Goal: Information Seeking & Learning: Learn about a topic

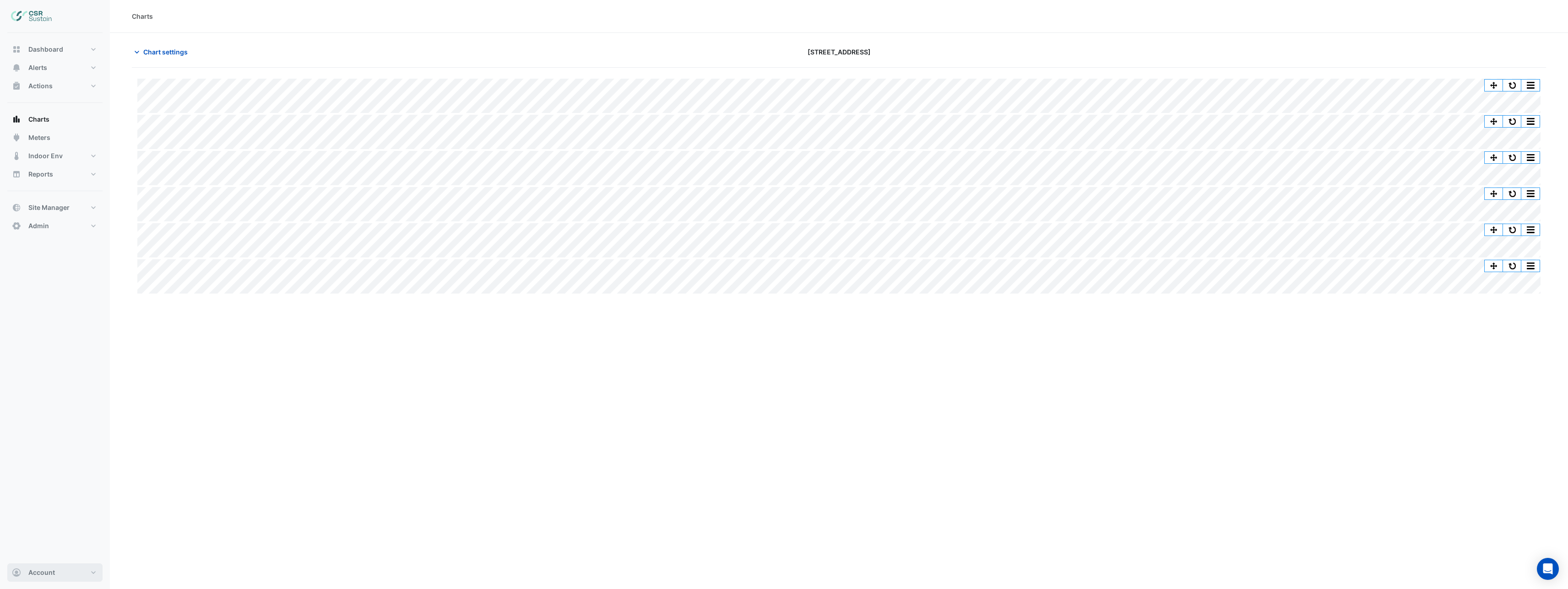
click at [37, 579] on button "Account" at bounding box center [54, 572] width 95 height 18
click at [47, 553] on link "Sign Out" at bounding box center [54, 549] width 87 height 18
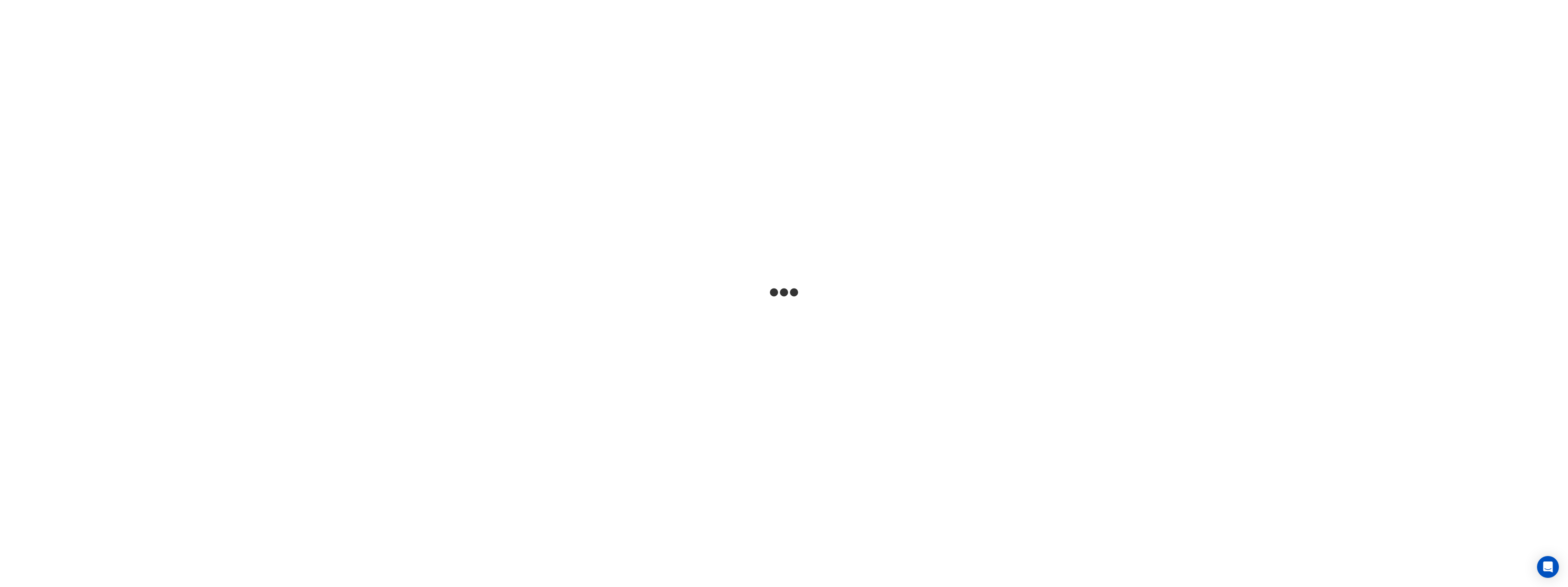
select select "***"
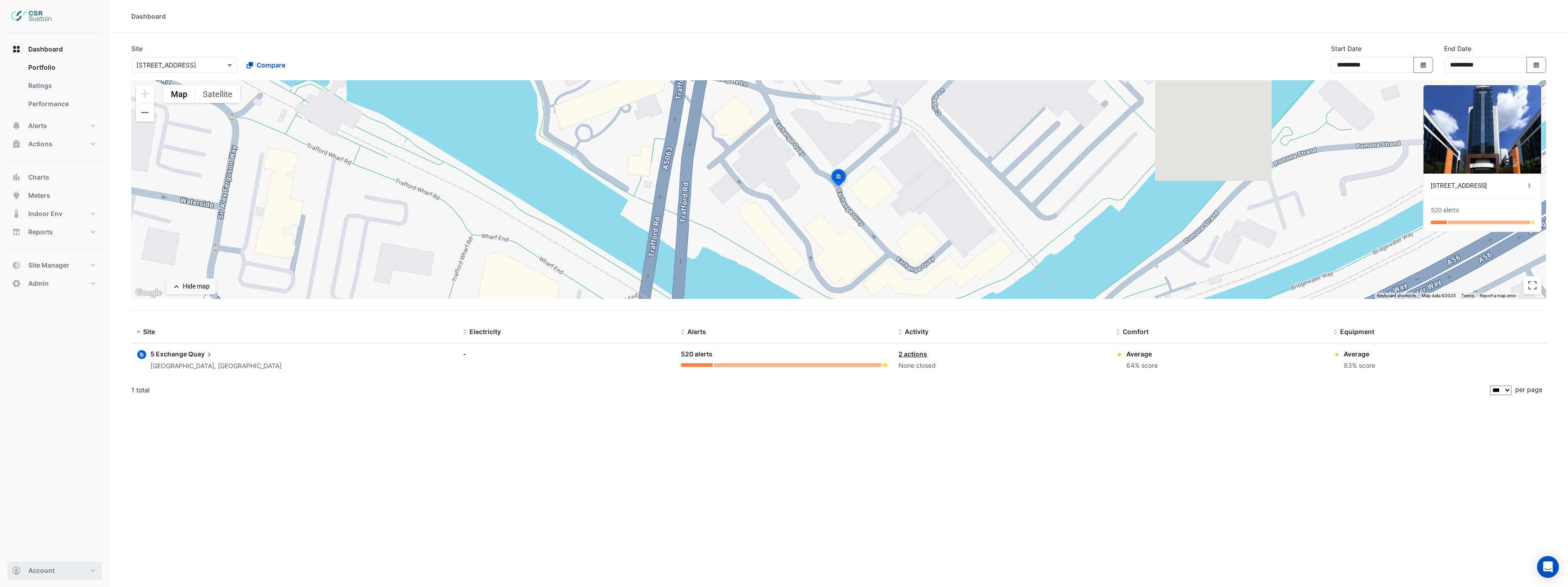
click at [55, 576] on button "Account" at bounding box center [54, 570] width 94 height 18
click at [52, 552] on link "Sign Out" at bounding box center [54, 547] width 87 height 18
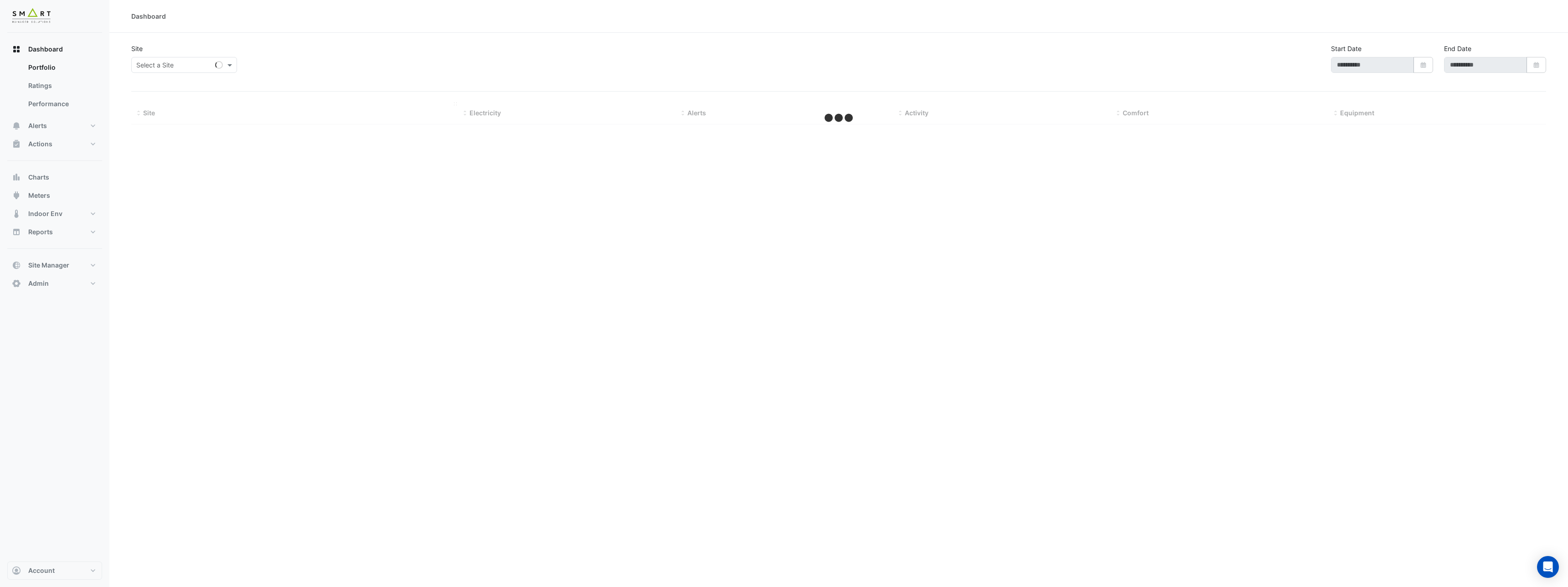
type input "**********"
select select "***"
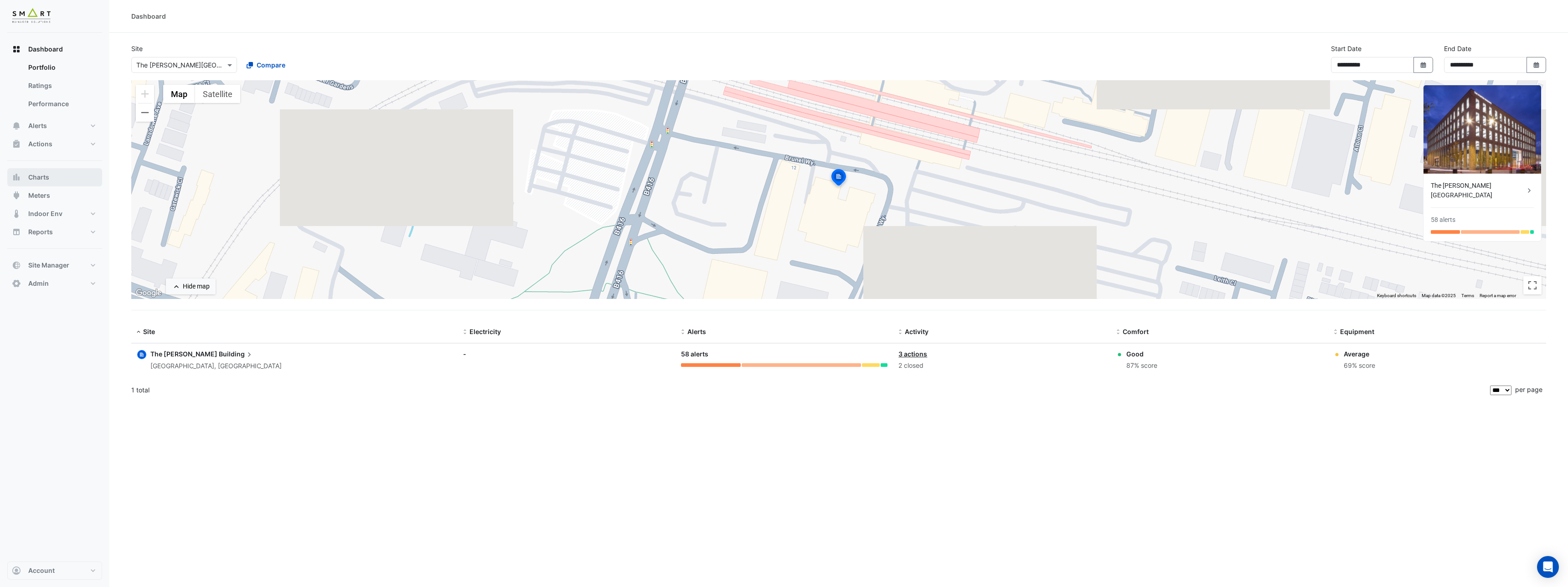
click at [35, 179] on span "Charts" at bounding box center [38, 177] width 21 height 9
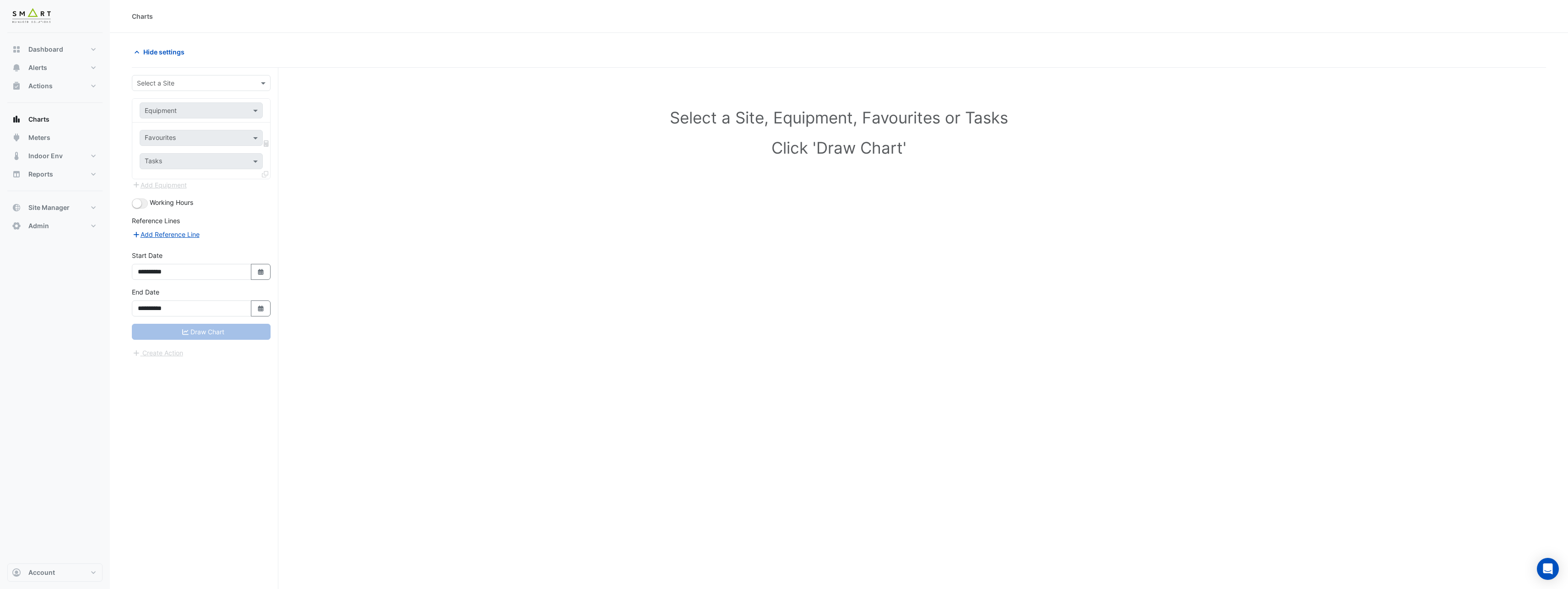
click at [171, 83] on input "text" at bounding box center [192, 83] width 111 height 10
click at [183, 170] on span "The [PERSON_NAME][GEOGRAPHIC_DATA]" at bounding box center [211, 169] width 129 height 8
click at [177, 111] on input "text" at bounding box center [192, 111] width 95 height 10
type input "***"
click at [174, 130] on div "AHU1" at bounding box center [200, 130] width 122 height 13
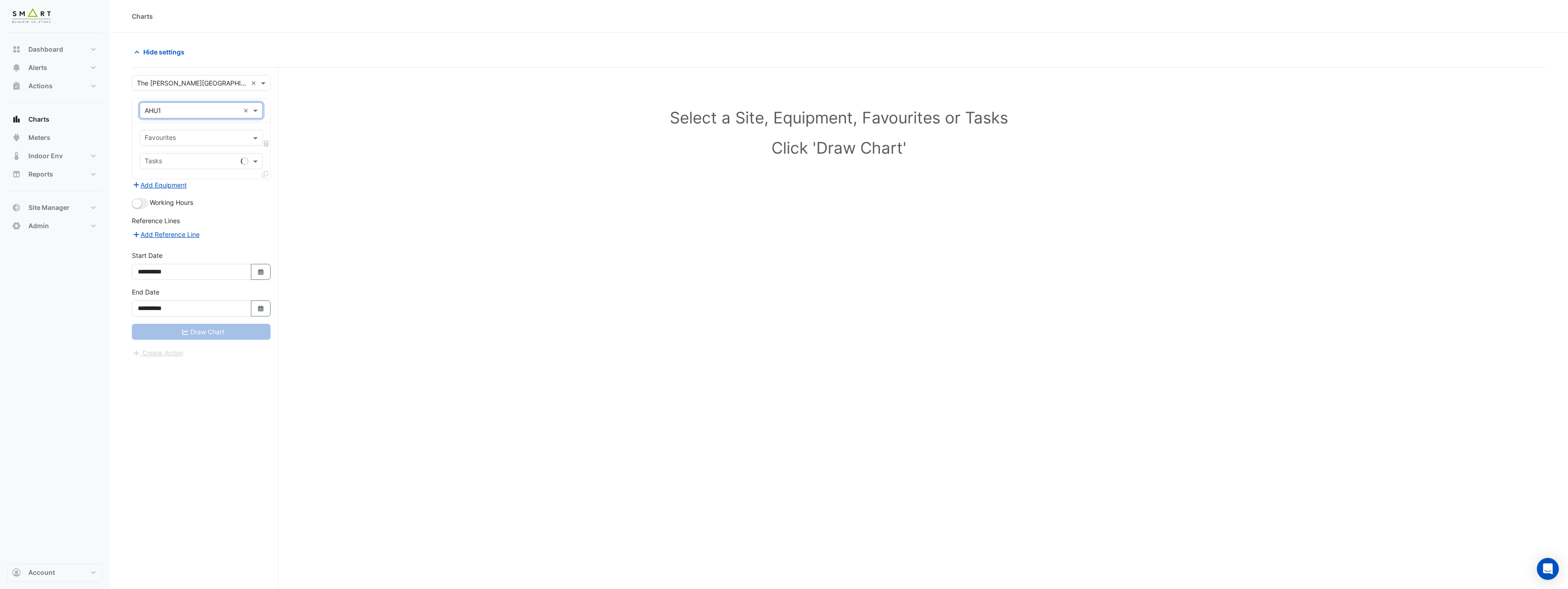
click at [179, 135] on input "text" at bounding box center [196, 139] width 103 height 10
type input "******"
click at [388, 129] on div "Select a Site, Equipment, Favourites or Tasks Click 'Draw Chart'" at bounding box center [838, 134] width 1403 height 111
click at [178, 111] on input "text" at bounding box center [192, 111] width 95 height 10
type input "**"
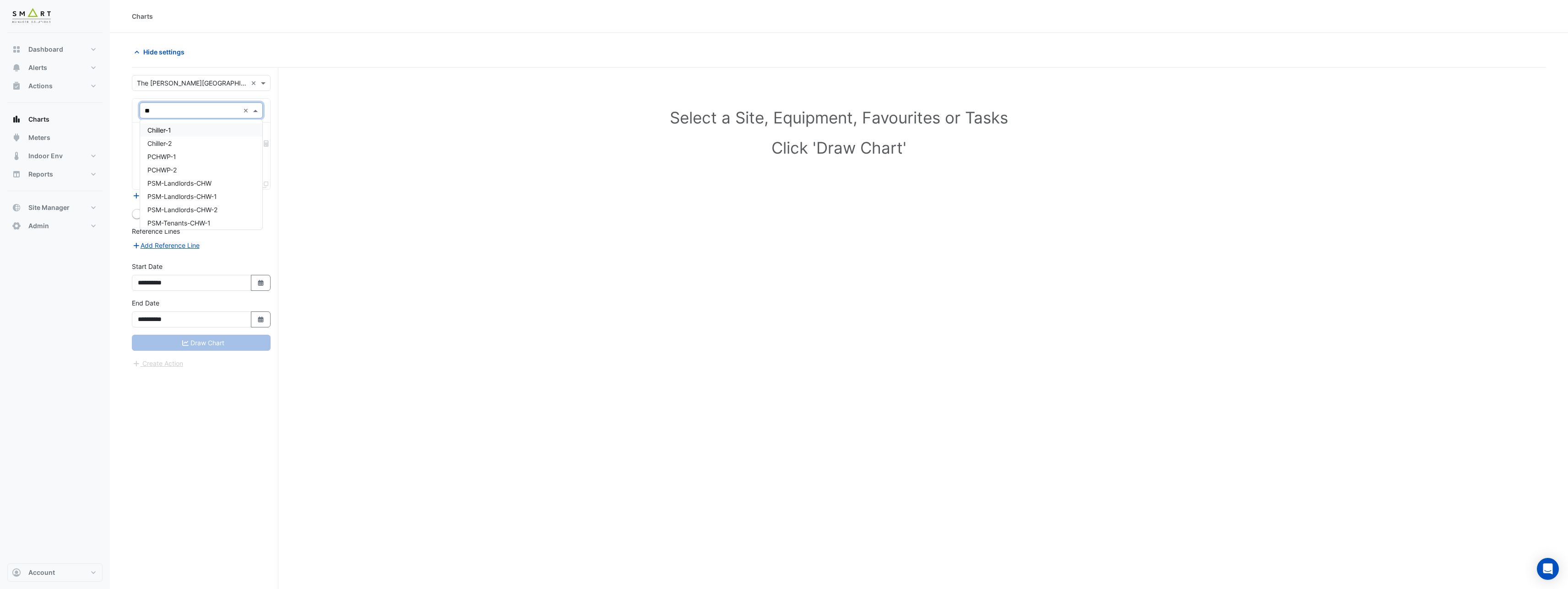
click at [175, 130] on div "Chiller-1" at bounding box center [200, 130] width 122 height 13
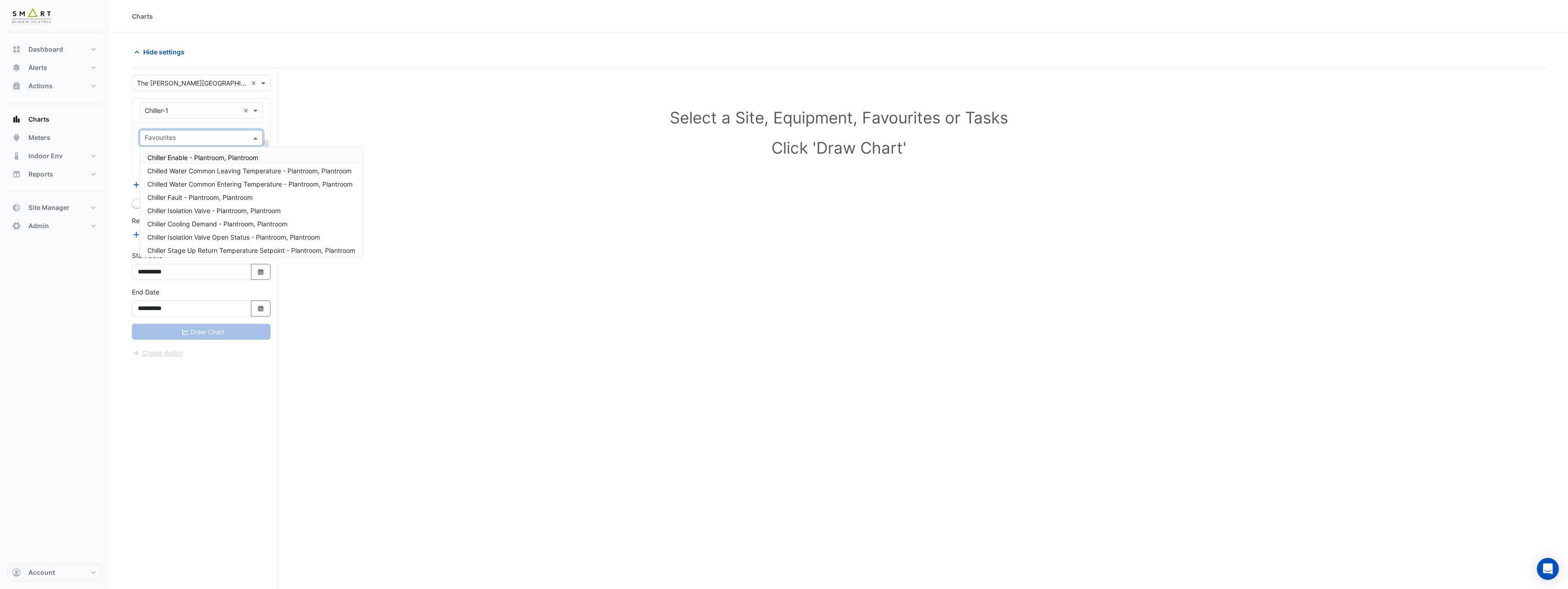
click at [179, 140] on input "text" at bounding box center [196, 139] width 103 height 10
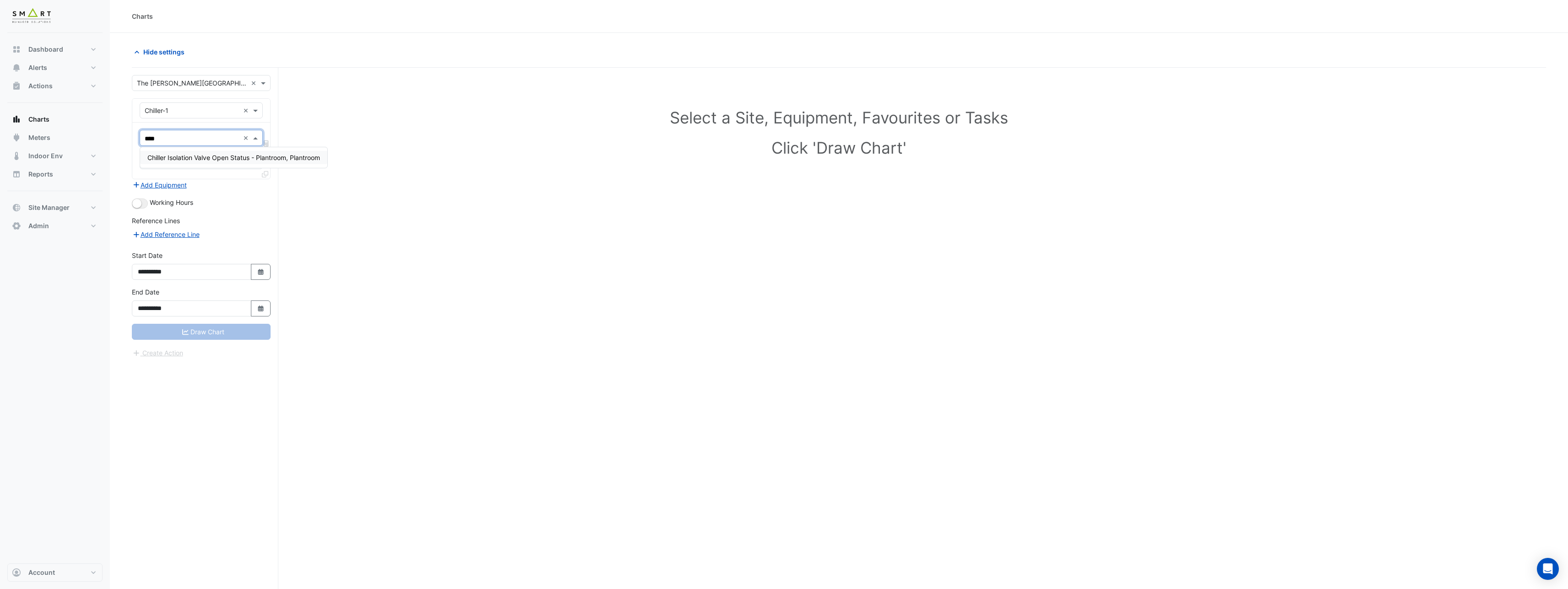
type input "****"
click at [172, 111] on input "text" at bounding box center [192, 111] width 95 height 10
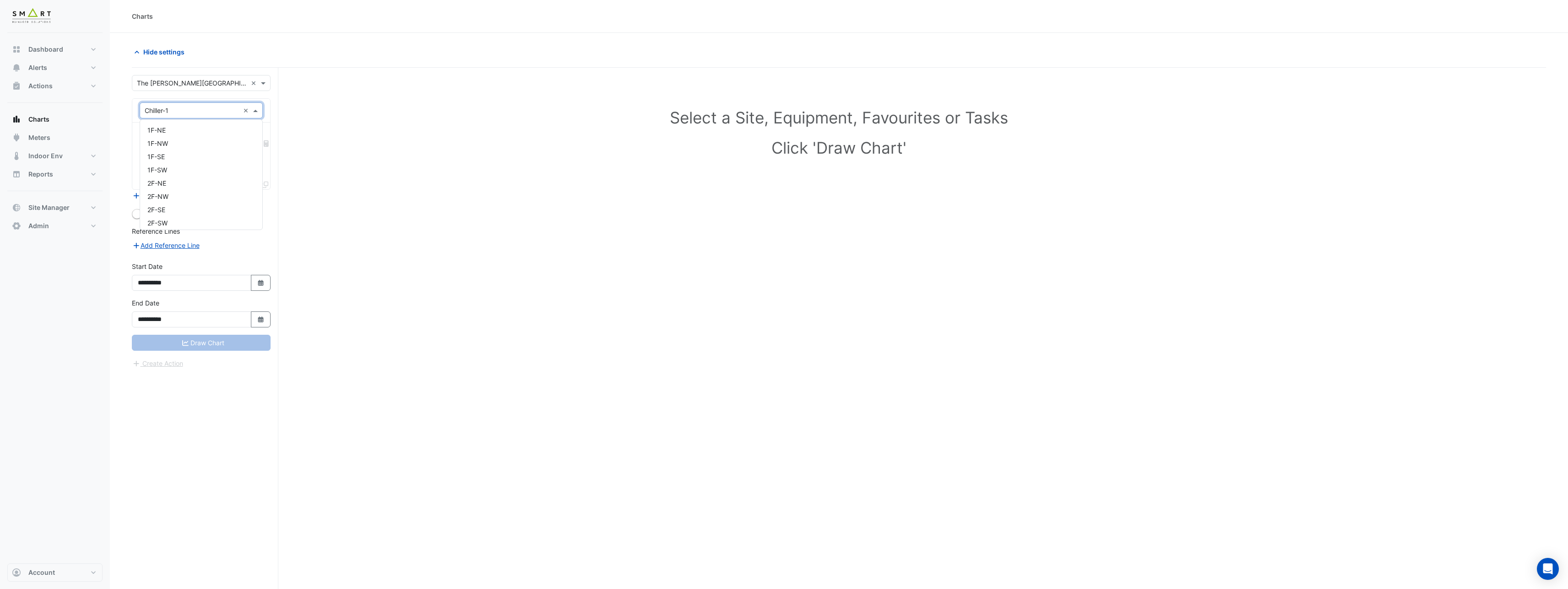
scroll to position [415, 0]
click at [170, 134] on div "Chiller-2" at bounding box center [200, 140] width 122 height 13
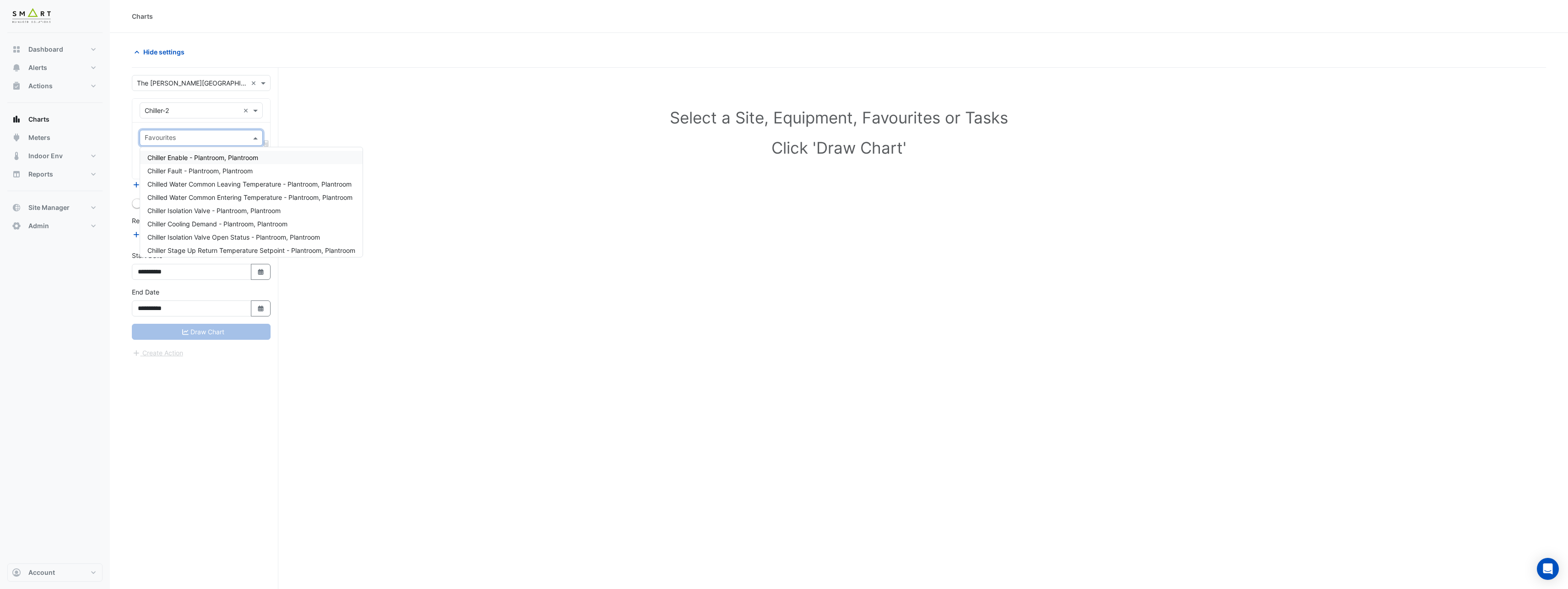
click at [169, 139] on input "text" at bounding box center [196, 139] width 103 height 10
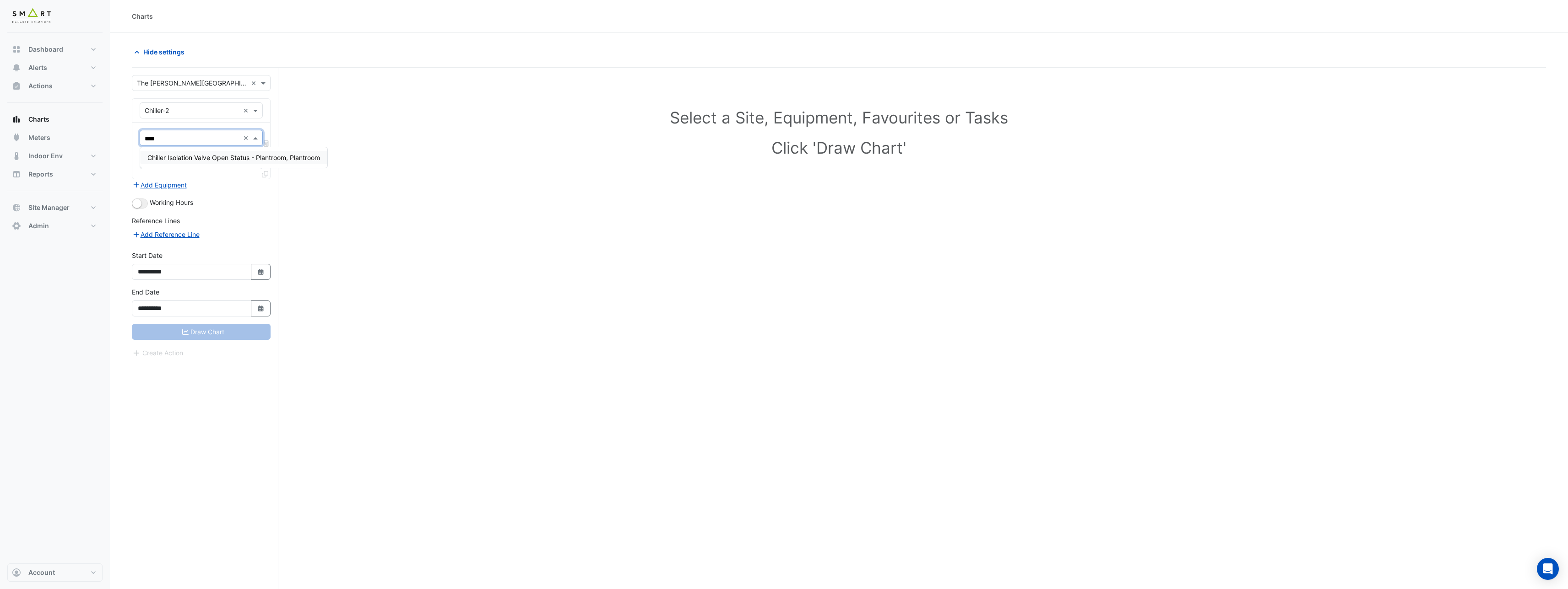
type input "****"
click at [170, 112] on input "text" at bounding box center [192, 111] width 95 height 10
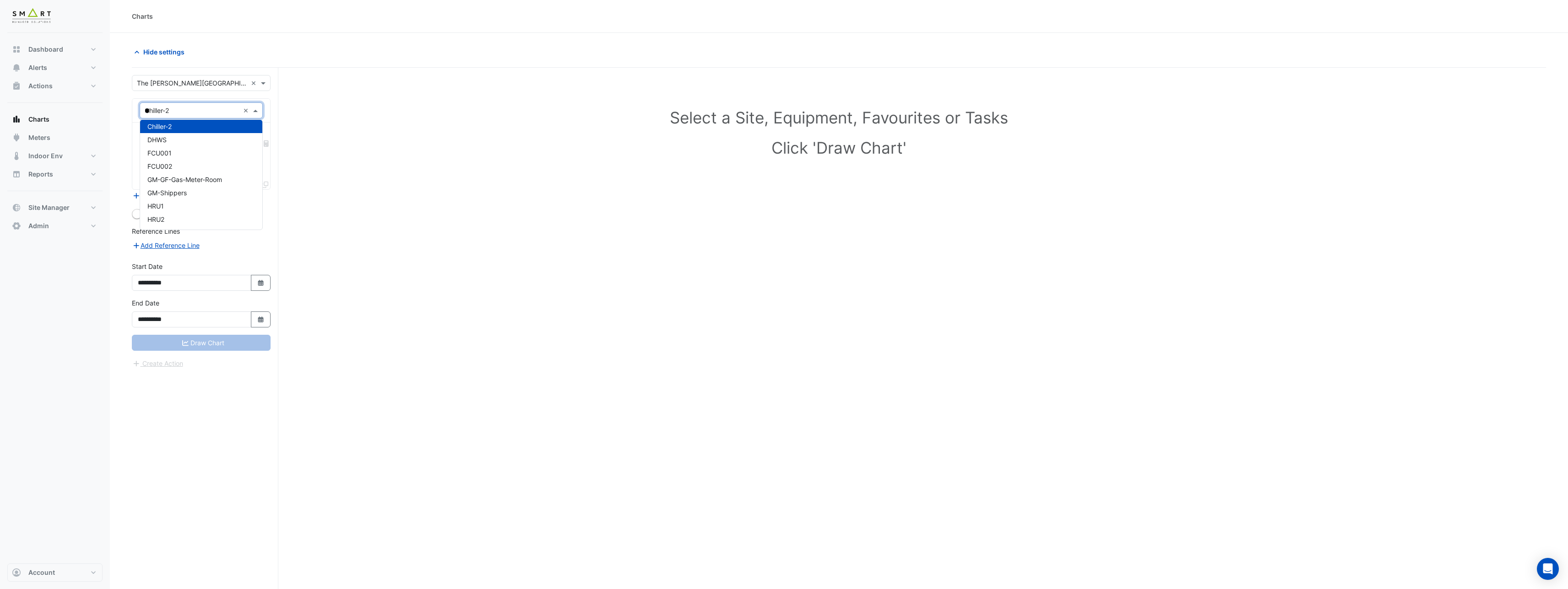
scroll to position [0, 0]
type input "***"
click at [167, 133] on span "Boiler-1" at bounding box center [158, 130] width 22 height 8
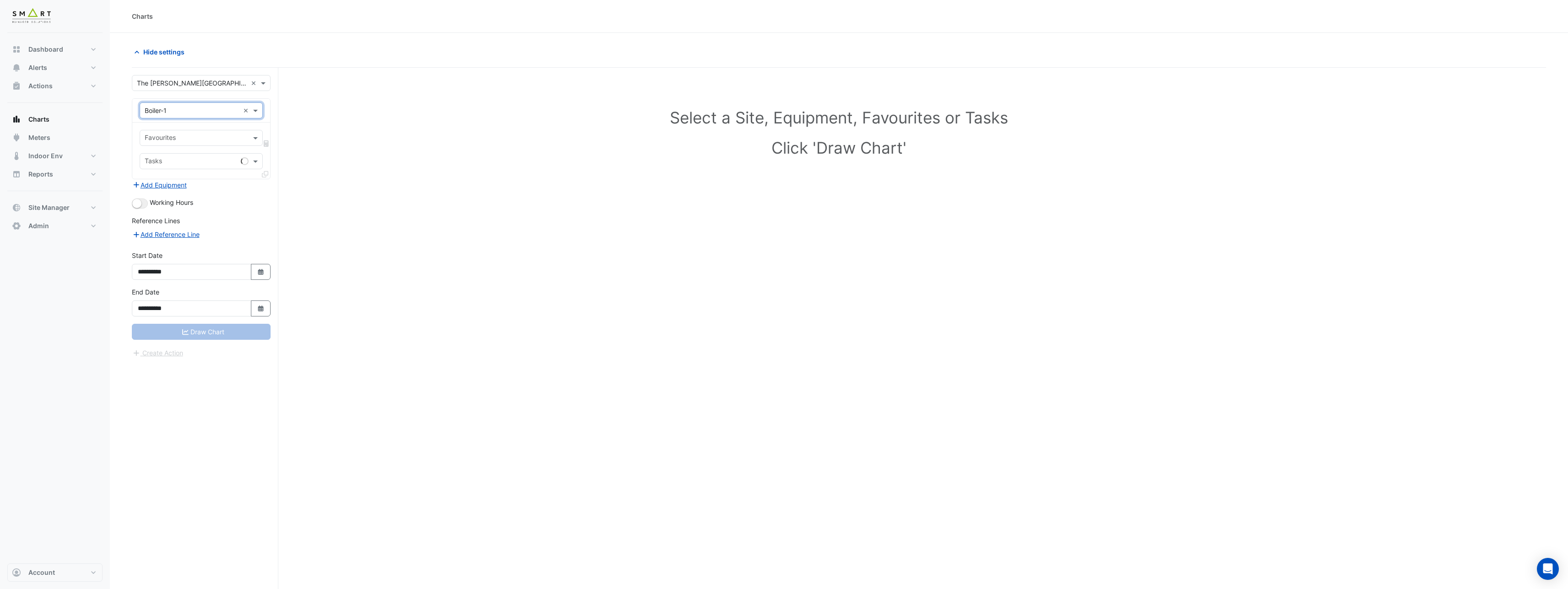
click at [170, 139] on input "text" at bounding box center [196, 139] width 103 height 10
type input "*"
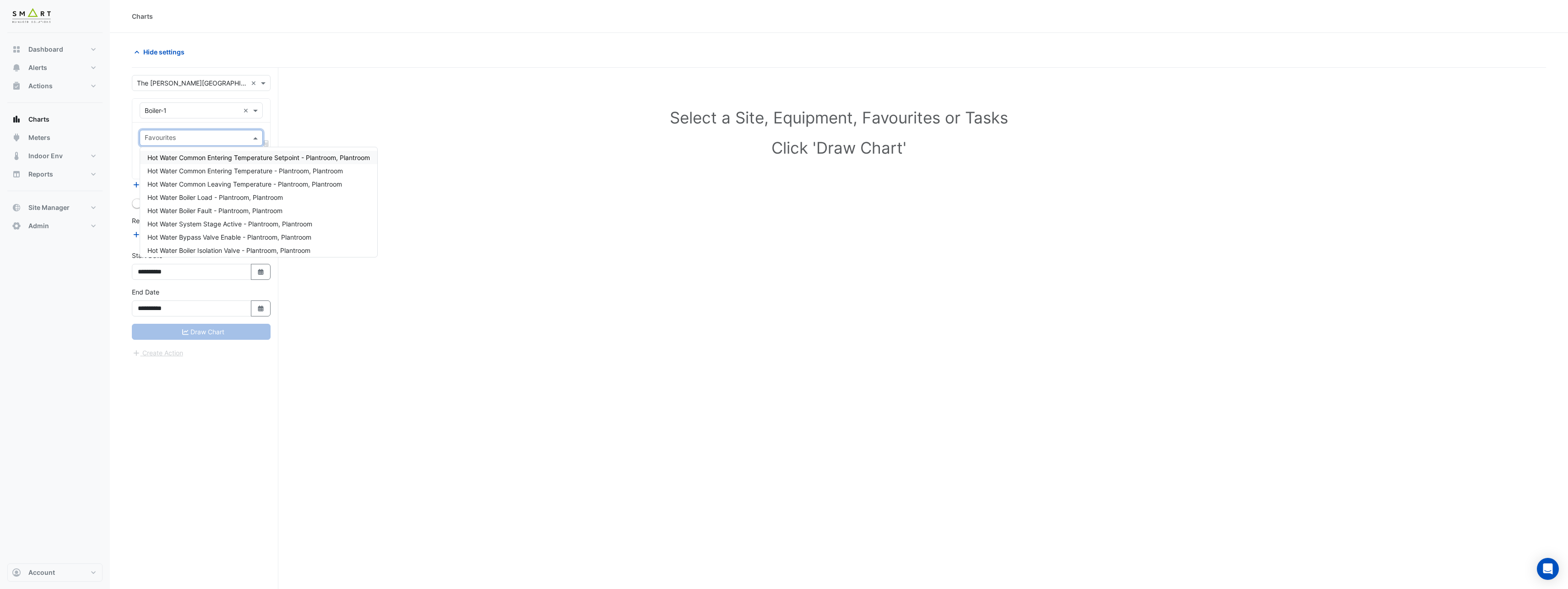
click at [169, 117] on div "× Boiler-1 ×" at bounding box center [201, 111] width 123 height 16
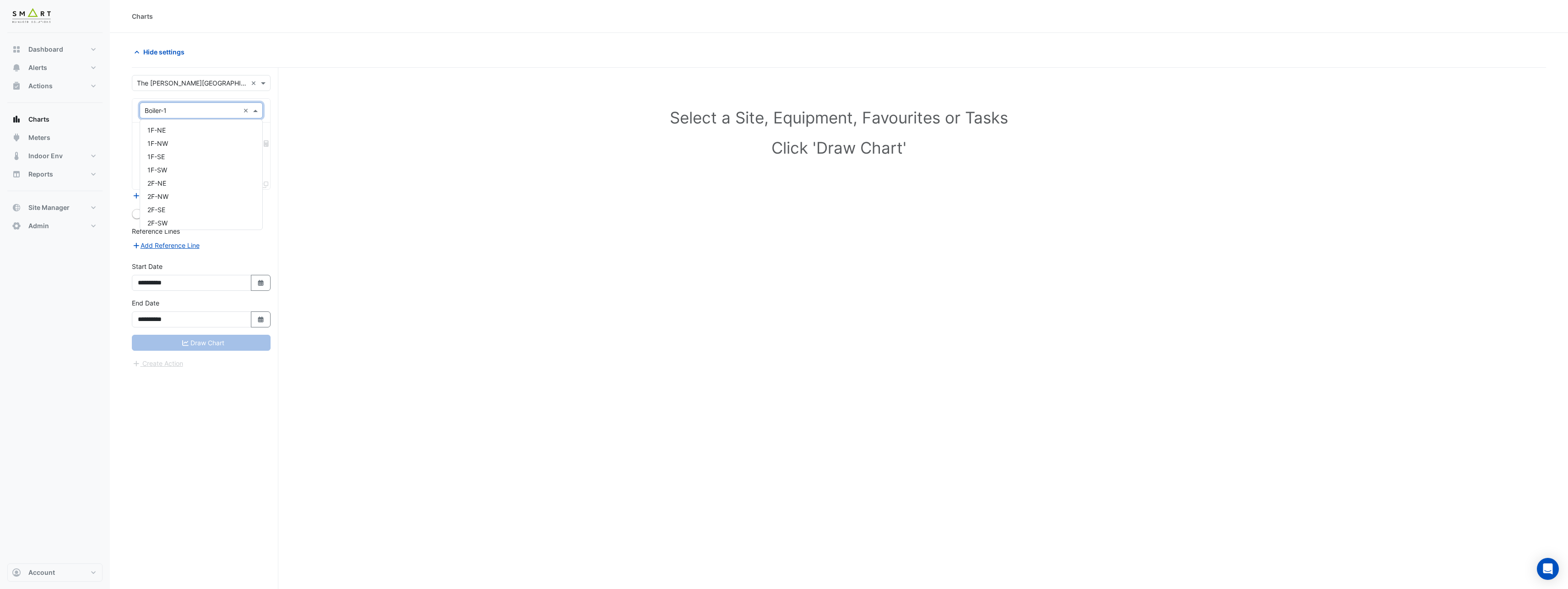
scroll to position [309, 0]
click at [169, 137] on span "Boiler-2" at bounding box center [159, 140] width 23 height 8
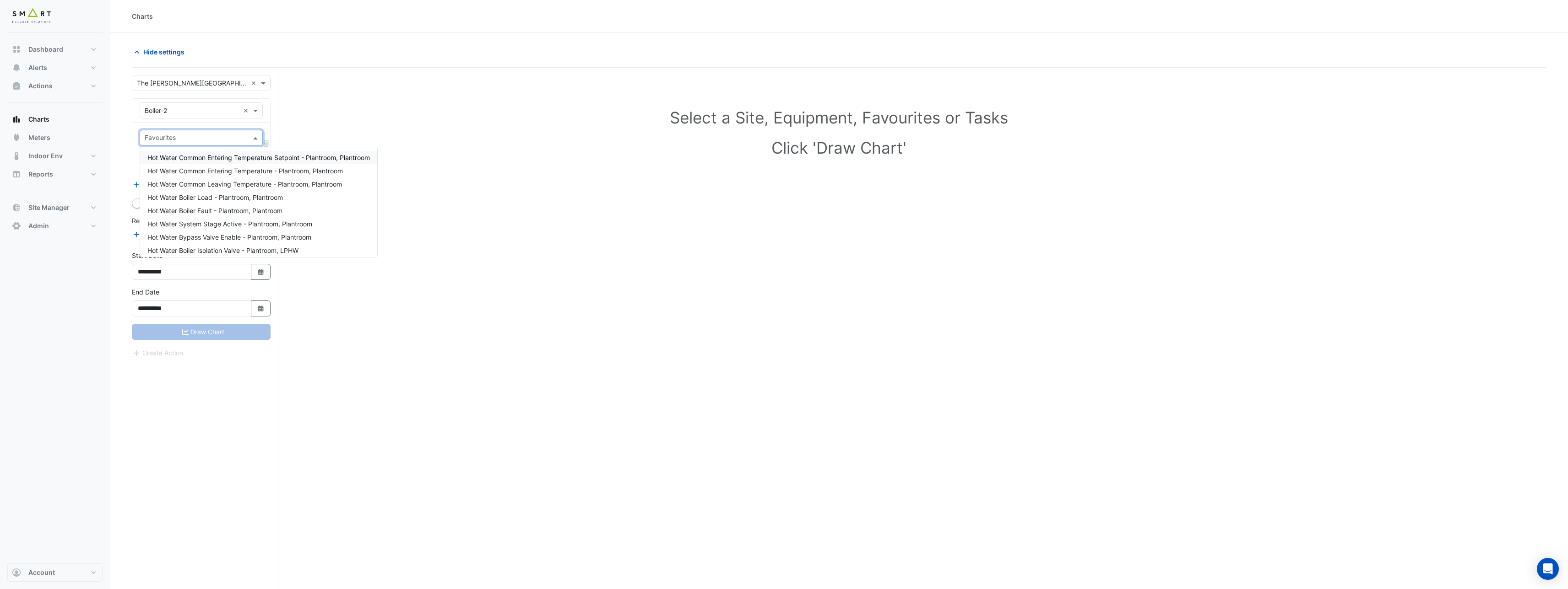
click at [169, 136] on input "text" at bounding box center [196, 139] width 103 height 10
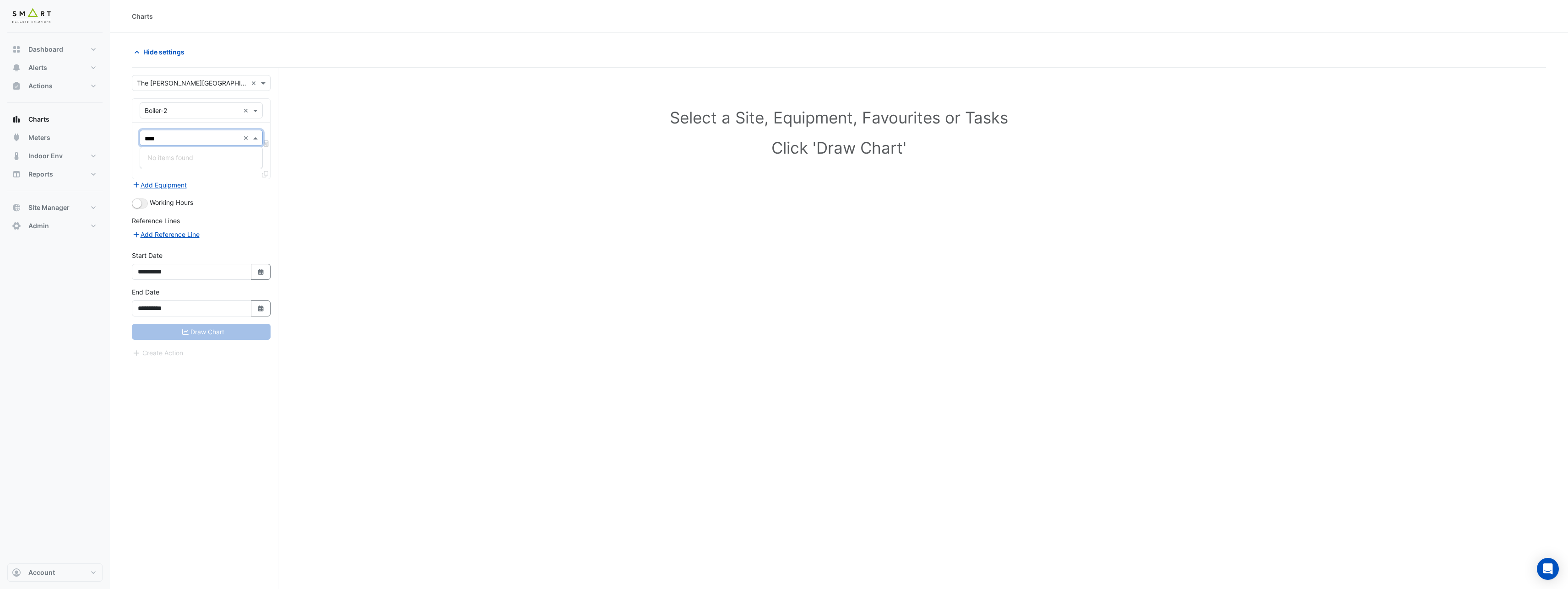
type input "****"
drag, startPoint x: 182, startPoint y: 108, endPoint x: 147, endPoint y: 108, distance: 35.0
click at [147, 108] on input "text" at bounding box center [192, 111] width 95 height 10
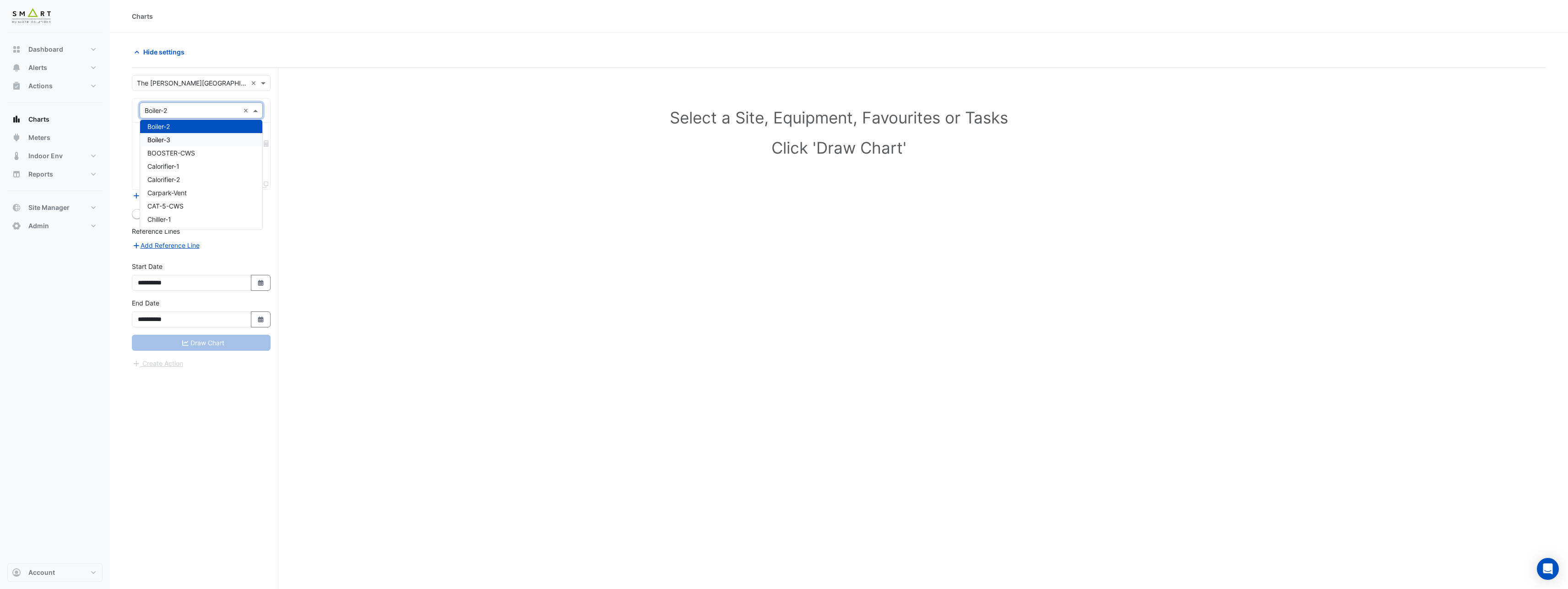
click at [163, 140] on span "Boiler-3" at bounding box center [159, 140] width 23 height 8
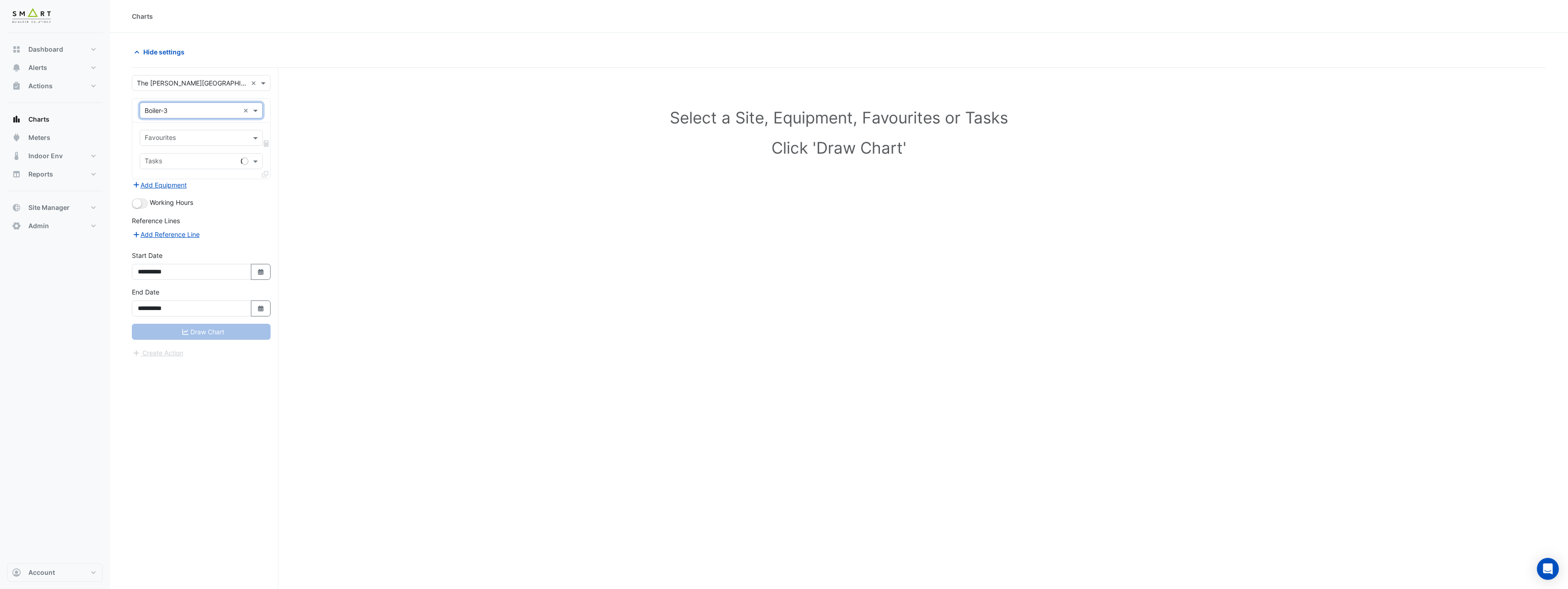
click at [163, 140] on input "text" at bounding box center [196, 139] width 103 height 10
type input "*"
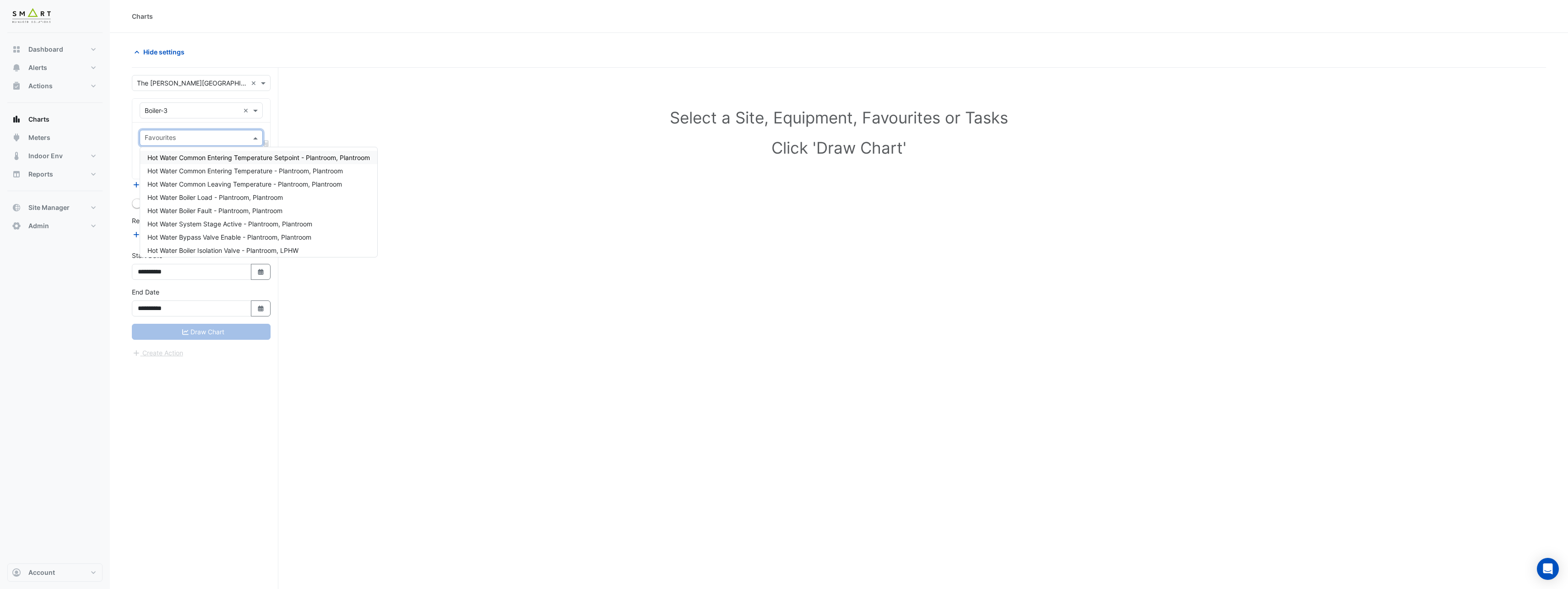
click at [185, 113] on input "text" at bounding box center [192, 111] width 95 height 10
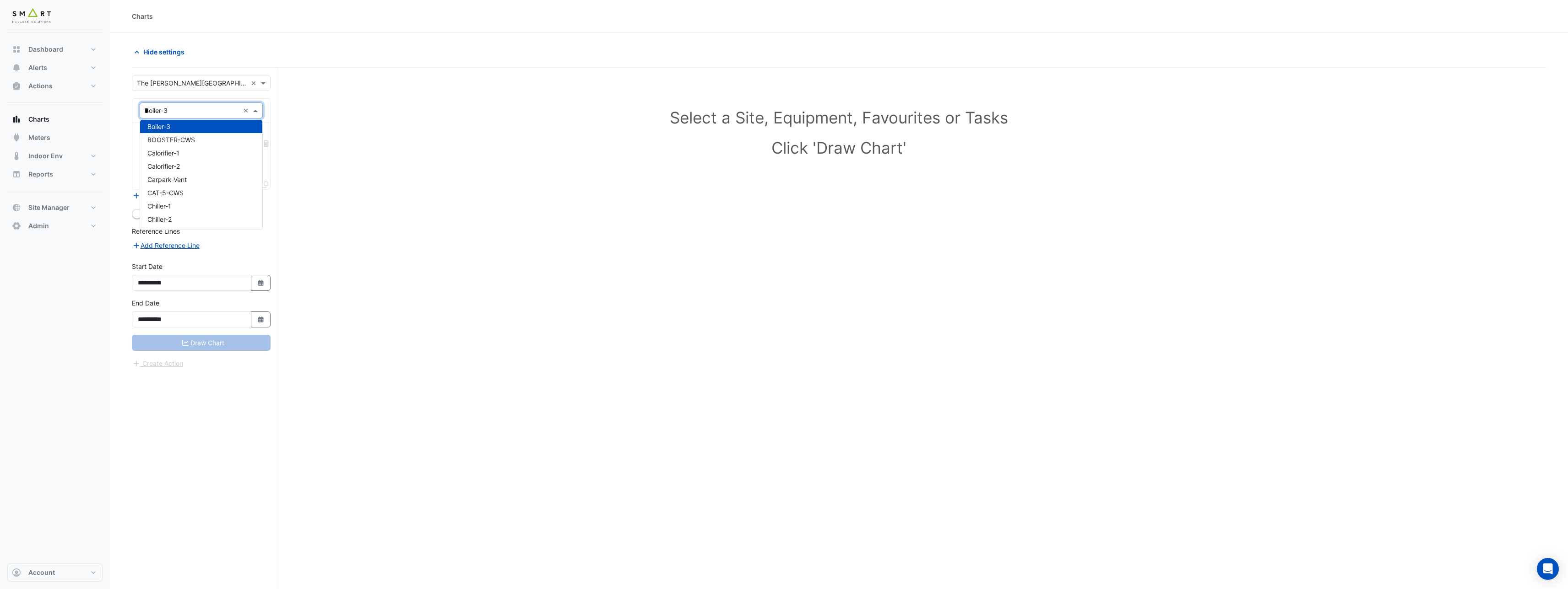
scroll to position [0, 0]
type input "***"
click at [181, 133] on div "AHU1" at bounding box center [200, 130] width 122 height 13
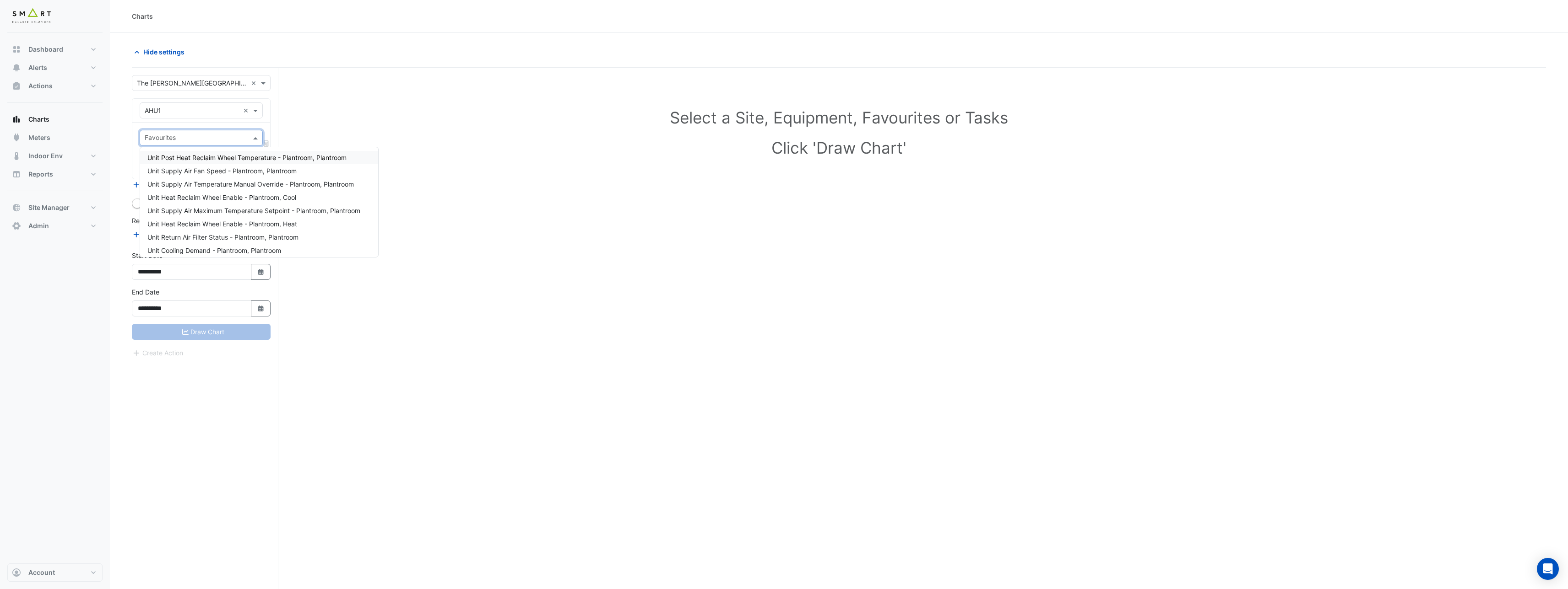
click at [179, 139] on input "text" at bounding box center [196, 139] width 103 height 10
type input "*"
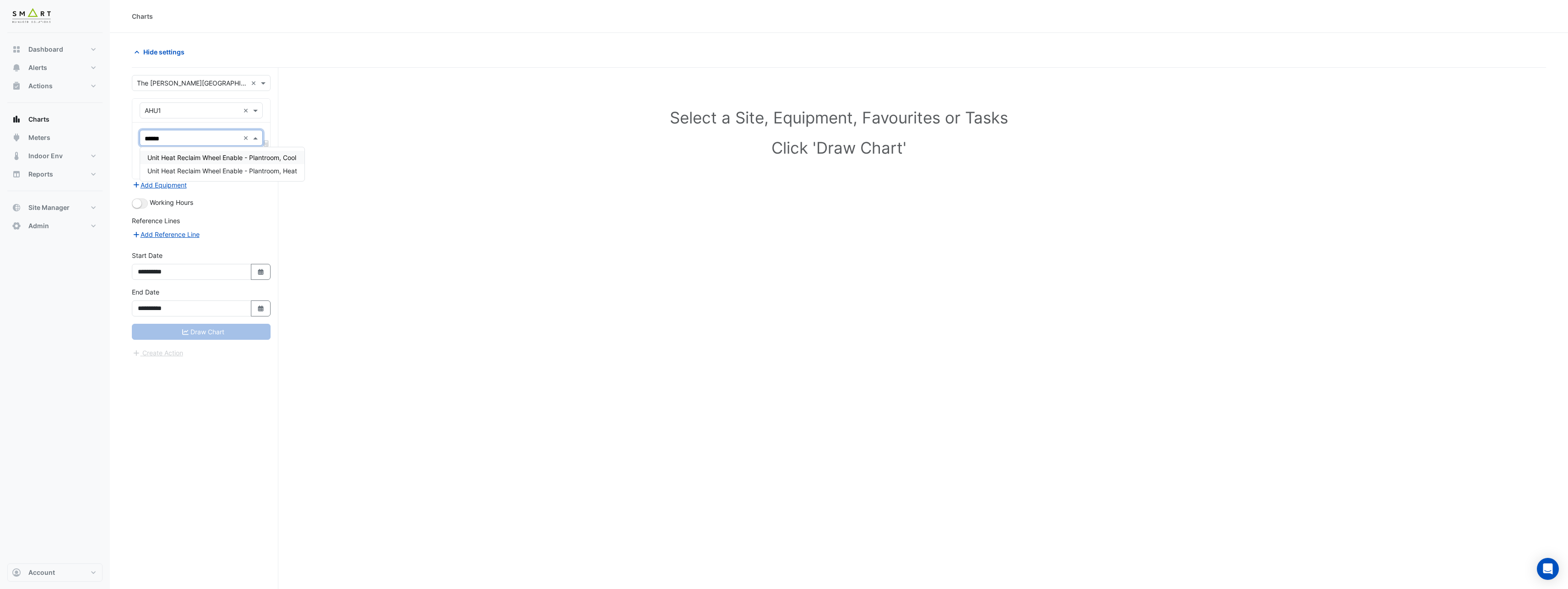
type input "******"
click at [172, 114] on input "text" at bounding box center [192, 111] width 95 height 10
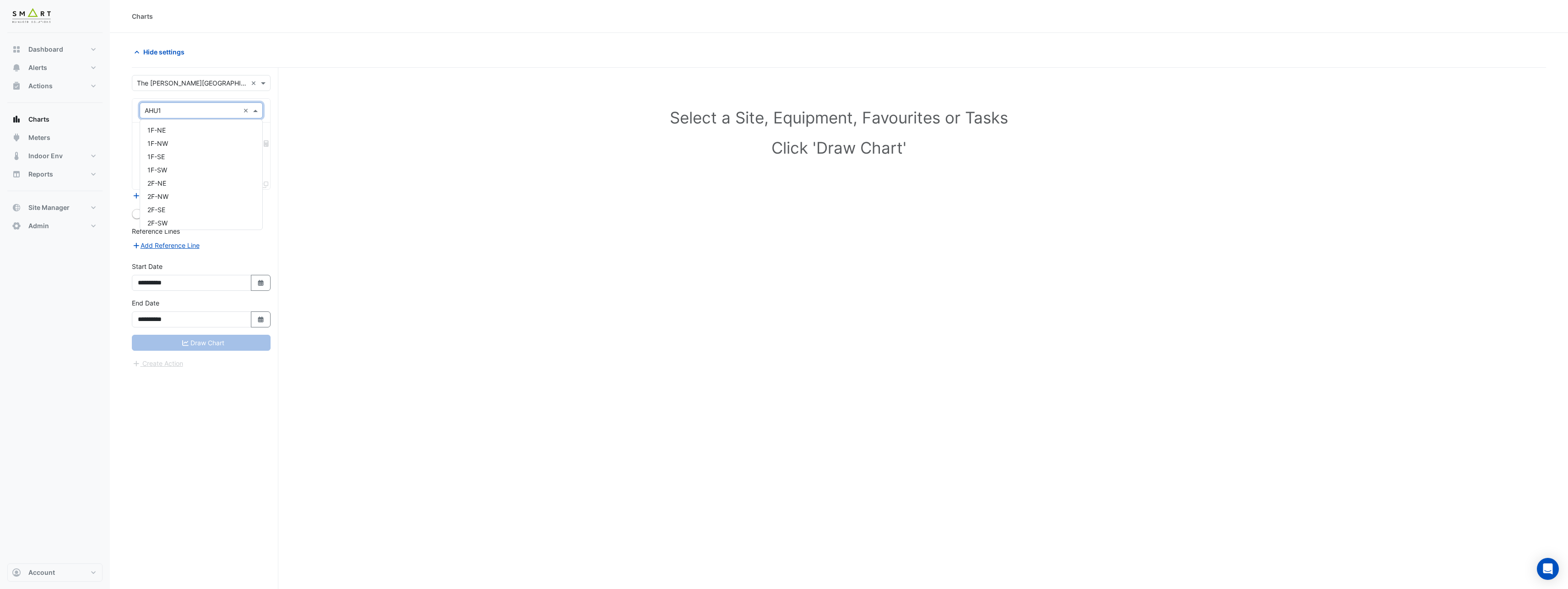
scroll to position [242, 0]
click at [165, 106] on input "text" at bounding box center [192, 111] width 95 height 10
type input "*****"
click at [181, 124] on div "2F-NW" at bounding box center [200, 130] width 122 height 13
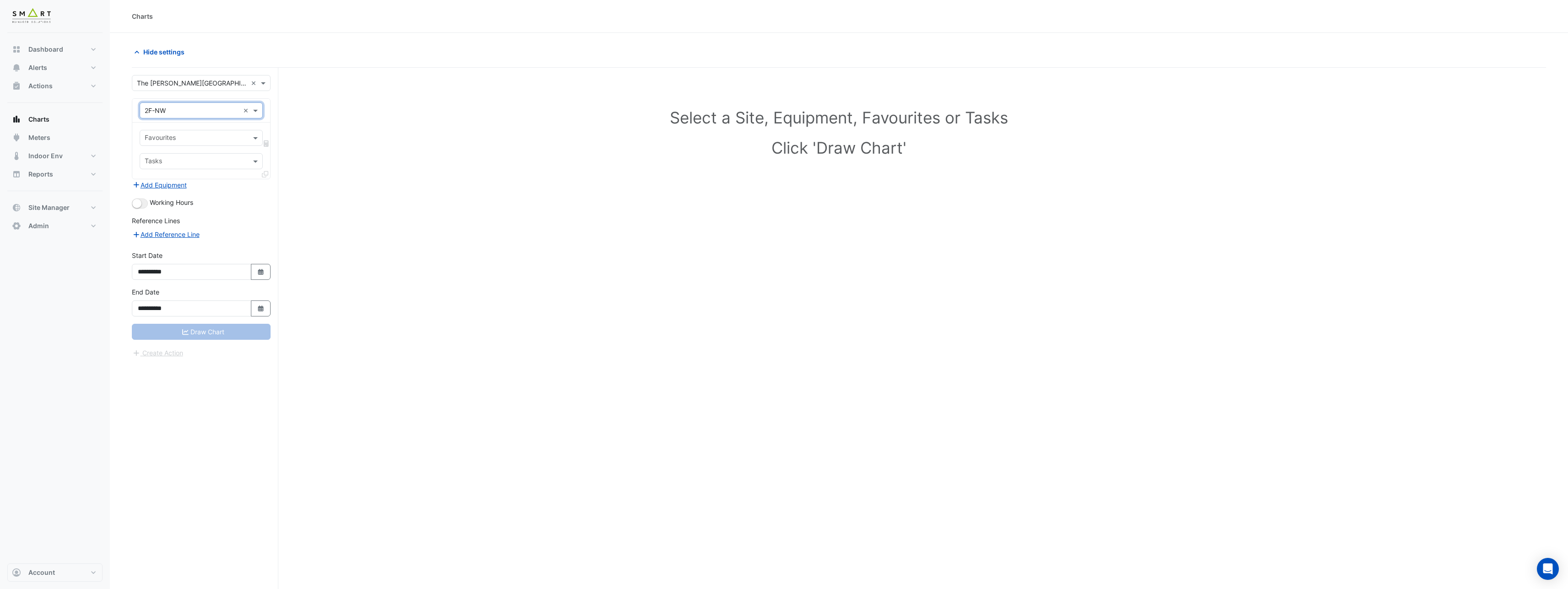
click at [180, 136] on input "text" at bounding box center [196, 139] width 103 height 10
type input "******"
click at [188, 160] on span "Unit Supply Air Fan Enable - 2nd Floor, NW" at bounding box center [211, 157] width 127 height 8
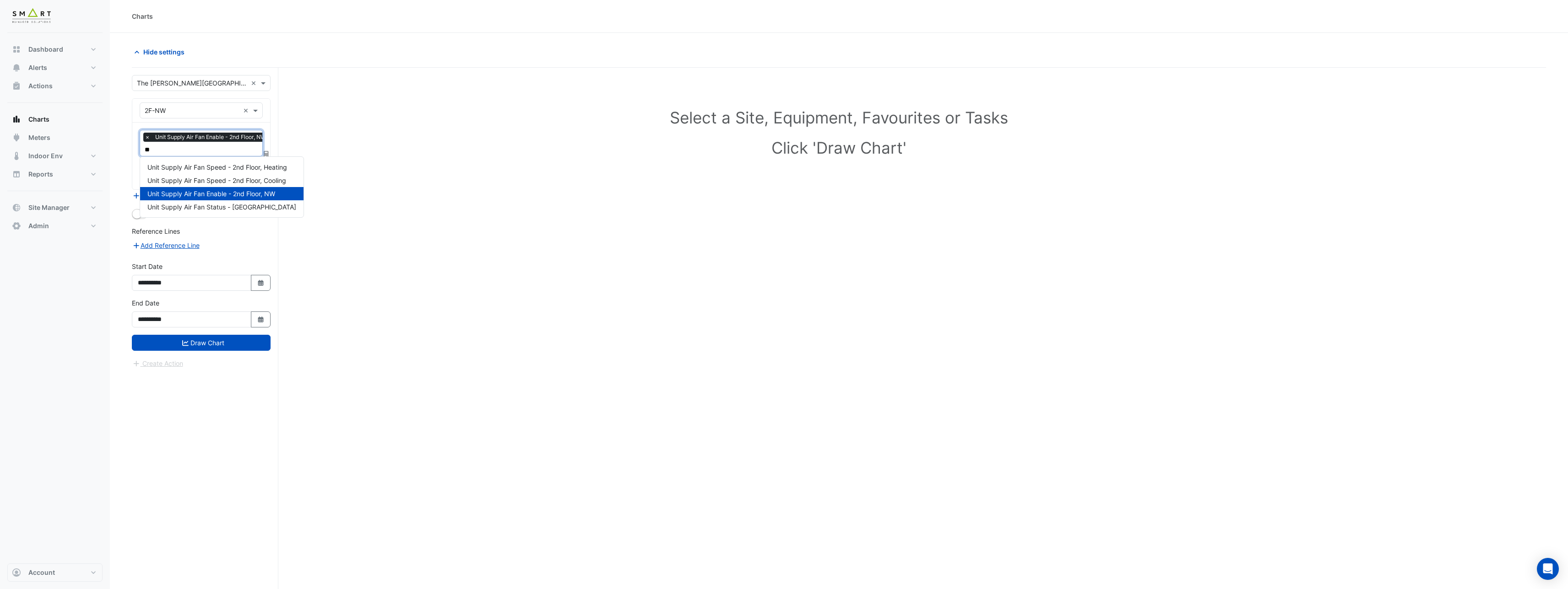
type input "*"
click at [430, 140] on h1 "Click 'Draw Chart'" at bounding box center [839, 147] width 1374 height 19
click at [249, 82] on div at bounding box center [201, 83] width 138 height 11
type input "**"
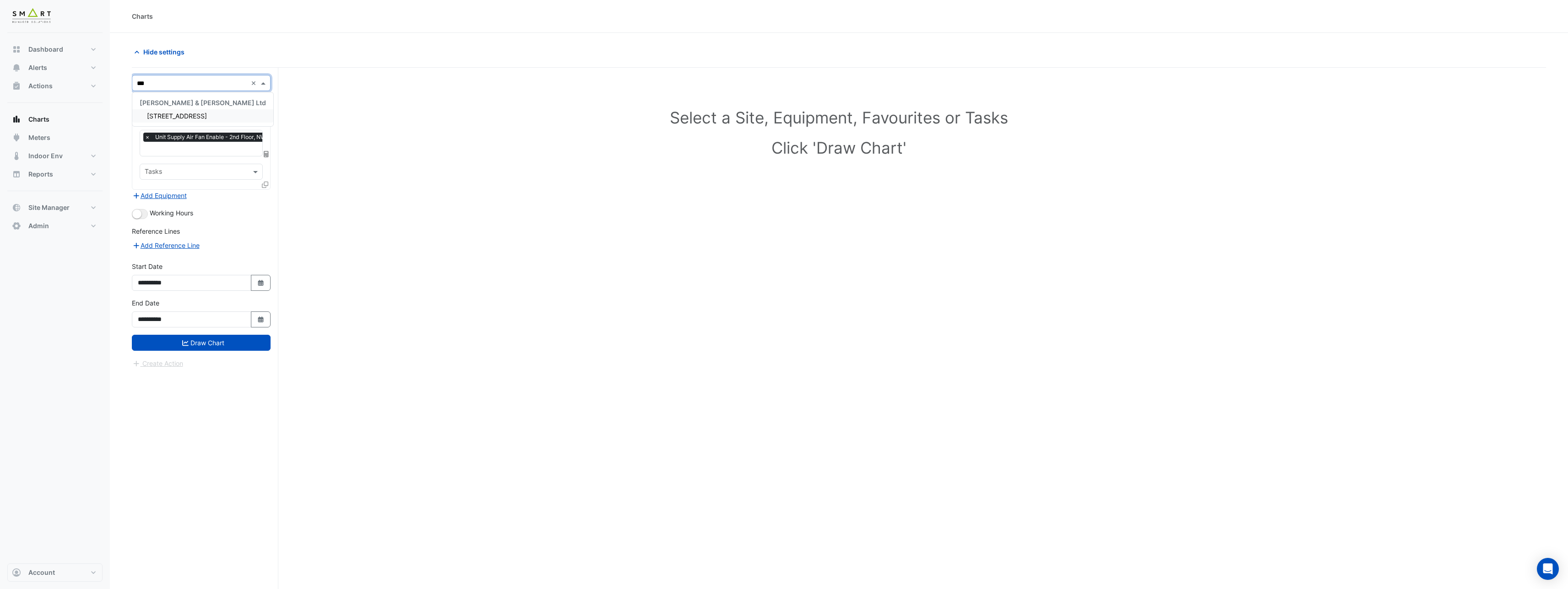
click at [196, 117] on span "[STREET_ADDRESS]" at bounding box center [177, 116] width 60 height 8
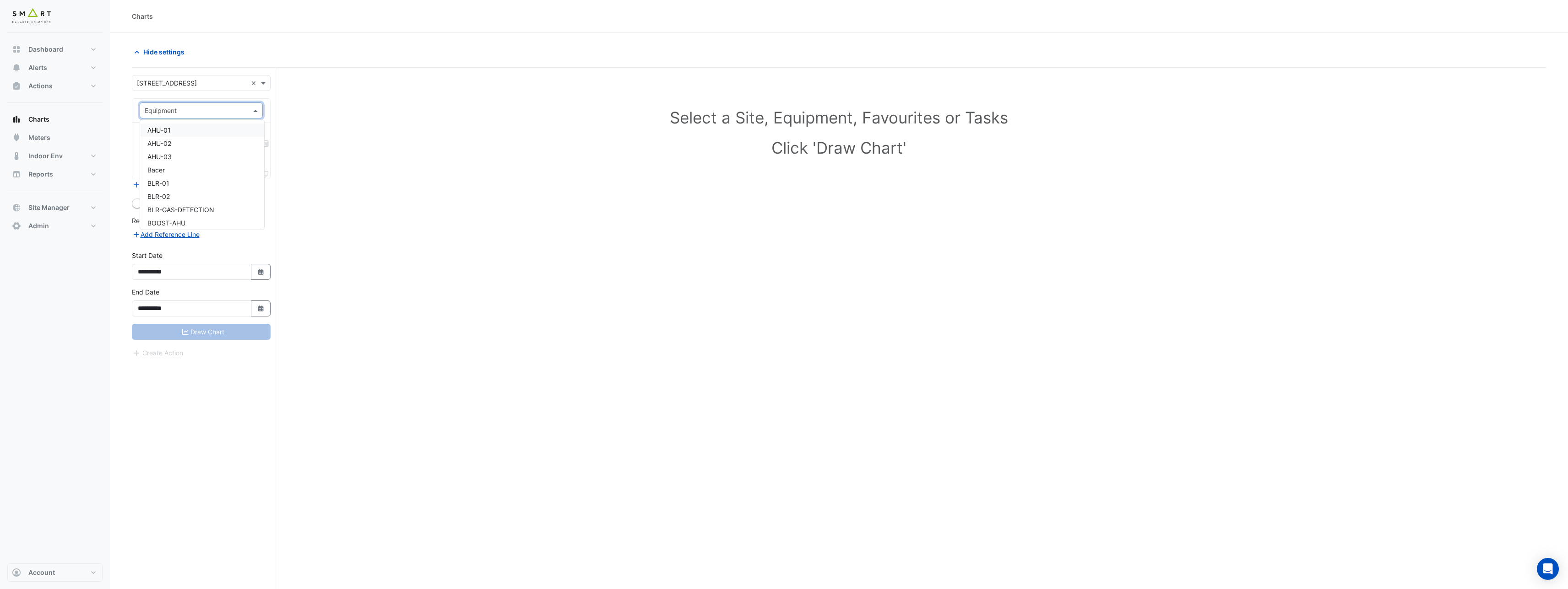
click at [196, 111] on input "text" at bounding box center [192, 111] width 95 height 10
type input "*"
drag, startPoint x: 177, startPoint y: 111, endPoint x: 145, endPoint y: 111, distance: 32.0
click at [145, 111] on input "***" at bounding box center [192, 111] width 95 height 10
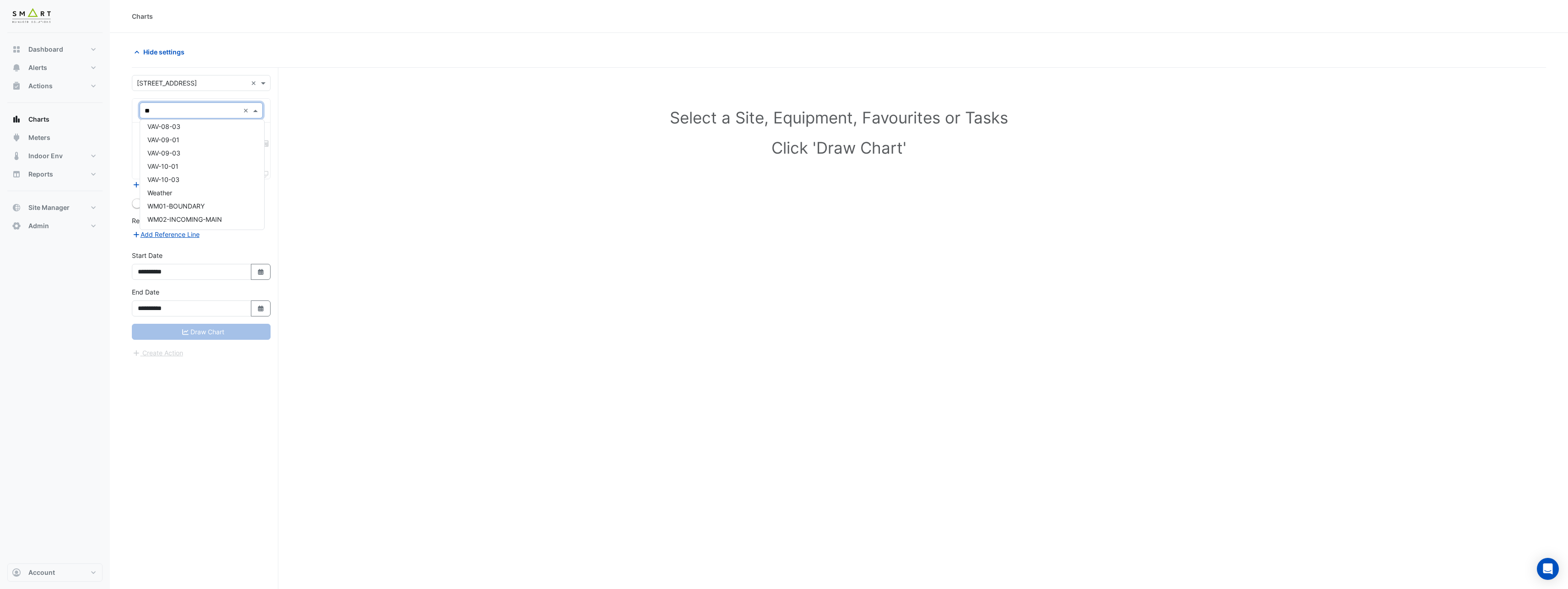
scroll to position [17, 0]
type input "***"
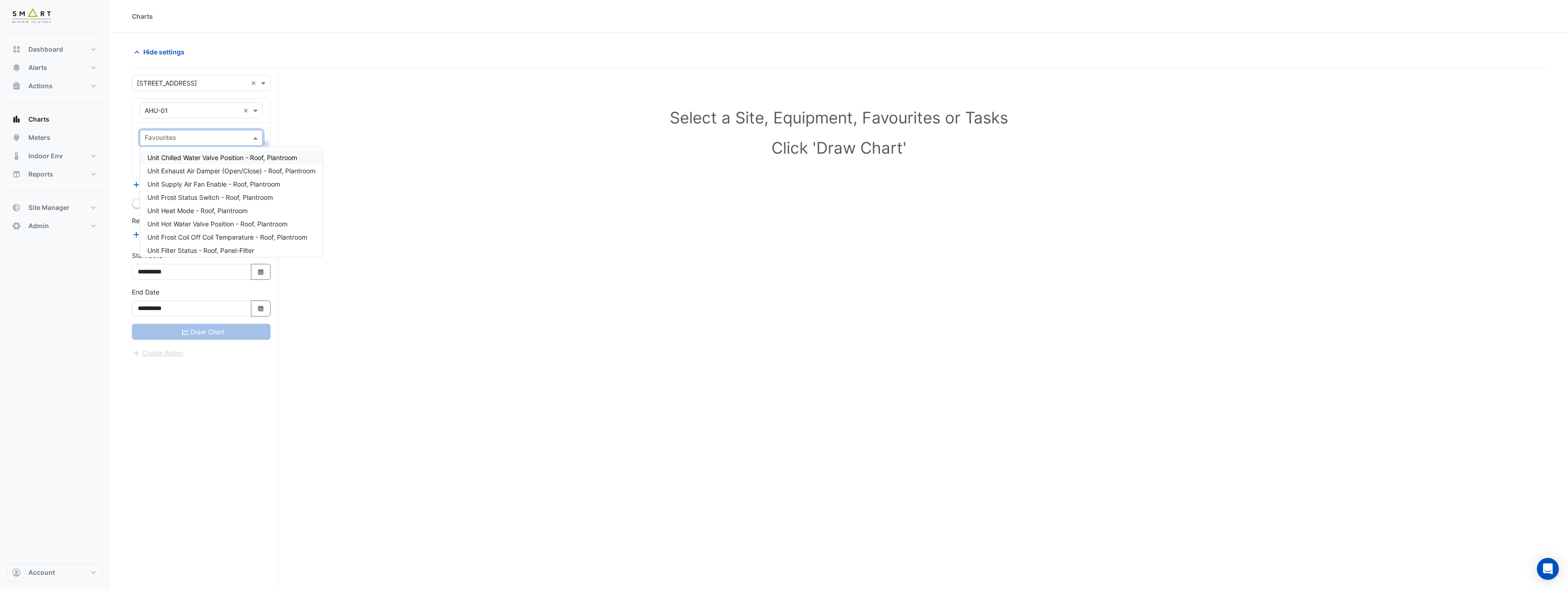
click at [166, 134] on input "text" at bounding box center [196, 139] width 103 height 10
type input "******"
click at [191, 159] on span "Unit Supply Air Fan Enable - Roof, Plantroom" at bounding box center [213, 157] width 133 height 8
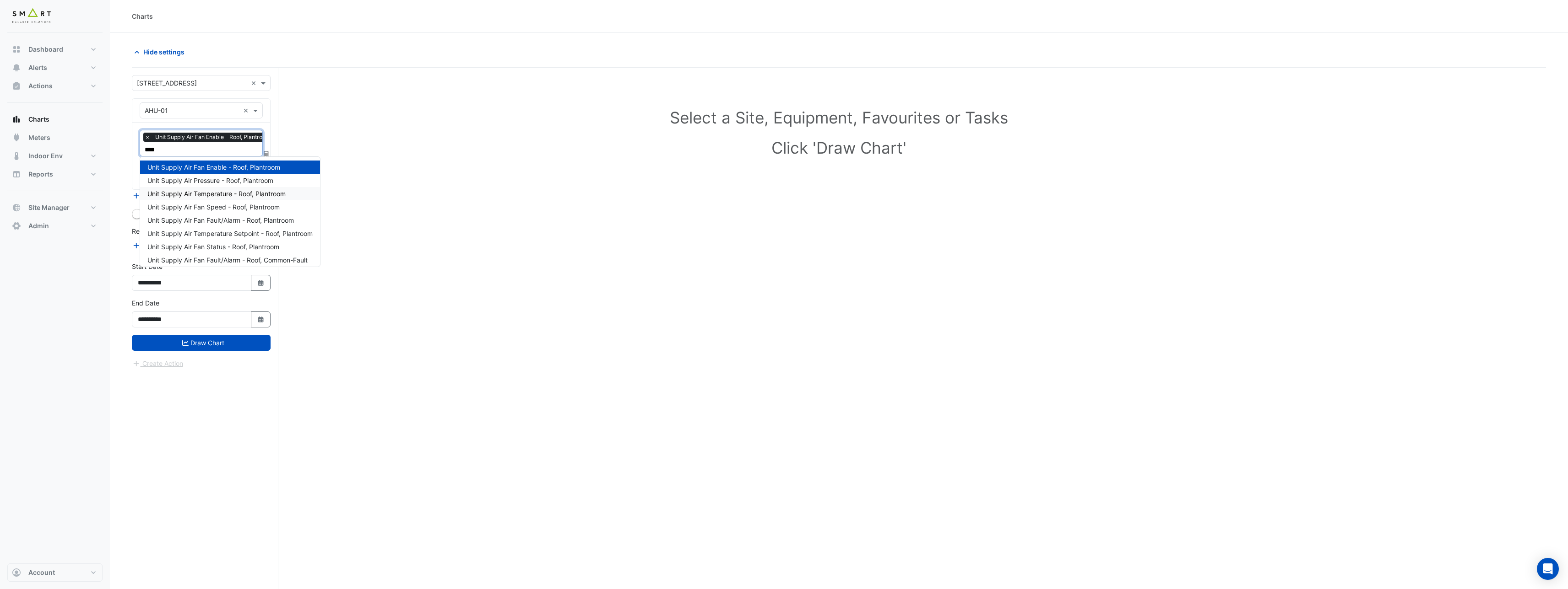
type input "*****"
click at [197, 192] on span "Unit Supply Air Temperature - Roof, Plantroom" at bounding box center [216, 193] width 138 height 8
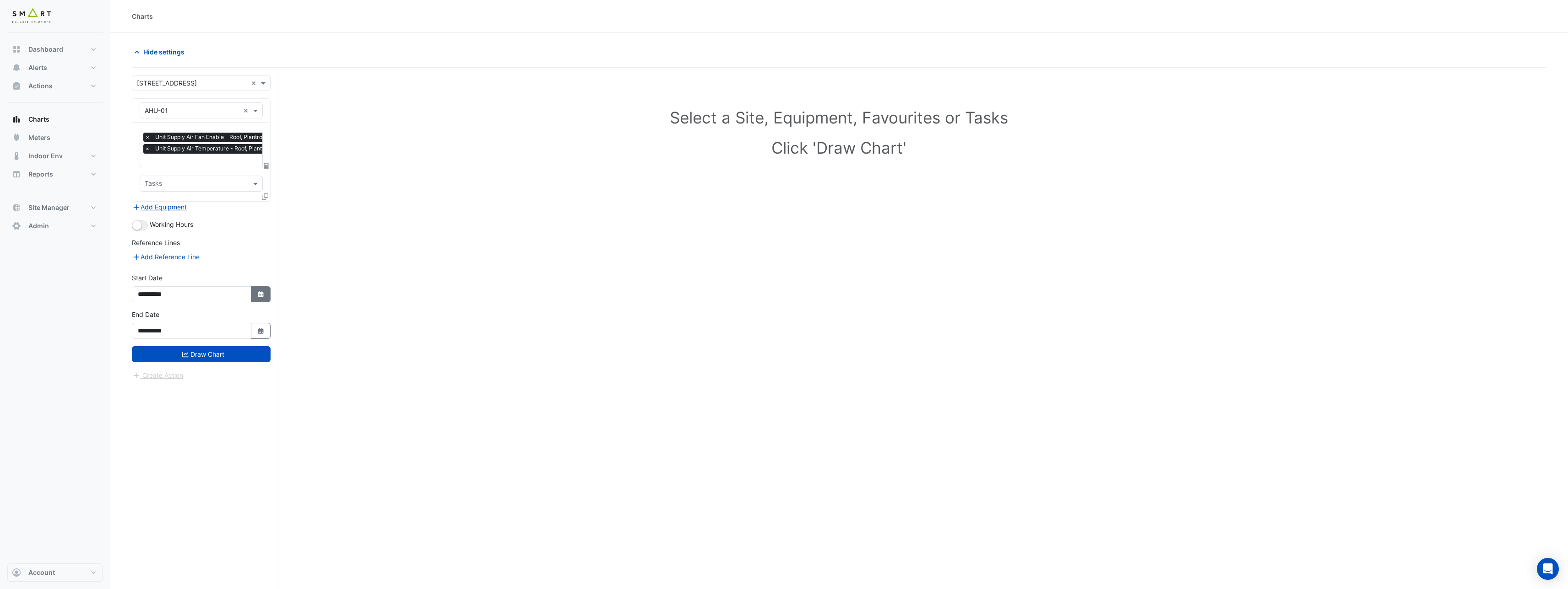
click at [263, 298] on button "Select Date" at bounding box center [261, 294] width 20 height 16
select select "*"
select select "****"
click at [149, 168] on button "Previous month" at bounding box center [148, 172] width 11 height 15
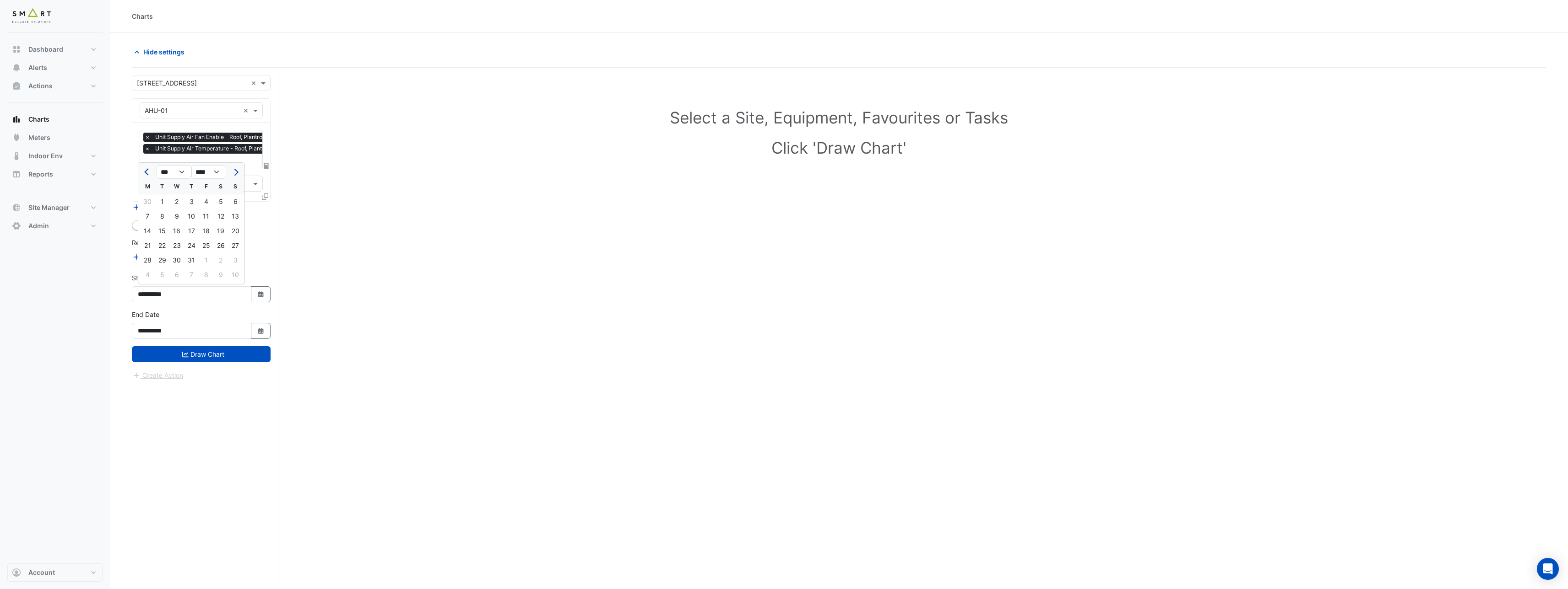
click at [149, 168] on button "Previous month" at bounding box center [148, 172] width 11 height 15
select select "*"
click at [235, 201] on div "1" at bounding box center [235, 201] width 15 height 15
type input "**********"
click at [227, 353] on button "Draw Chart" at bounding box center [201, 354] width 139 height 16
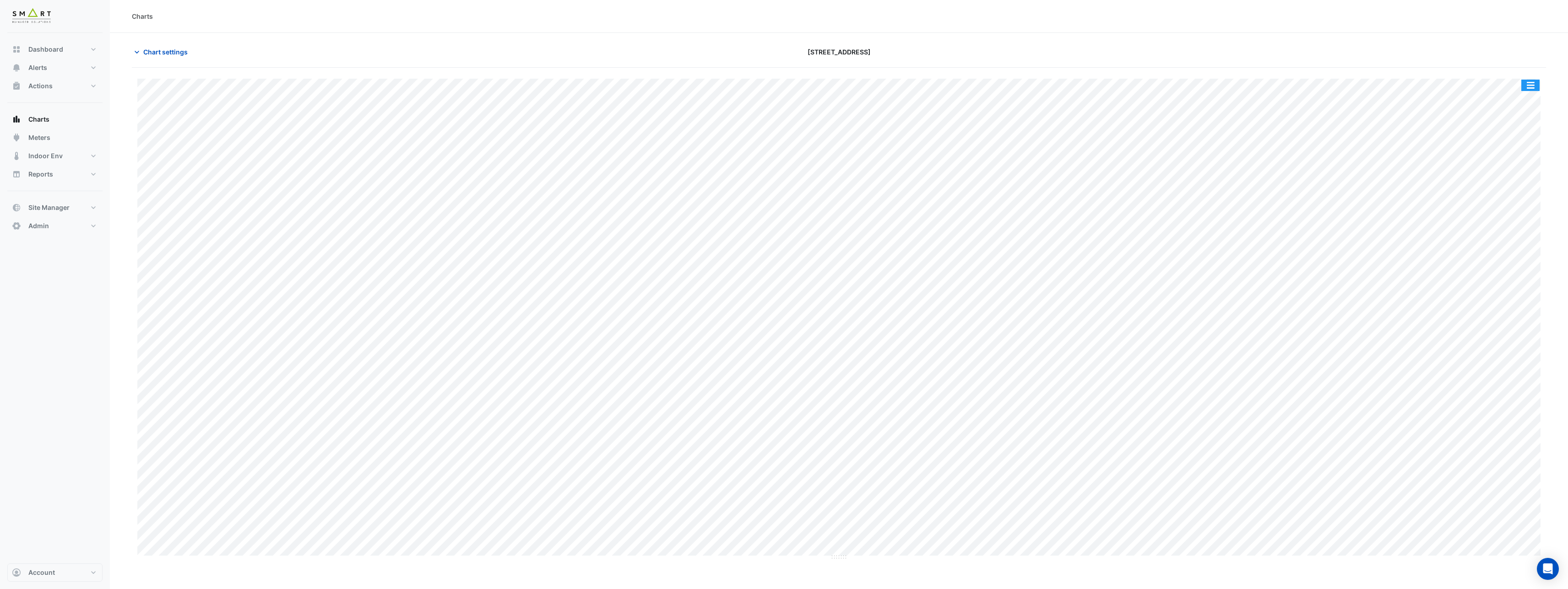
click at [1529, 86] on button "button" at bounding box center [1529, 85] width 18 height 11
click at [1515, 98] on div "Split by Unit" at bounding box center [1512, 101] width 55 height 17
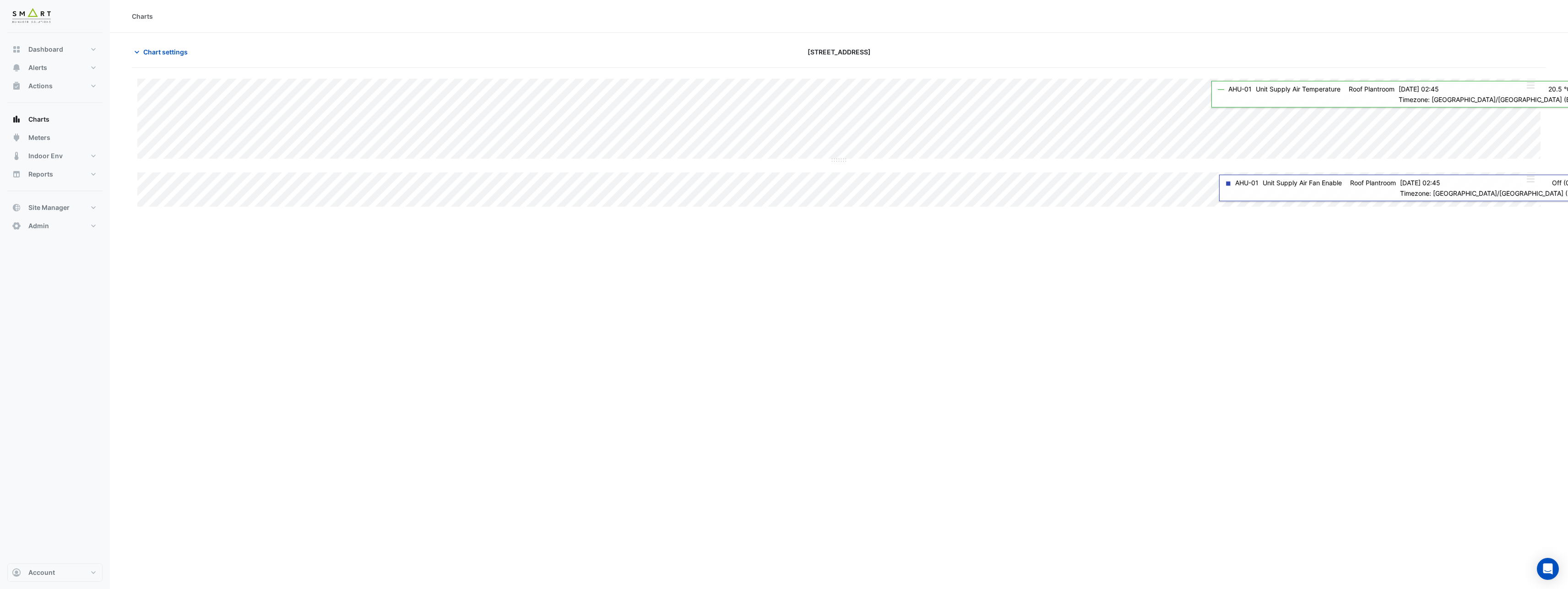
click at [1524, 90] on button "button" at bounding box center [1529, 85] width 18 height 11
click at [1508, 120] on div "Split None" at bounding box center [1512, 118] width 55 height 17
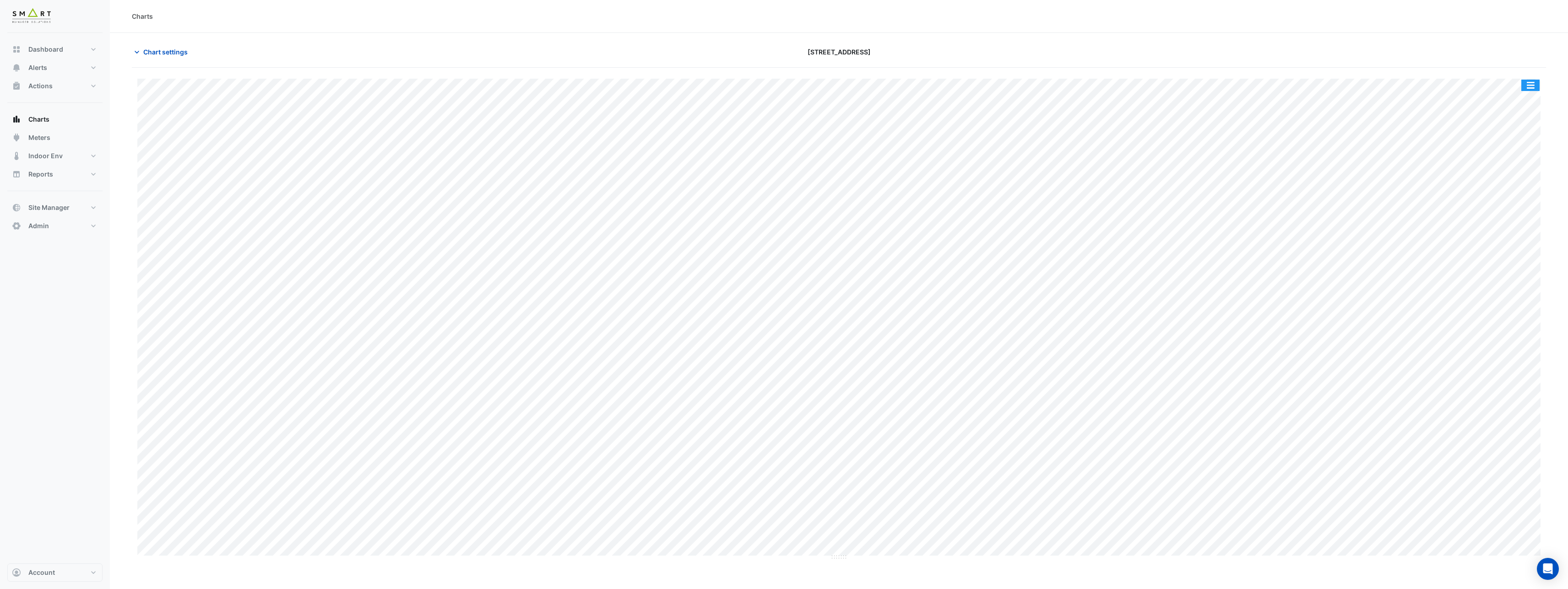
click at [1533, 88] on button "button" at bounding box center [1529, 85] width 18 height 11
click at [161, 59] on button "Chart settings" at bounding box center [163, 52] width 61 height 16
click at [209, 111] on input "text" at bounding box center [192, 111] width 95 height 10
type input "*"
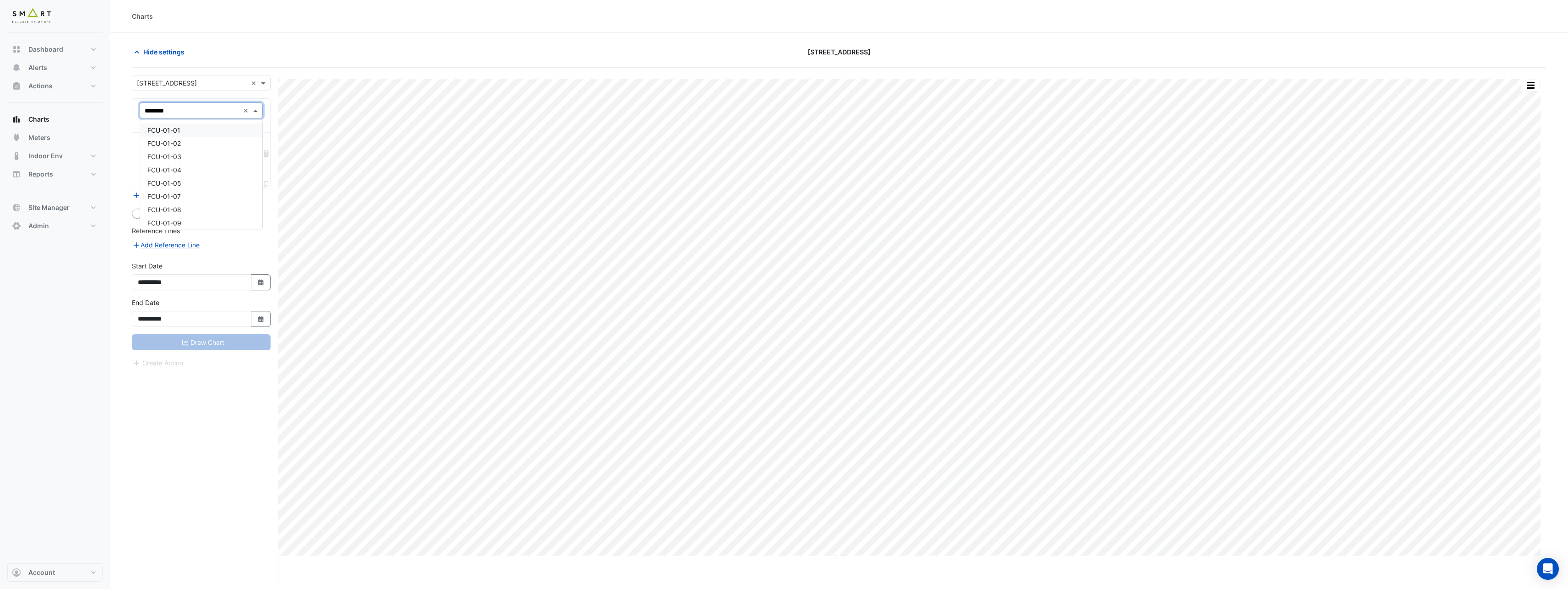
type input "*********"
click at [183, 130] on div "FCU-01-01" at bounding box center [200, 130] width 122 height 13
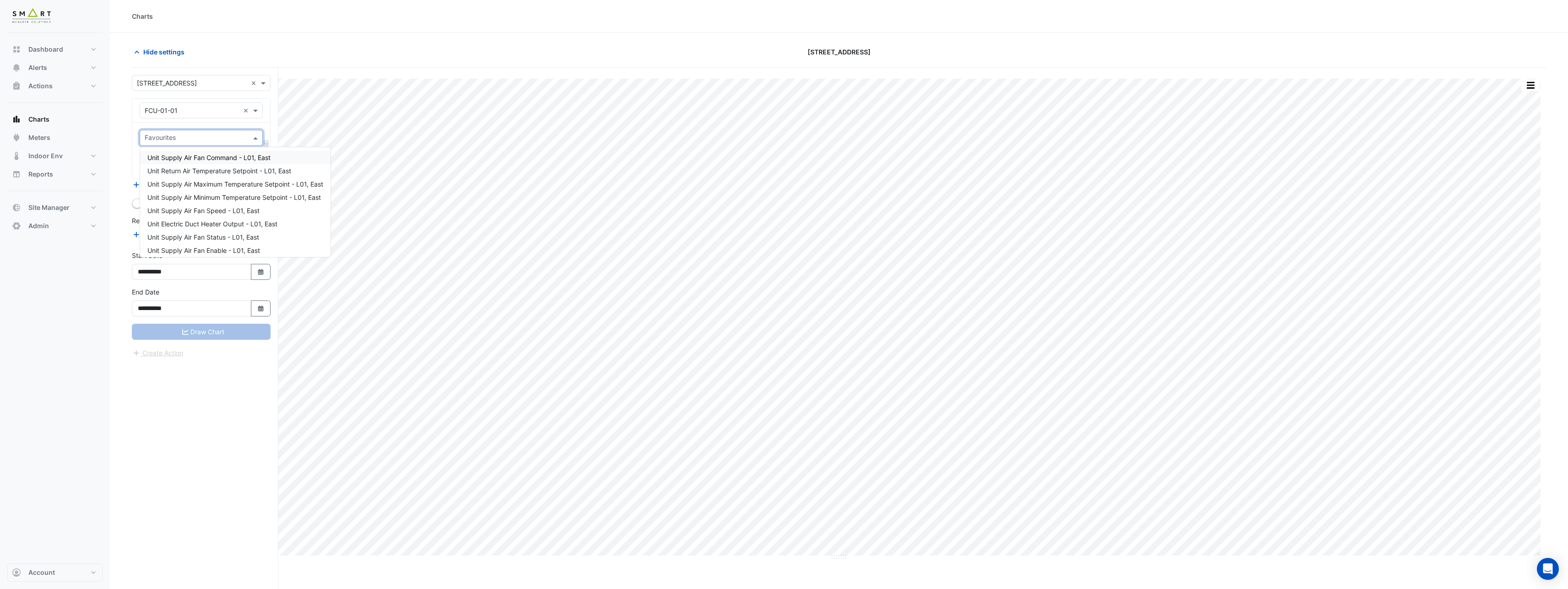
click at [182, 140] on input "text" at bounding box center [196, 139] width 103 height 10
type input "*******"
click at [200, 175] on span "Unit Supply Air Temperature - L01, East" at bounding box center [206, 170] width 118 height 8
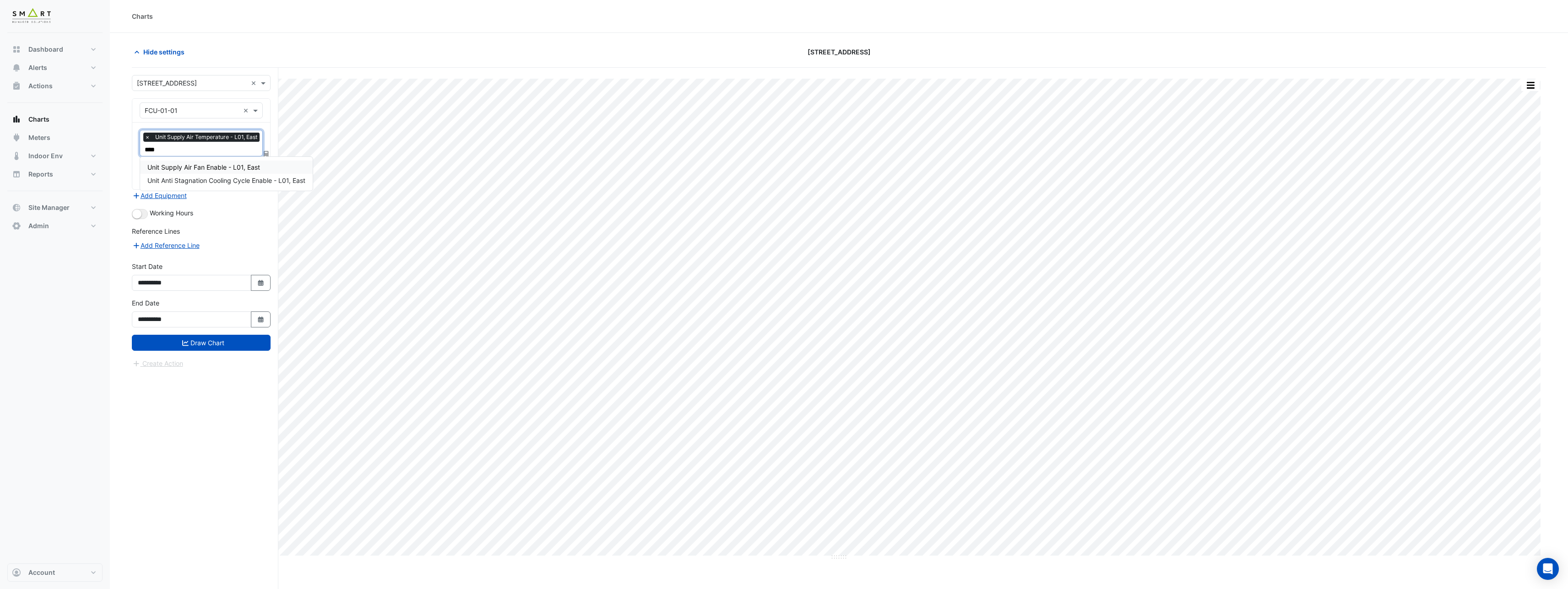
type input "*****"
click at [164, 162] on div "Unit Supply Air Fan Enable - L01, East" at bounding box center [226, 167] width 172 height 13
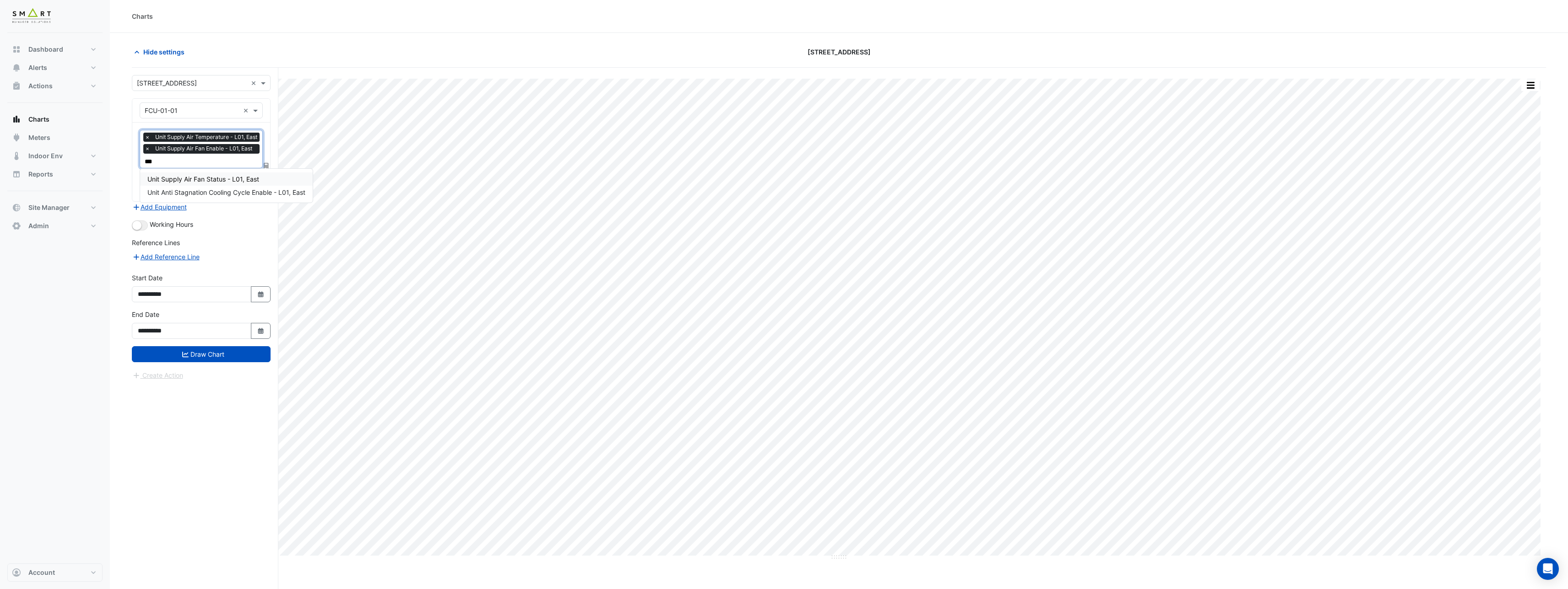
type input "****"
click at [189, 180] on span "Unit Supply Air Fan Status - L01, East" at bounding box center [203, 179] width 112 height 8
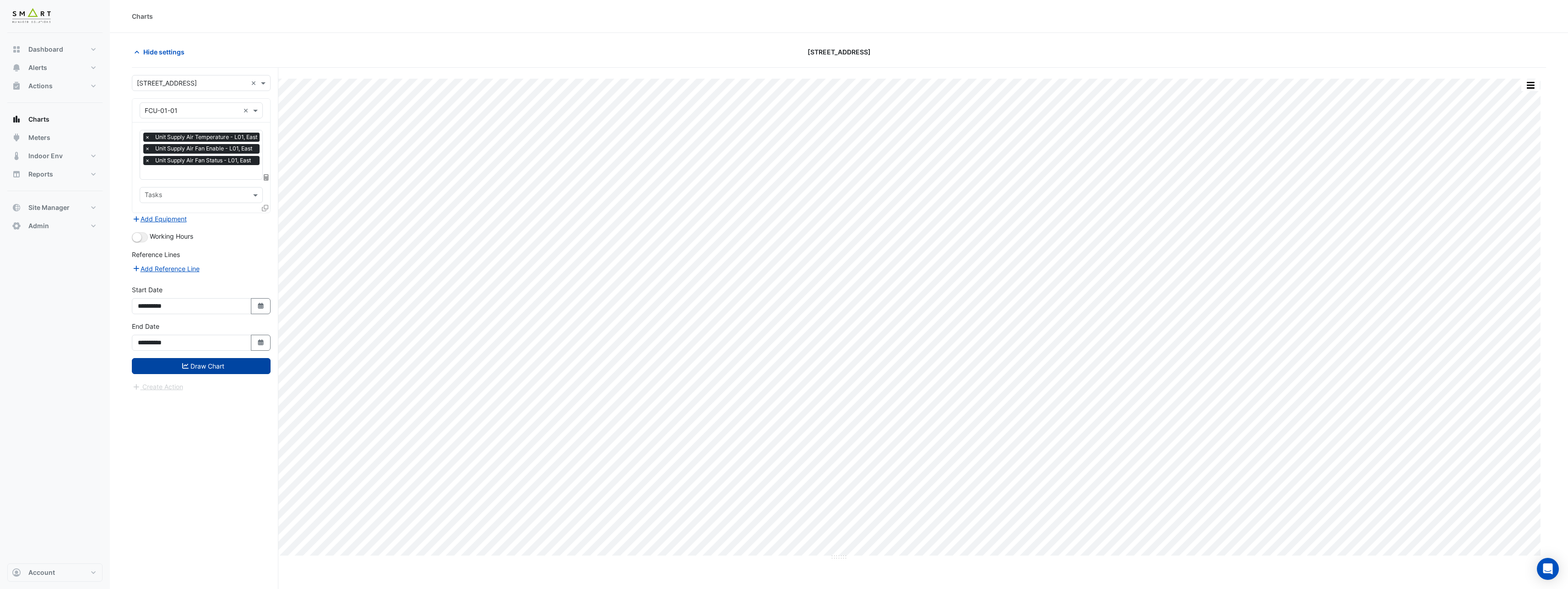
click at [225, 370] on button "Draw Chart" at bounding box center [201, 366] width 139 height 16
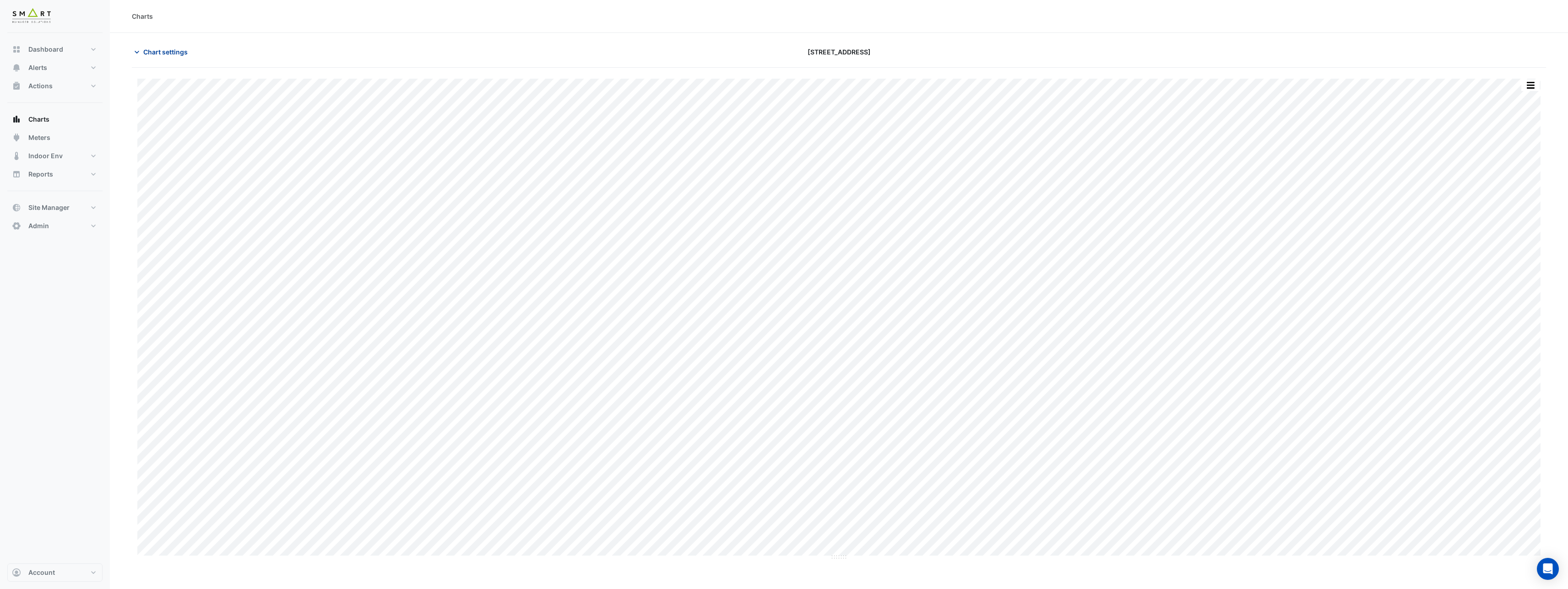
click at [170, 51] on span "Chart settings" at bounding box center [165, 52] width 45 height 10
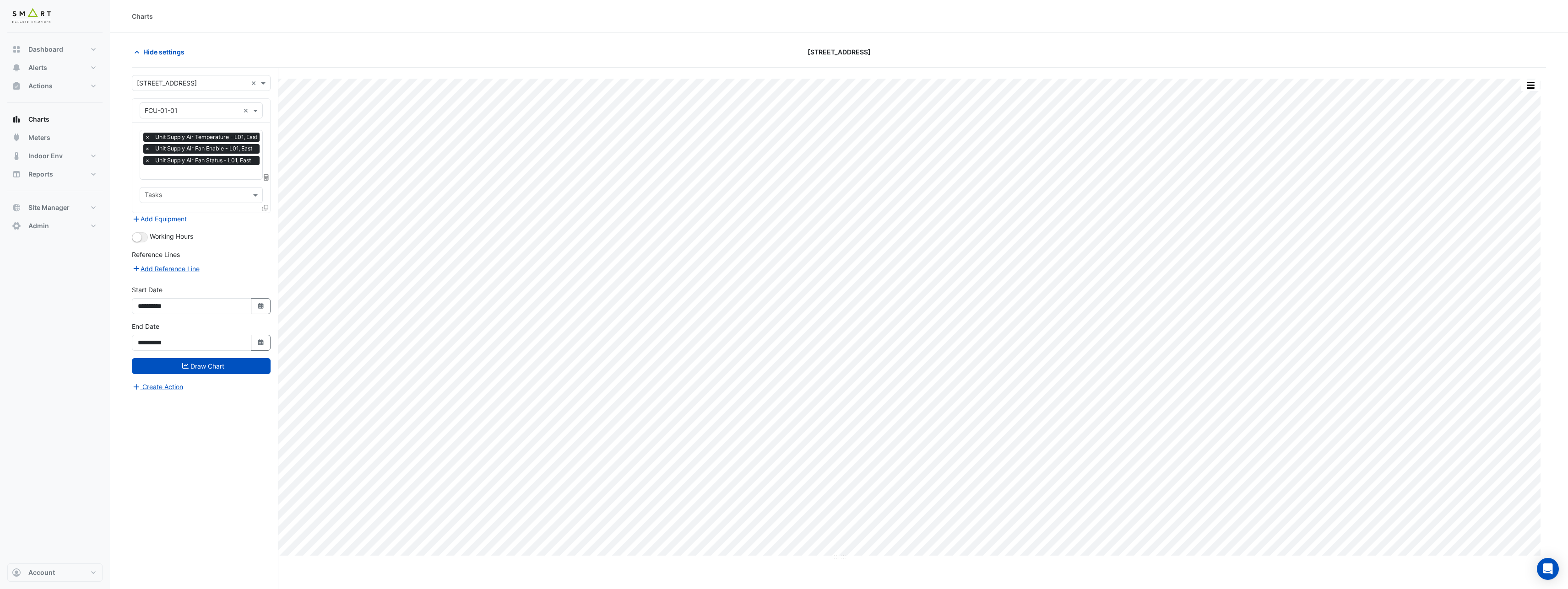
click at [172, 112] on input "text" at bounding box center [192, 111] width 95 height 10
click at [178, 112] on input "text" at bounding box center [192, 111] width 95 height 10
click at [239, 251] on div "Reference Lines" at bounding box center [201, 256] width 139 height 13
click at [267, 208] on icon at bounding box center [264, 207] width 6 height 6
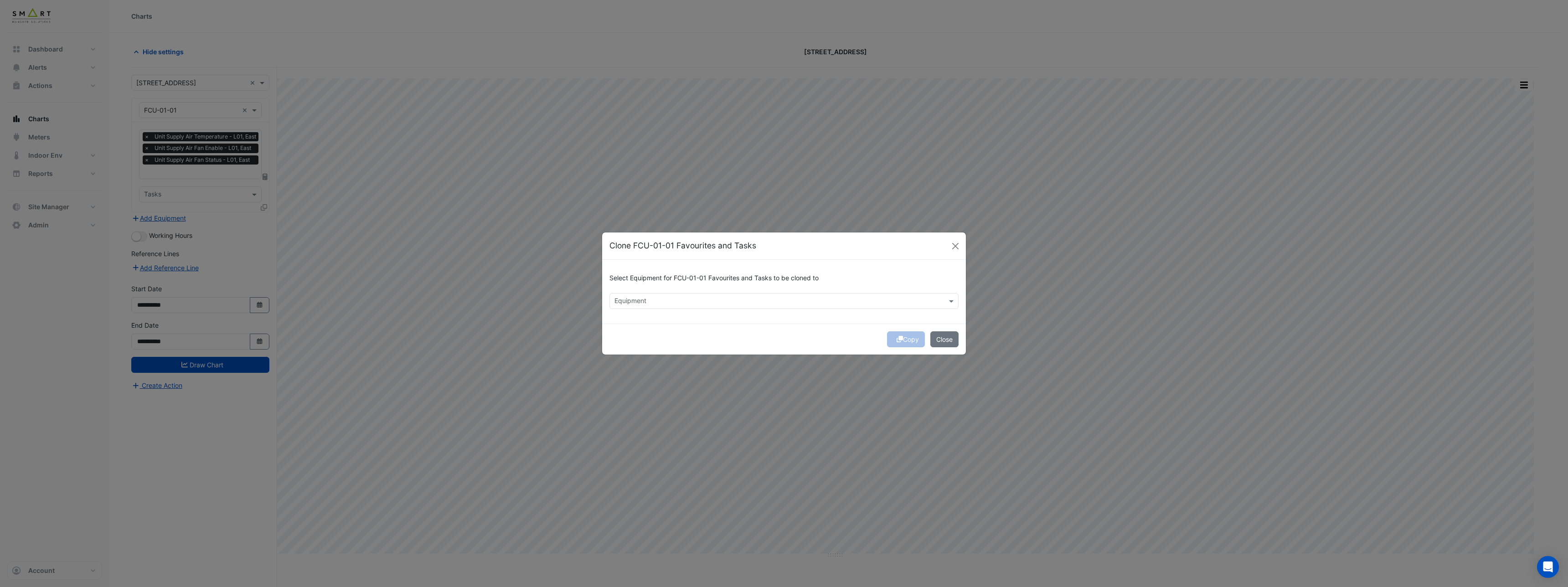
click at [690, 296] on div "Equipment" at bounding box center [776, 301] width 333 height 14
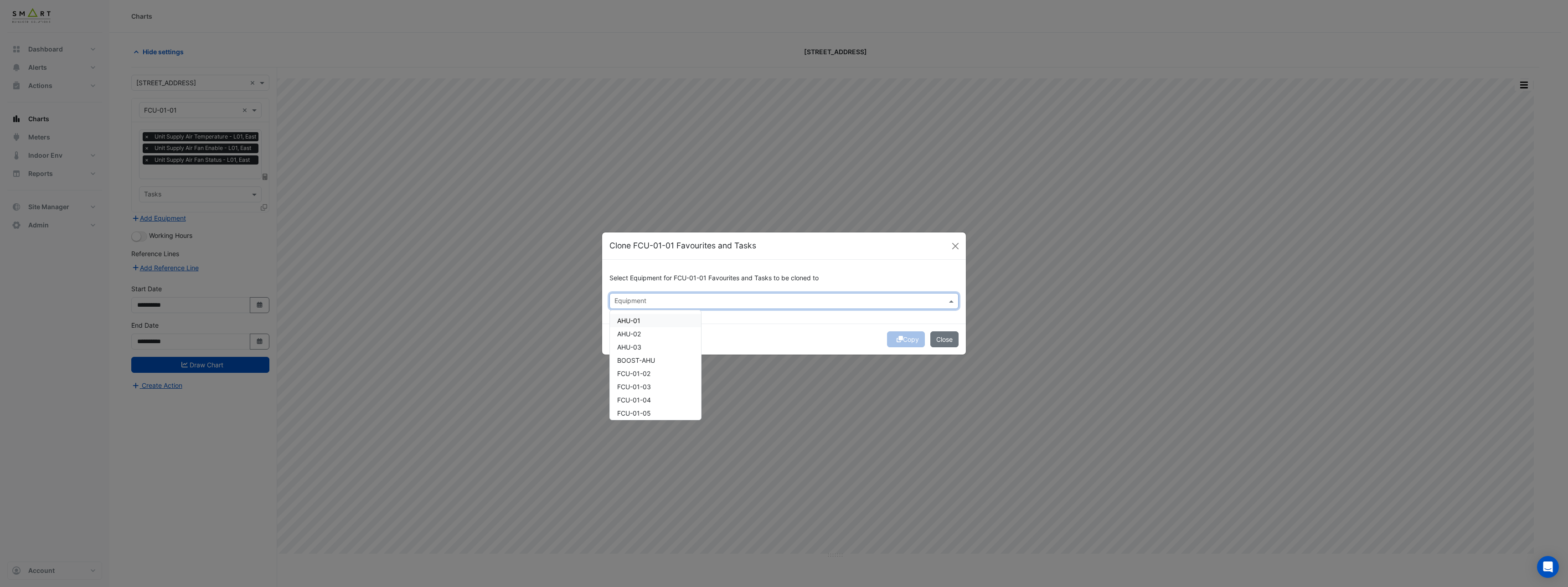
click at [656, 316] on div "AHU-01" at bounding box center [655, 320] width 91 height 13
click at [652, 334] on div "AHU-02" at bounding box center [655, 333] width 91 height 13
click at [653, 339] on div "AHU-02" at bounding box center [655, 333] width 91 height 13
click at [652, 339] on div "AHU-02" at bounding box center [655, 333] width 91 height 13
click at [651, 344] on div "AHU-03" at bounding box center [655, 346] width 91 height 13
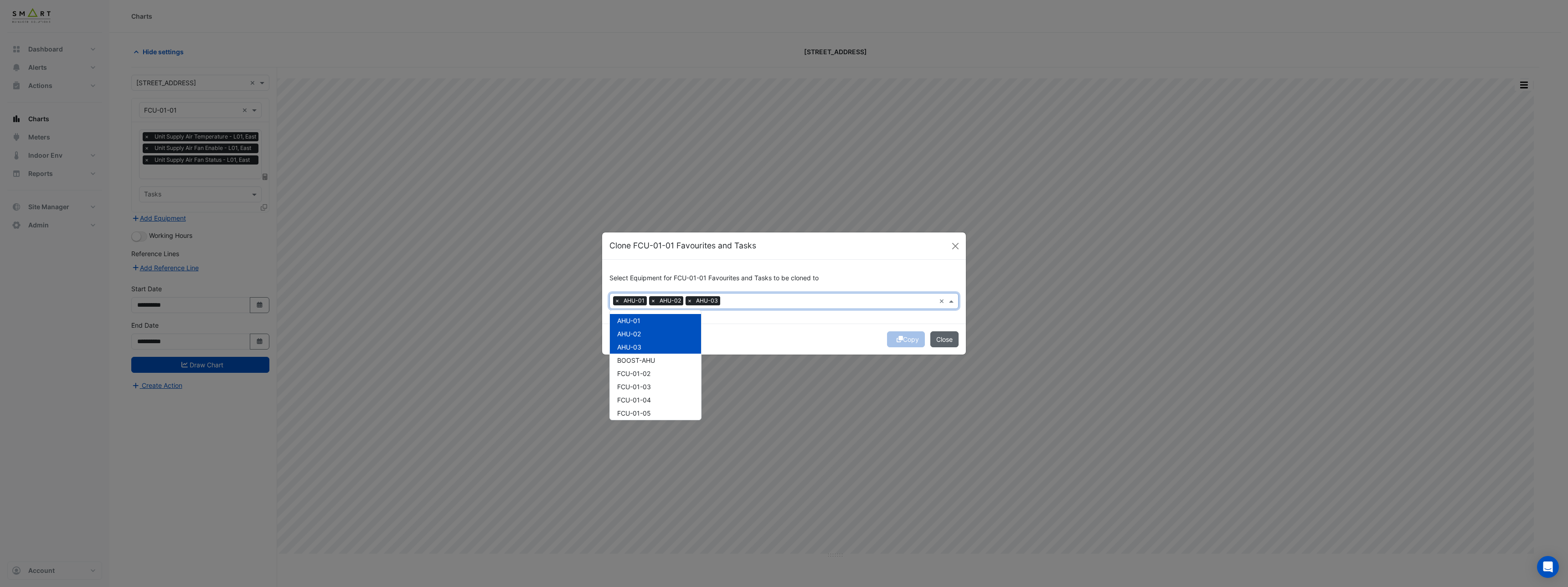
click at [952, 339] on button "Close" at bounding box center [944, 339] width 28 height 16
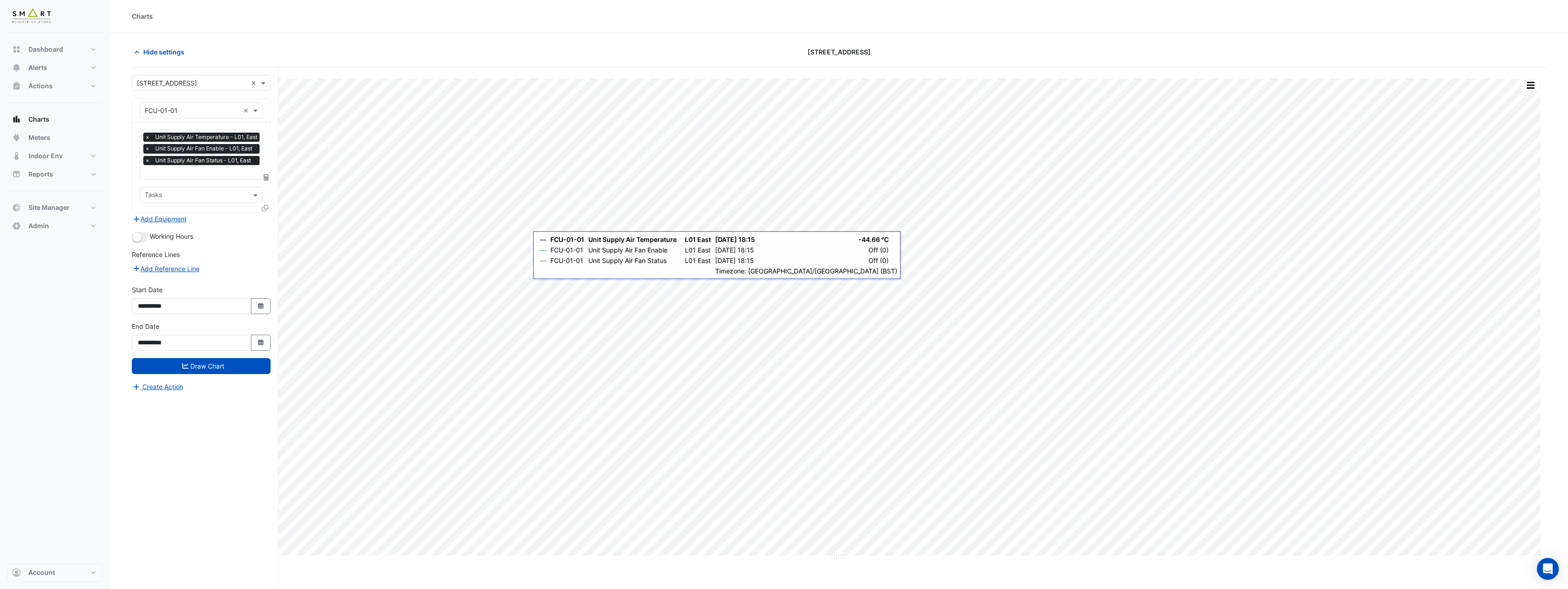
click at [264, 207] on icon at bounding box center [264, 207] width 6 height 6
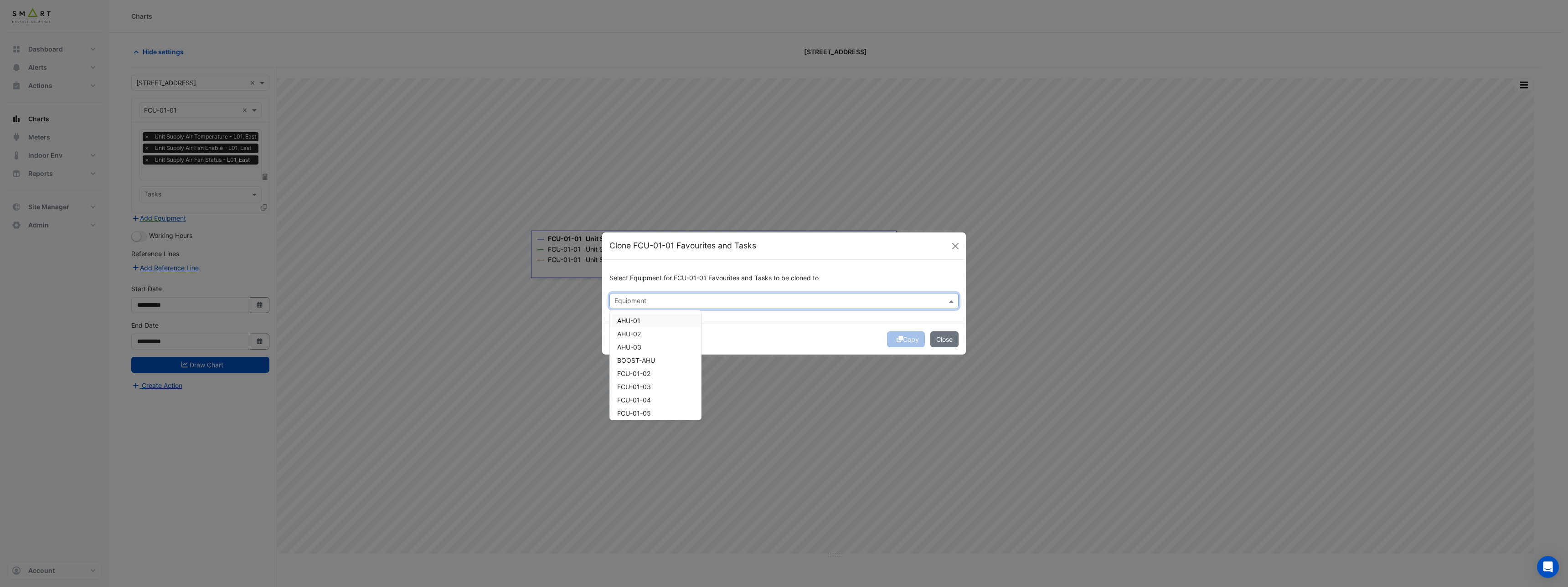
click at [641, 304] on input "text" at bounding box center [779, 302] width 329 height 10
click at [640, 317] on span "AHU-01" at bounding box center [629, 320] width 24 height 8
click at [644, 331] on div "AHU-02" at bounding box center [655, 333] width 91 height 13
click at [644, 344] on div "AHU-03" at bounding box center [655, 346] width 91 height 13
click at [900, 343] on button "Copy" at bounding box center [906, 339] width 38 height 16
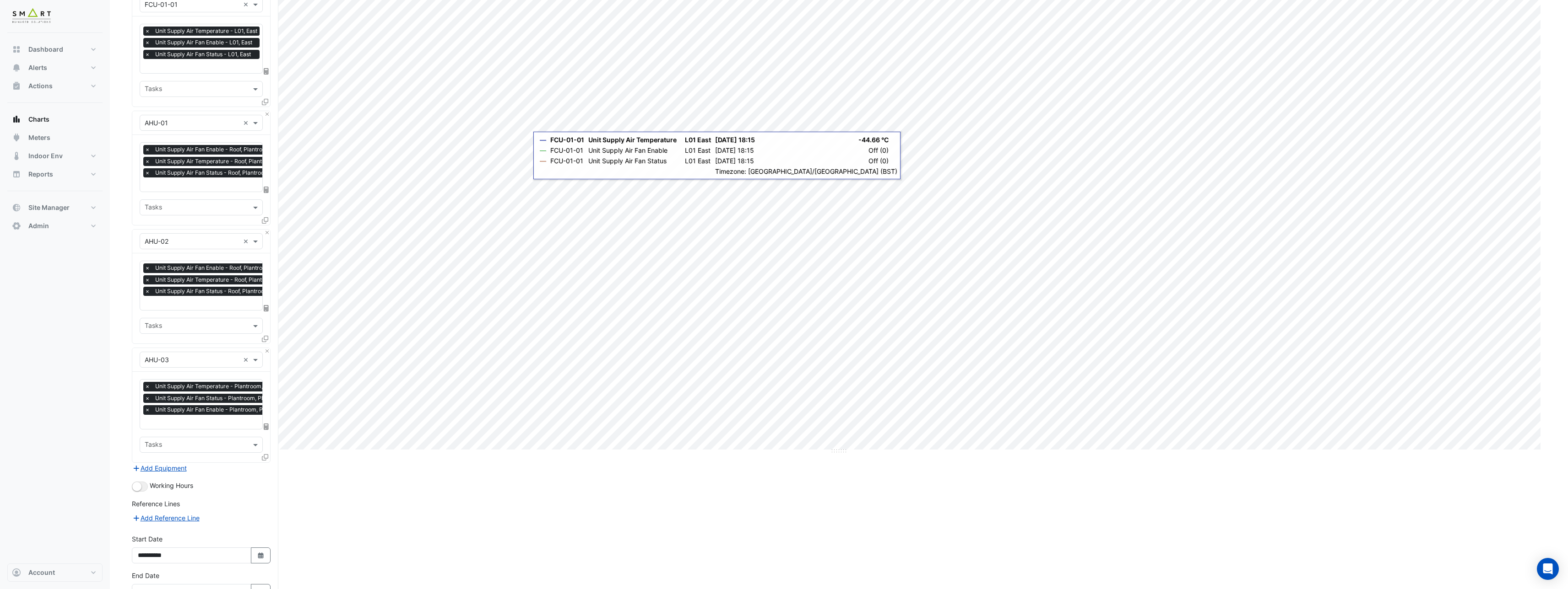
scroll to position [162, 0]
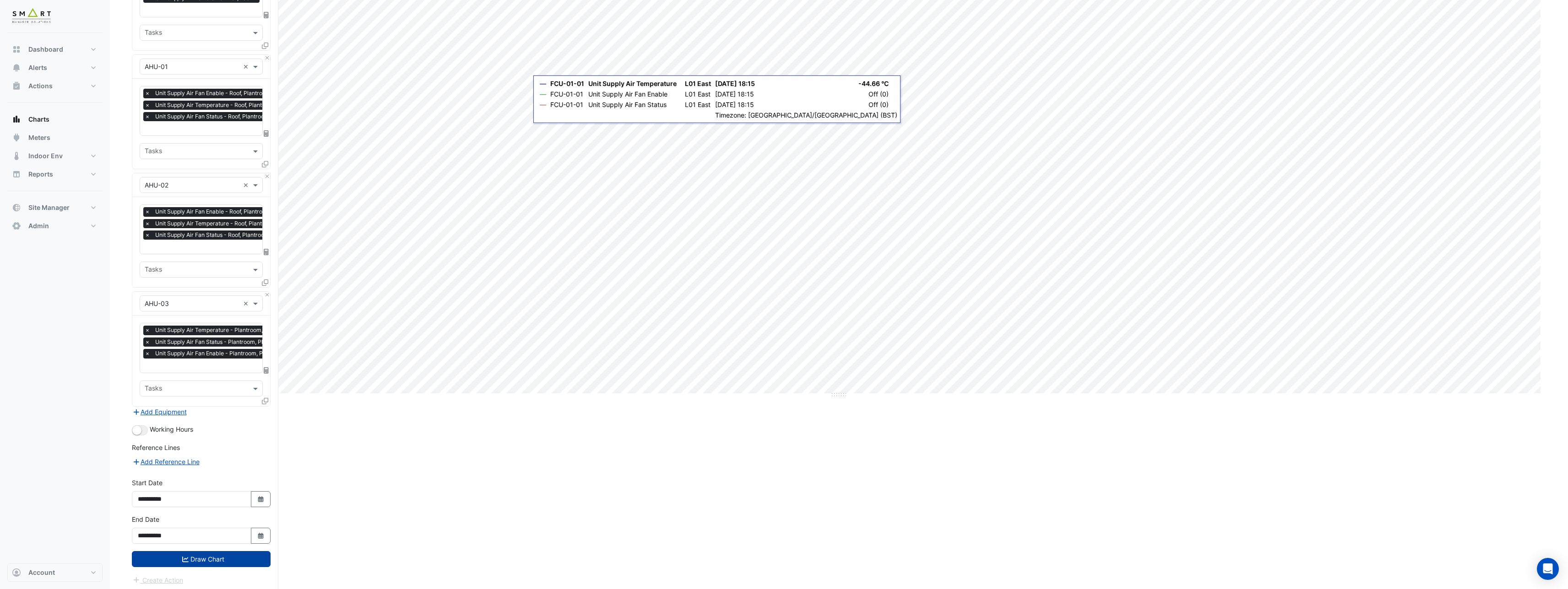
click at [188, 555] on button "Draw Chart" at bounding box center [201, 559] width 139 height 16
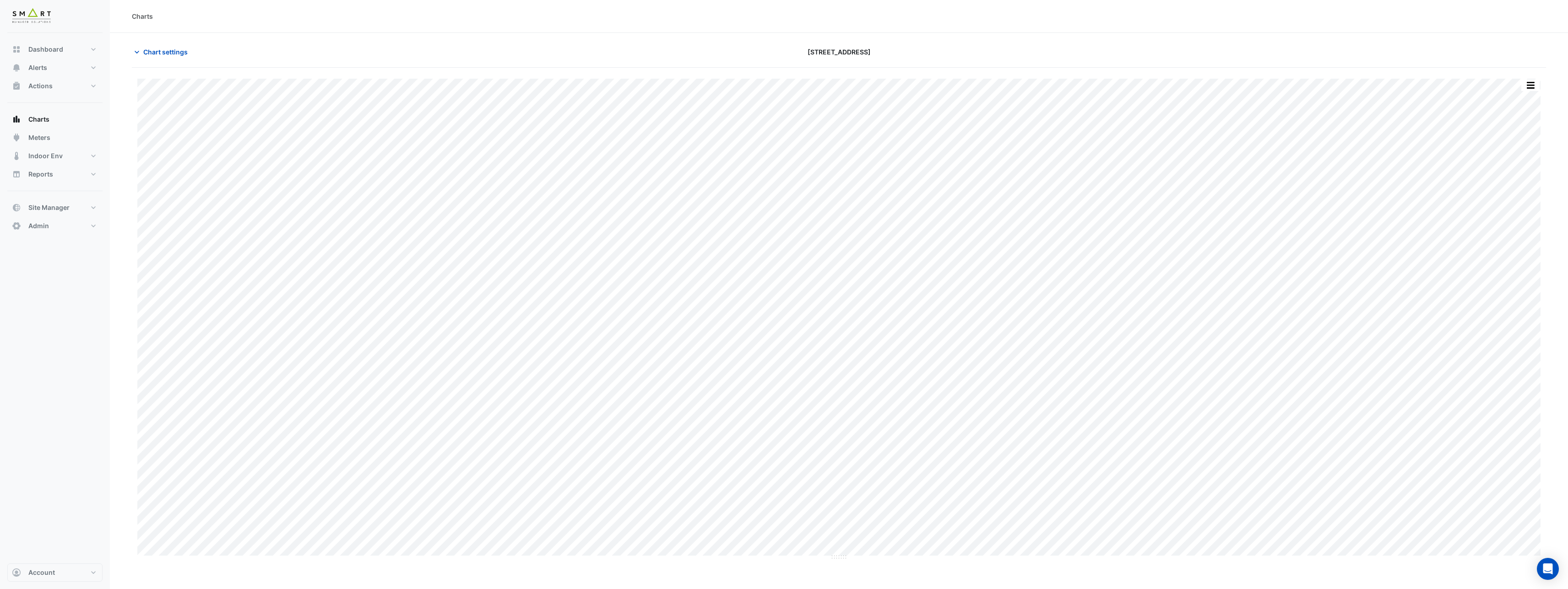
click at [1539, 79] on div "Print Save as JPEG Save as PNG — FCU-01-01 Unit Supply Air Temperature L01 East…" at bounding box center [838, 79] width 1403 height 0
click at [1534, 87] on button "button" at bounding box center [1529, 85] width 18 height 11
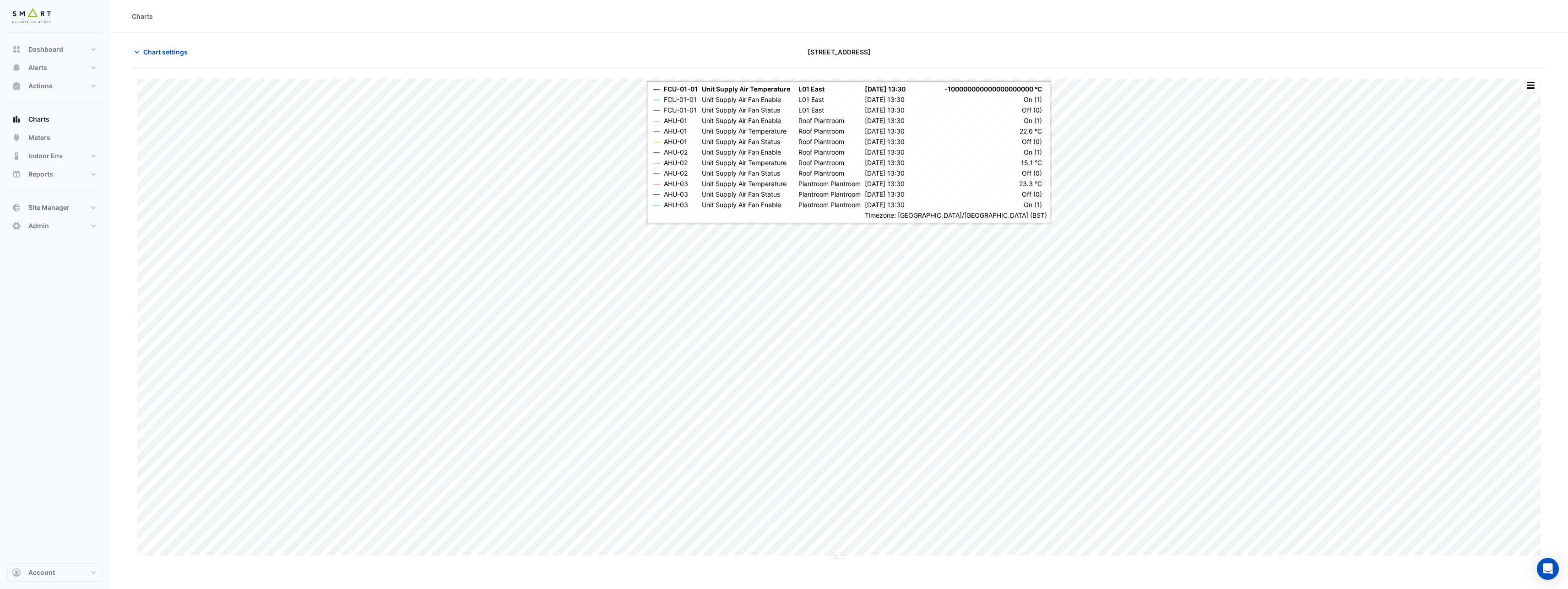
click at [712, 20] on div "Charts" at bounding box center [839, 16] width 1414 height 10
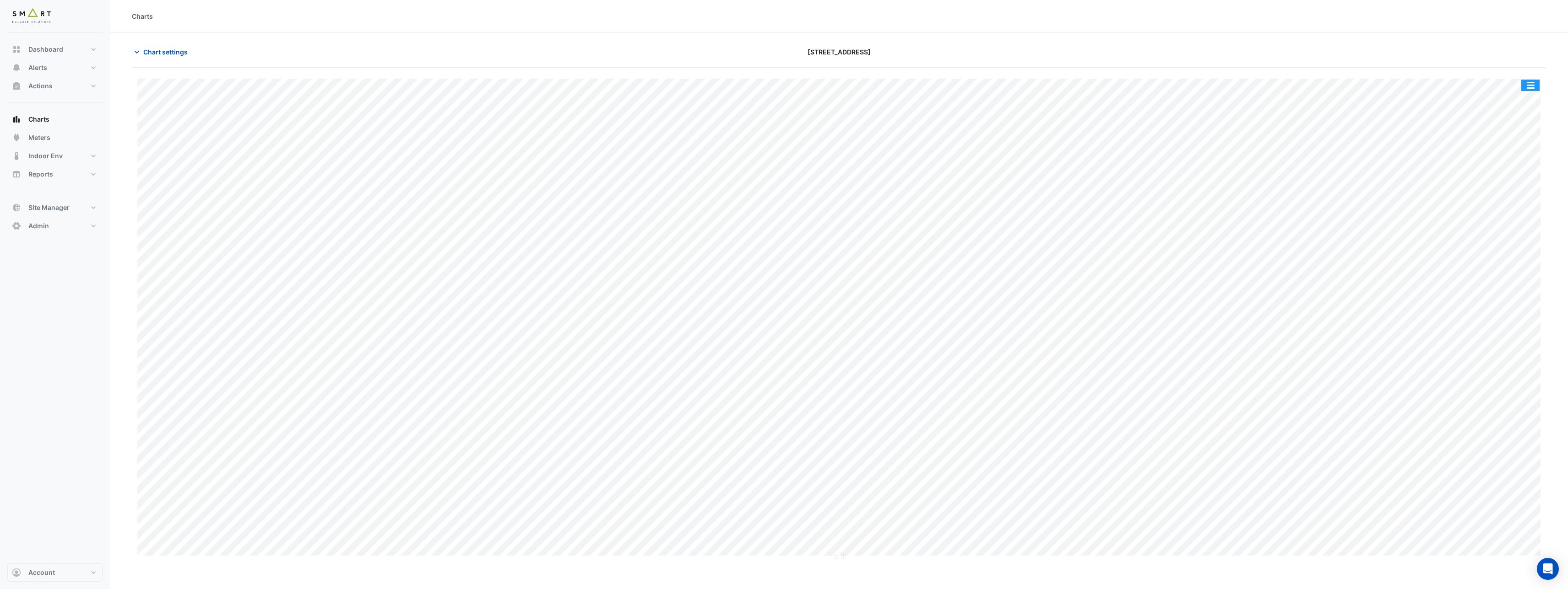
click at [1533, 86] on button "button" at bounding box center [1529, 85] width 18 height 11
click at [1523, 97] on div "Split by Equip" at bounding box center [1512, 101] width 55 height 17
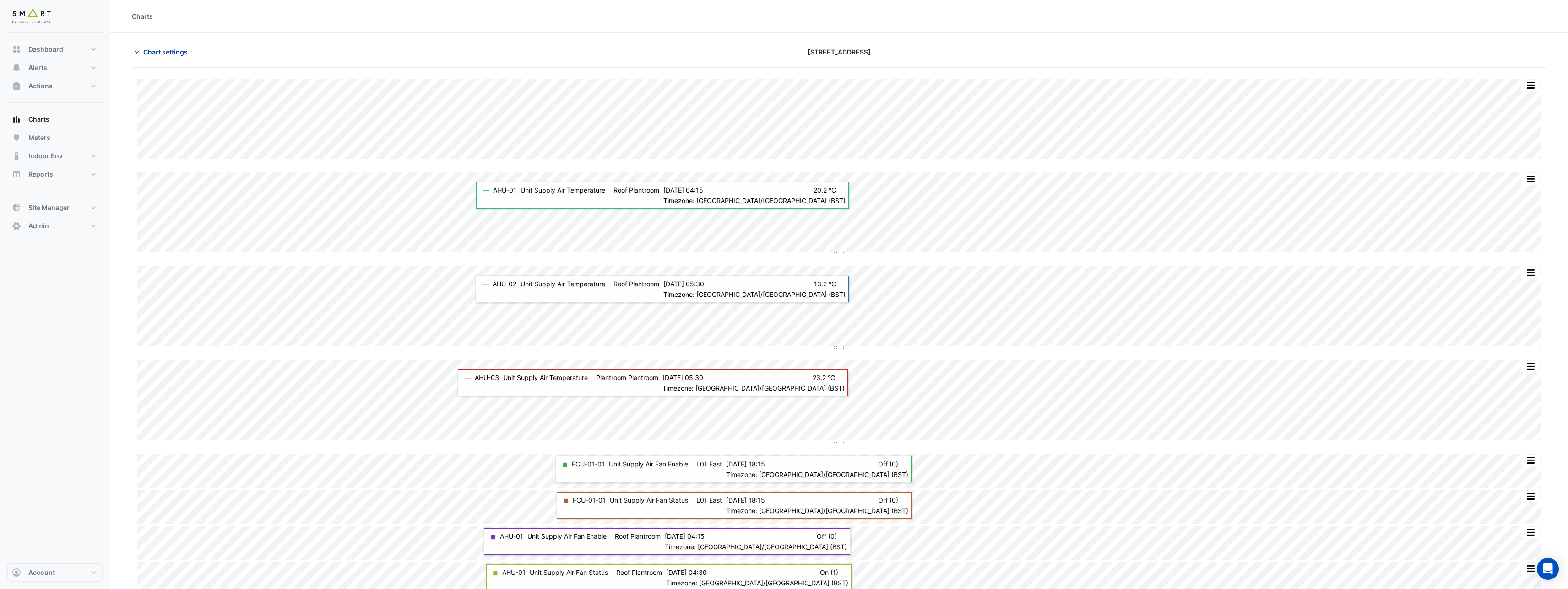
click at [147, 53] on span "Chart settings" at bounding box center [165, 52] width 45 height 10
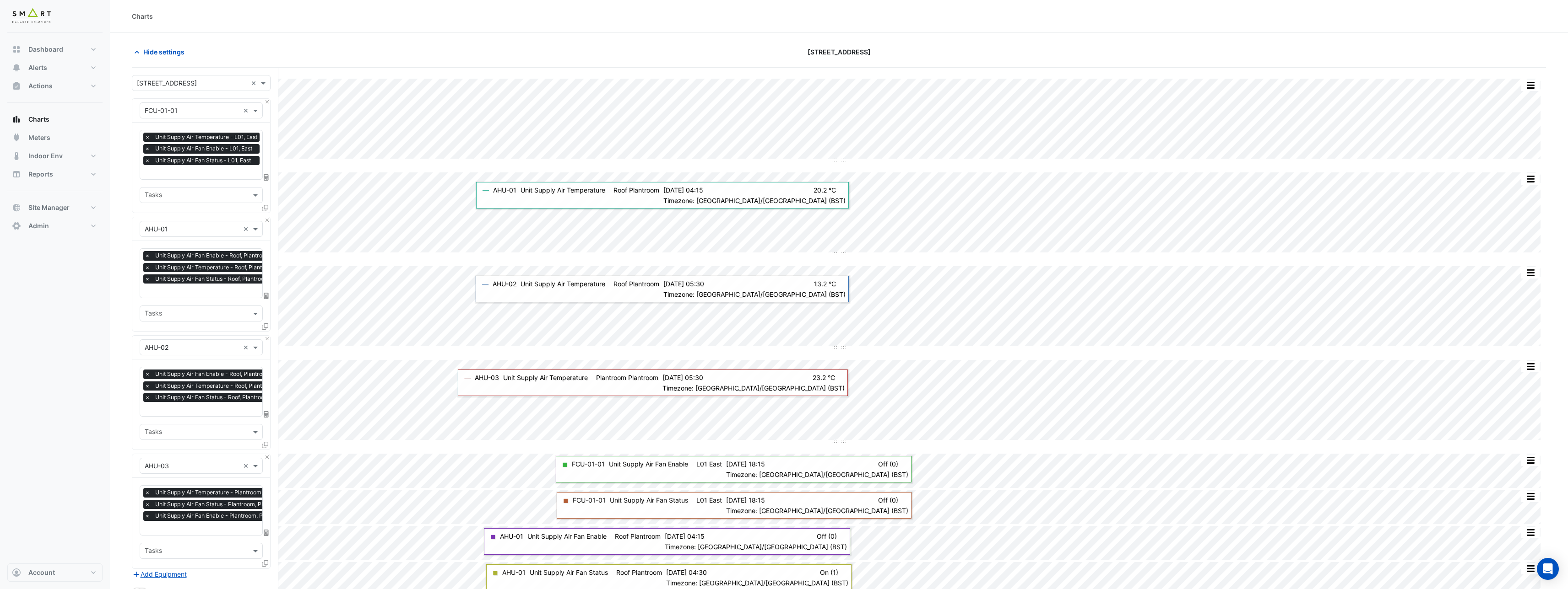
click at [199, 294] on input "text" at bounding box center [213, 291] width 135 height 10
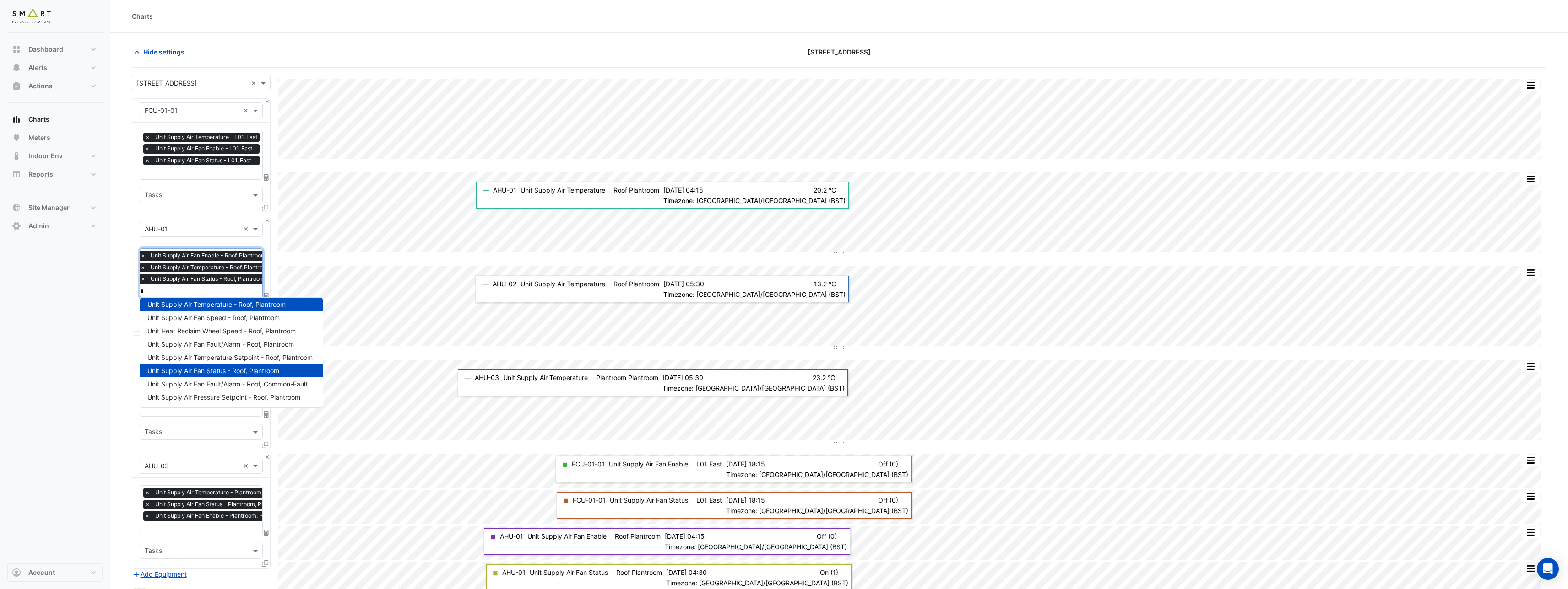
scroll to position [149, 0]
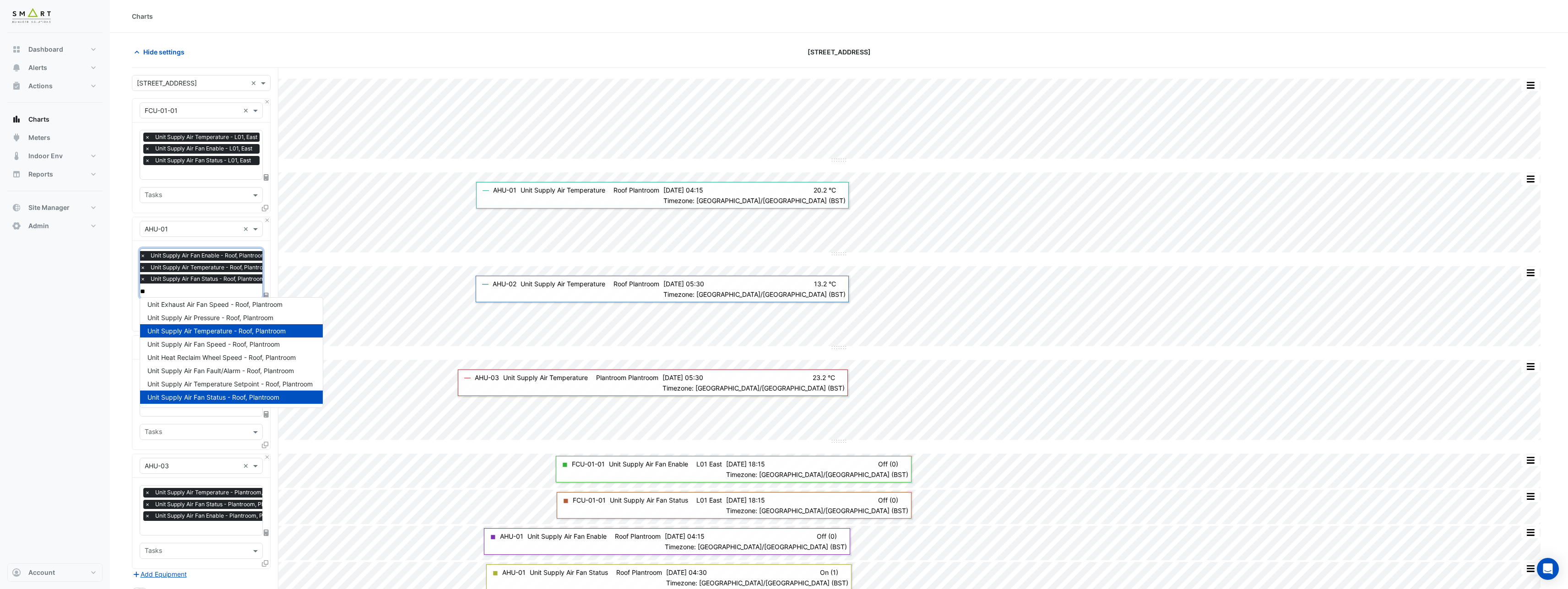
type input "***"
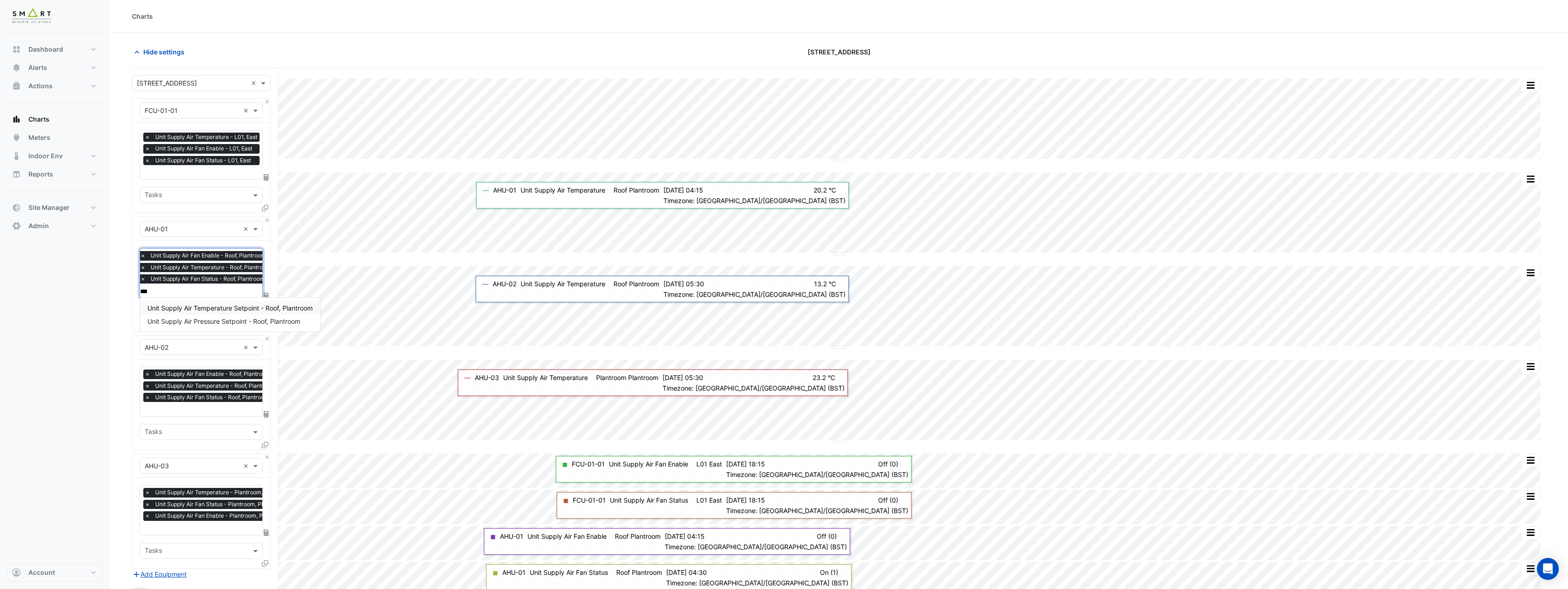
scroll to position [0, 0]
click at [219, 305] on span "Unit Supply Air Temperature Setpoint - Roof, Plantroom" at bounding box center [230, 308] width 165 height 8
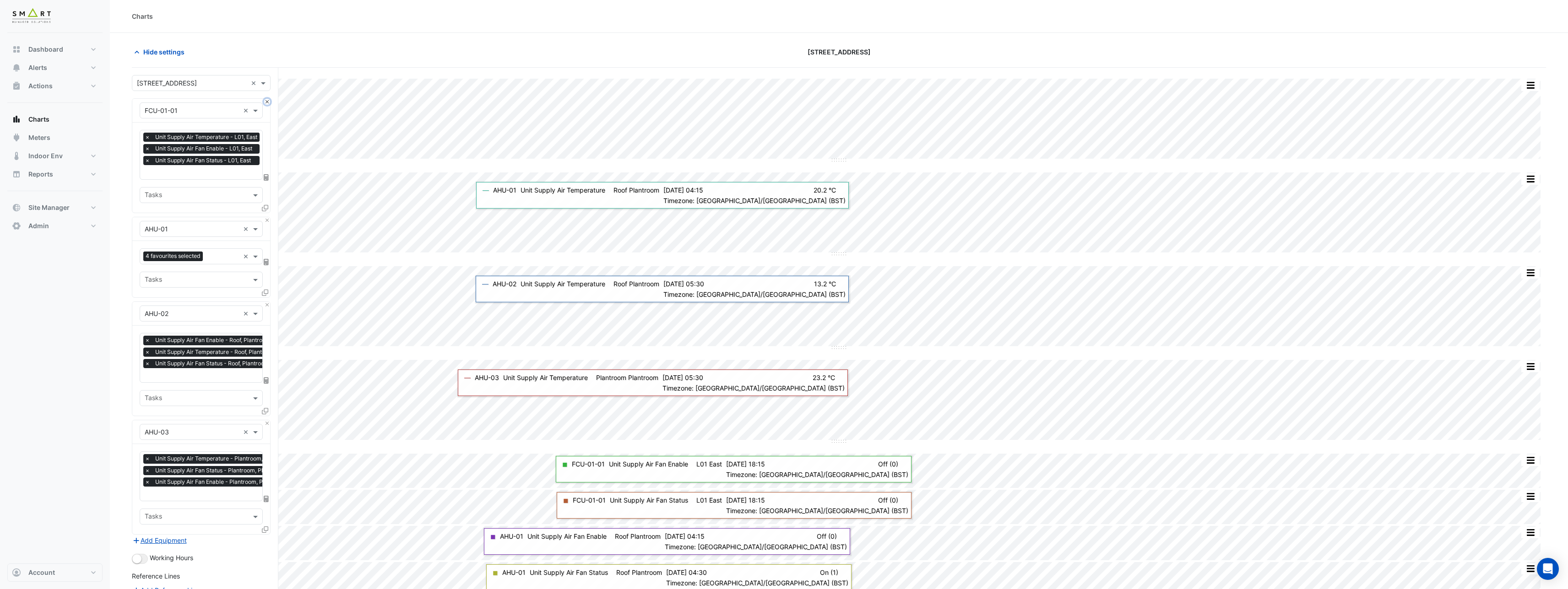
click at [267, 103] on button "Close" at bounding box center [267, 102] width 6 height 6
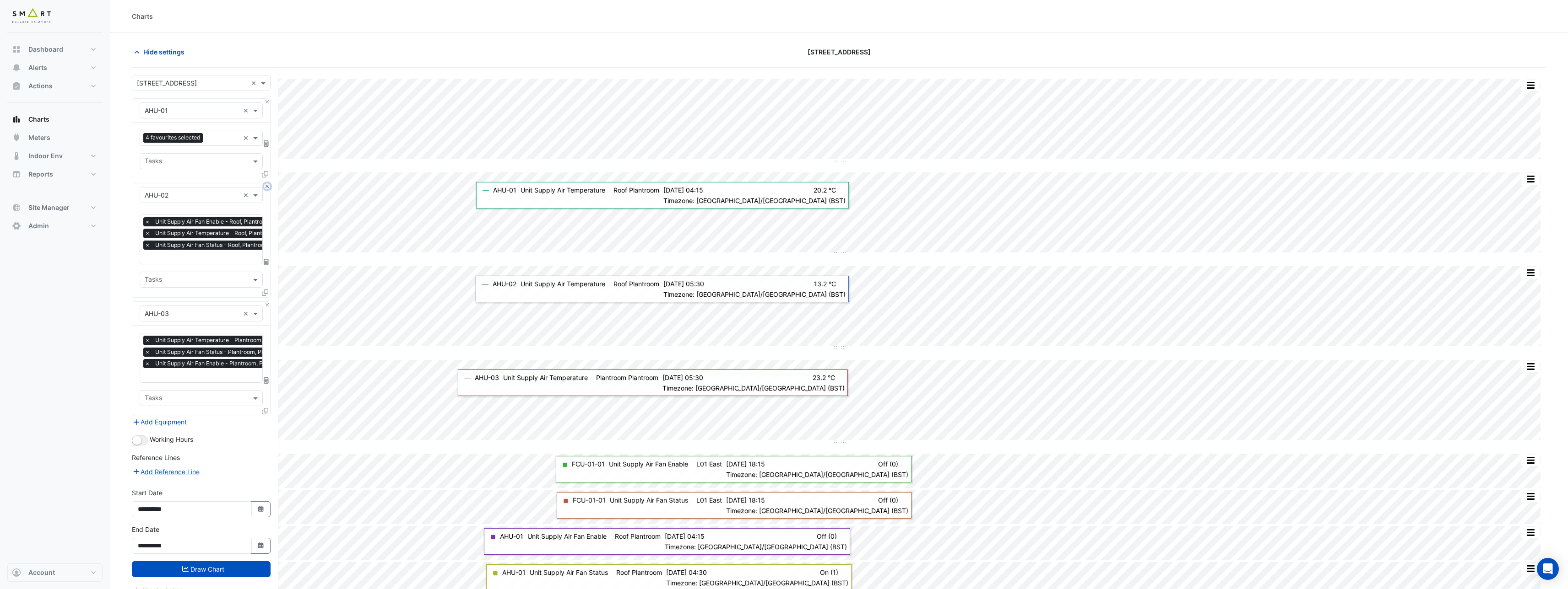
click at [266, 188] on button "Close" at bounding box center [267, 186] width 6 height 6
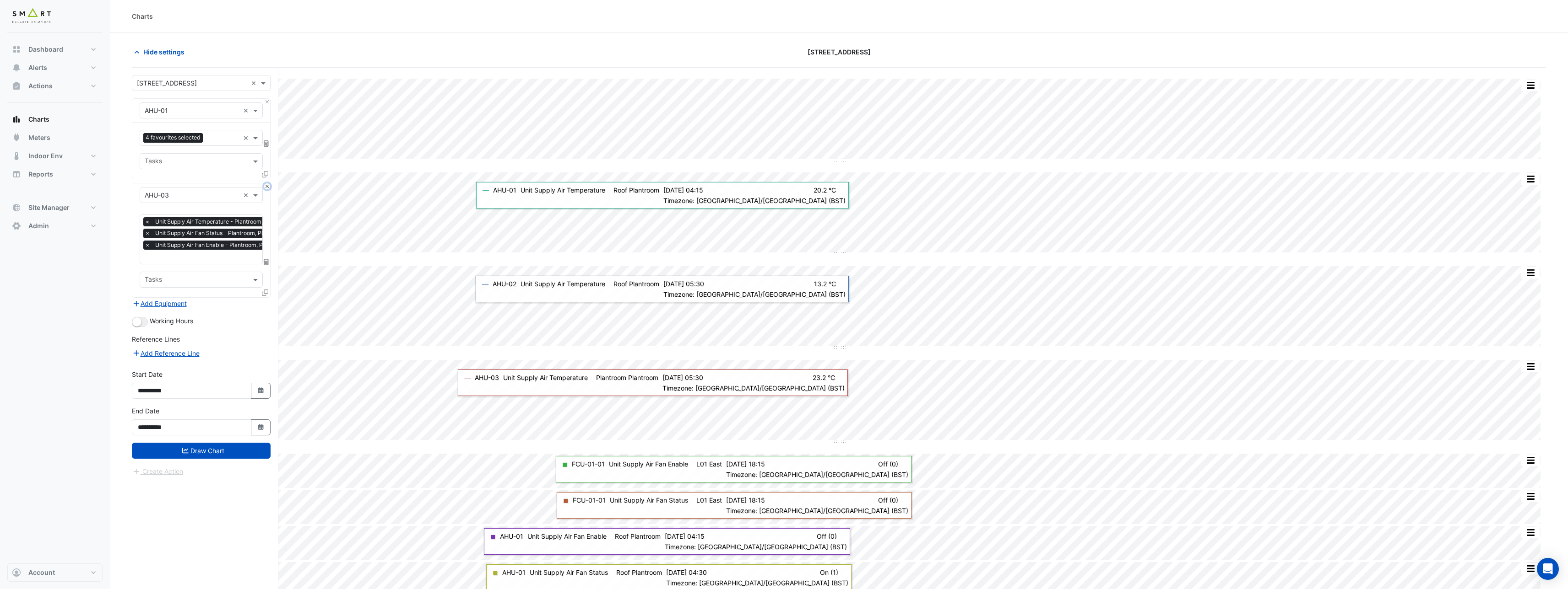
click at [266, 188] on button "Close" at bounding box center [267, 186] width 6 height 6
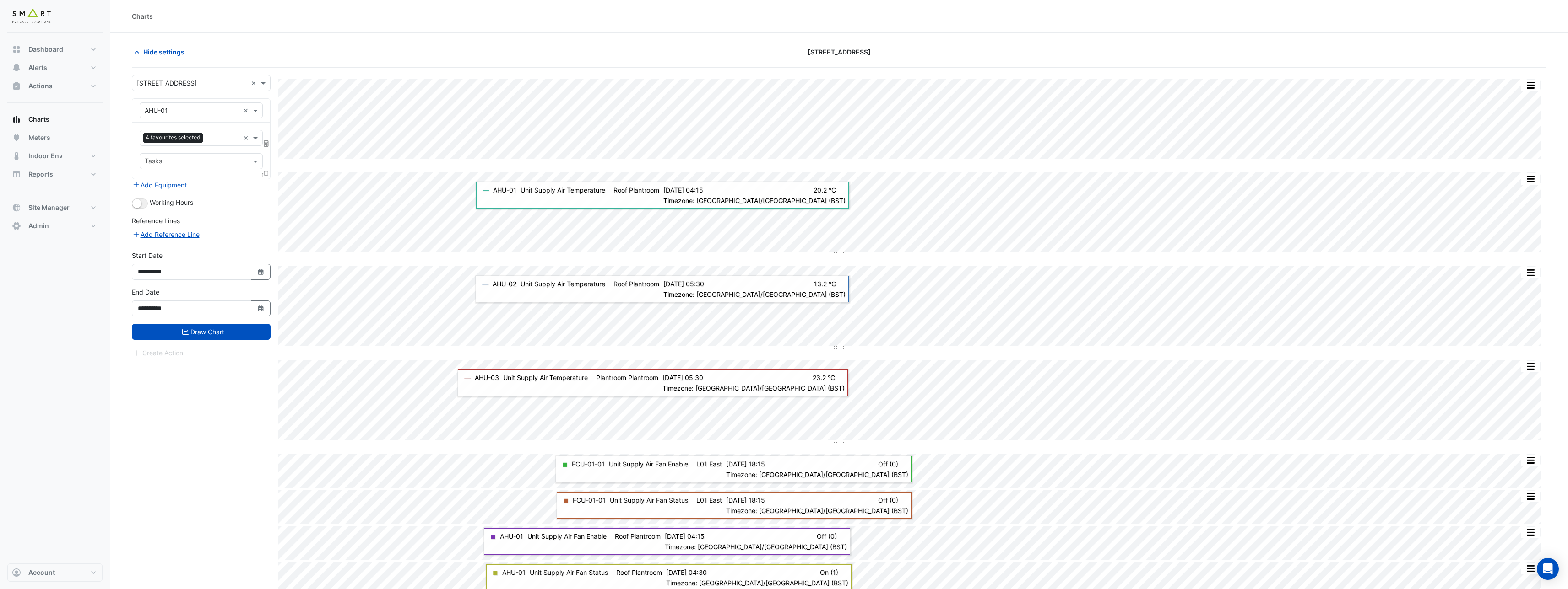
click at [266, 188] on div "Add Equipment" at bounding box center [201, 184] width 139 height 11
click at [201, 334] on button "Draw Chart" at bounding box center [201, 332] width 139 height 16
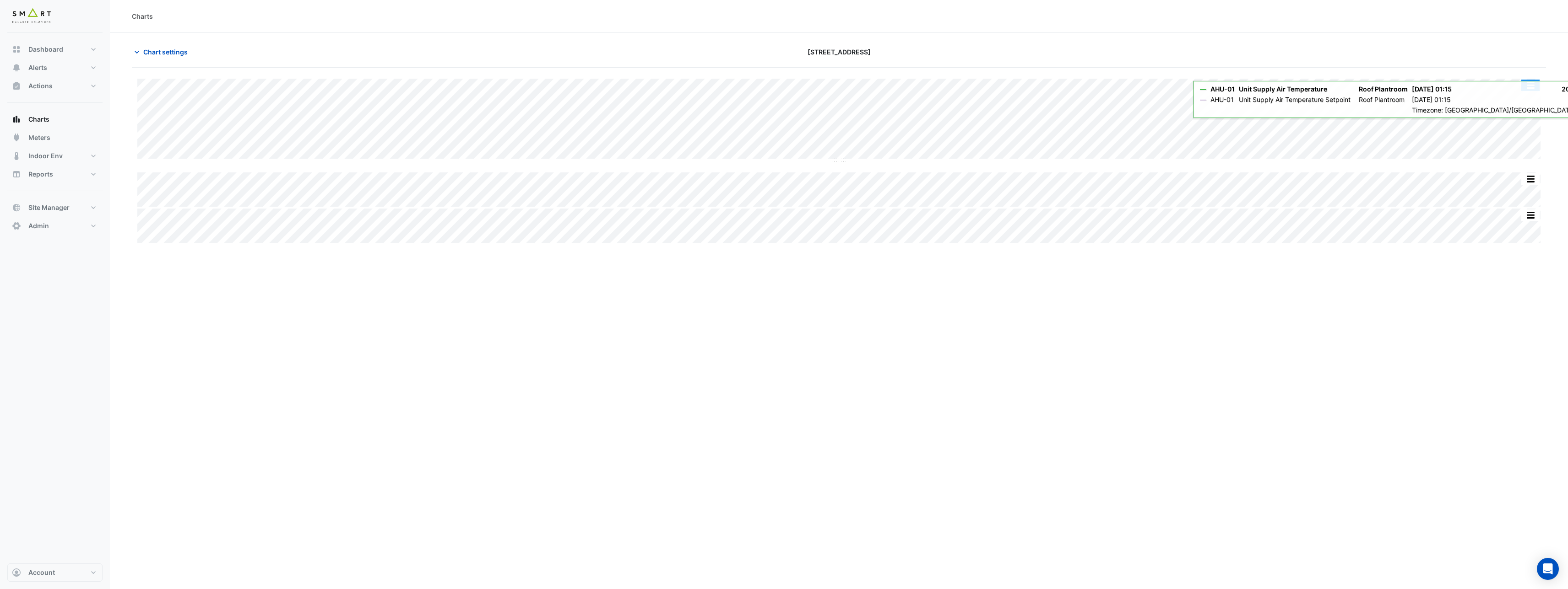
click at [1535, 81] on button "button" at bounding box center [1529, 85] width 18 height 11
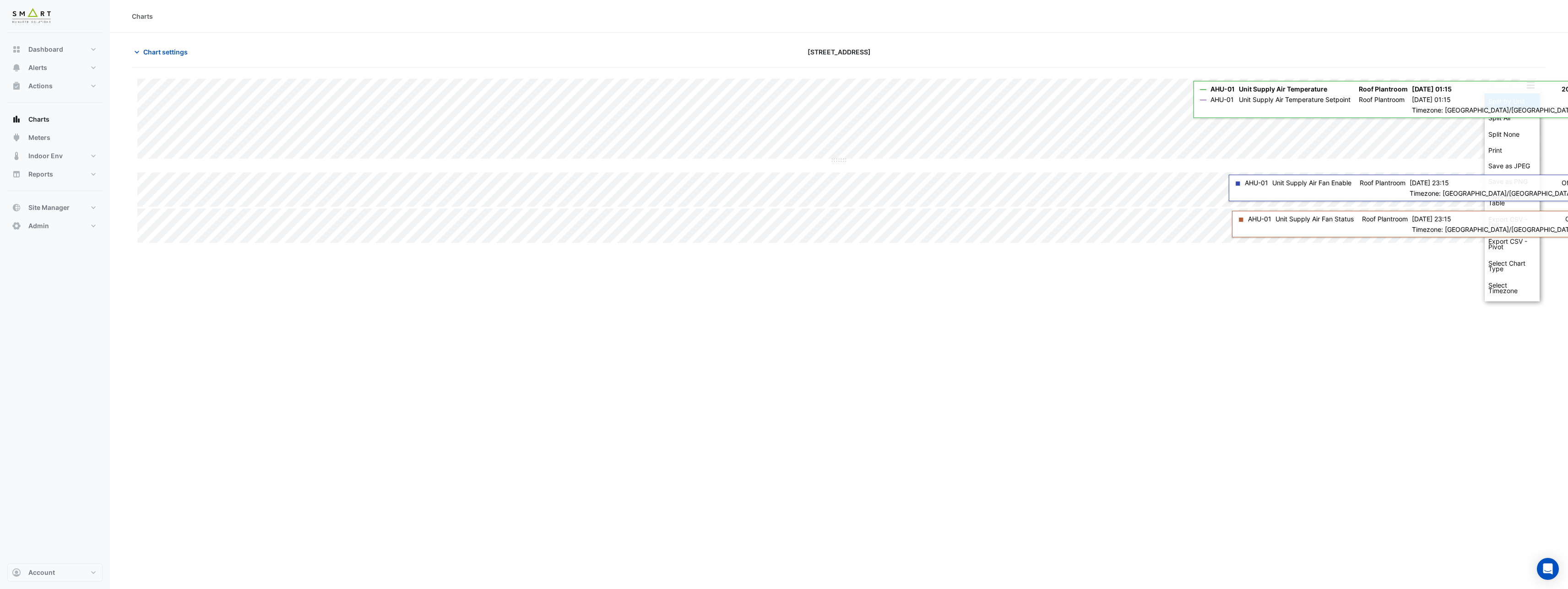
click at [1525, 101] on div "Split by Unit" at bounding box center [1512, 101] width 55 height 17
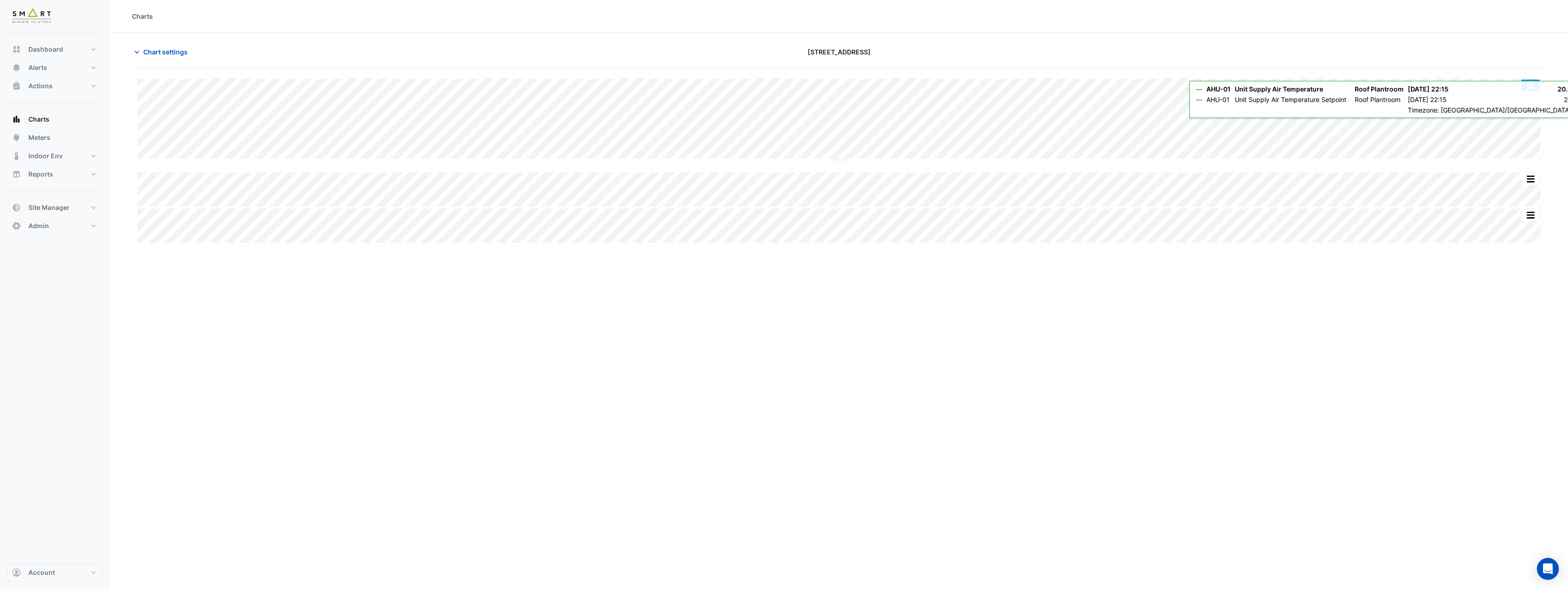
click at [1531, 88] on button "button" at bounding box center [1529, 85] width 18 height 11
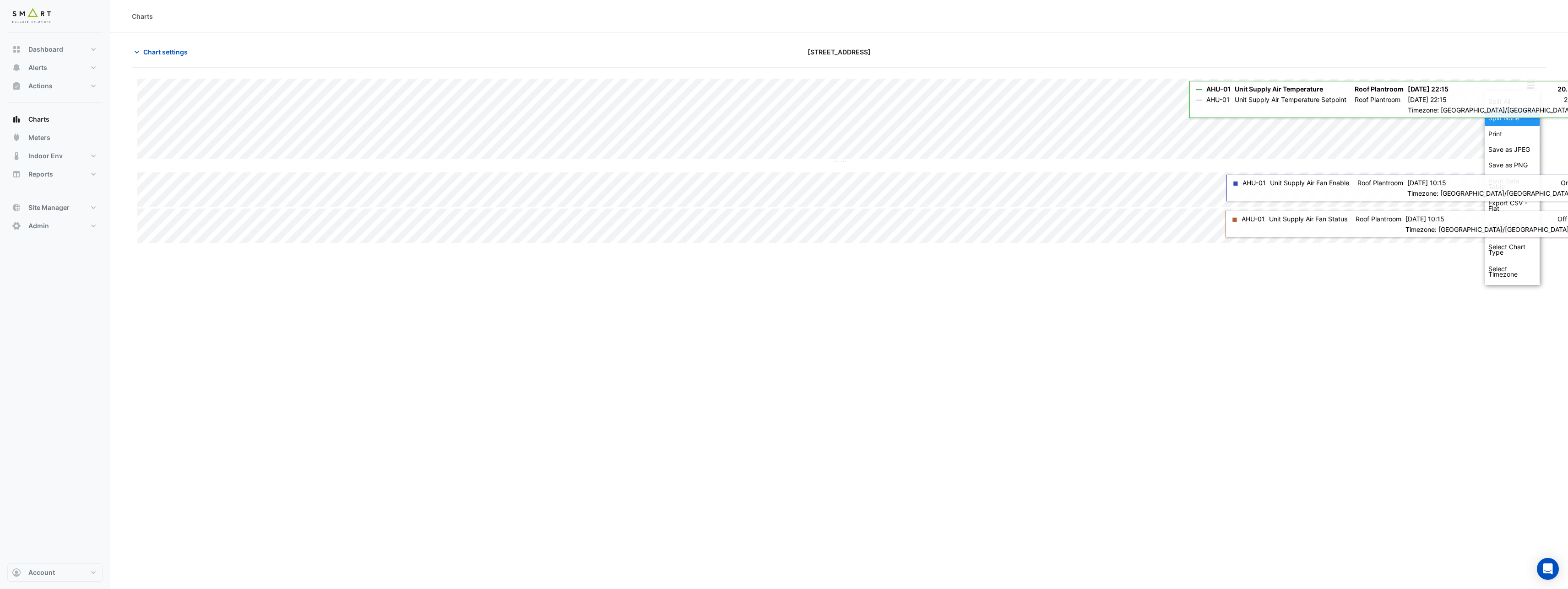
click at [1520, 121] on div "Split None" at bounding box center [1512, 118] width 55 height 17
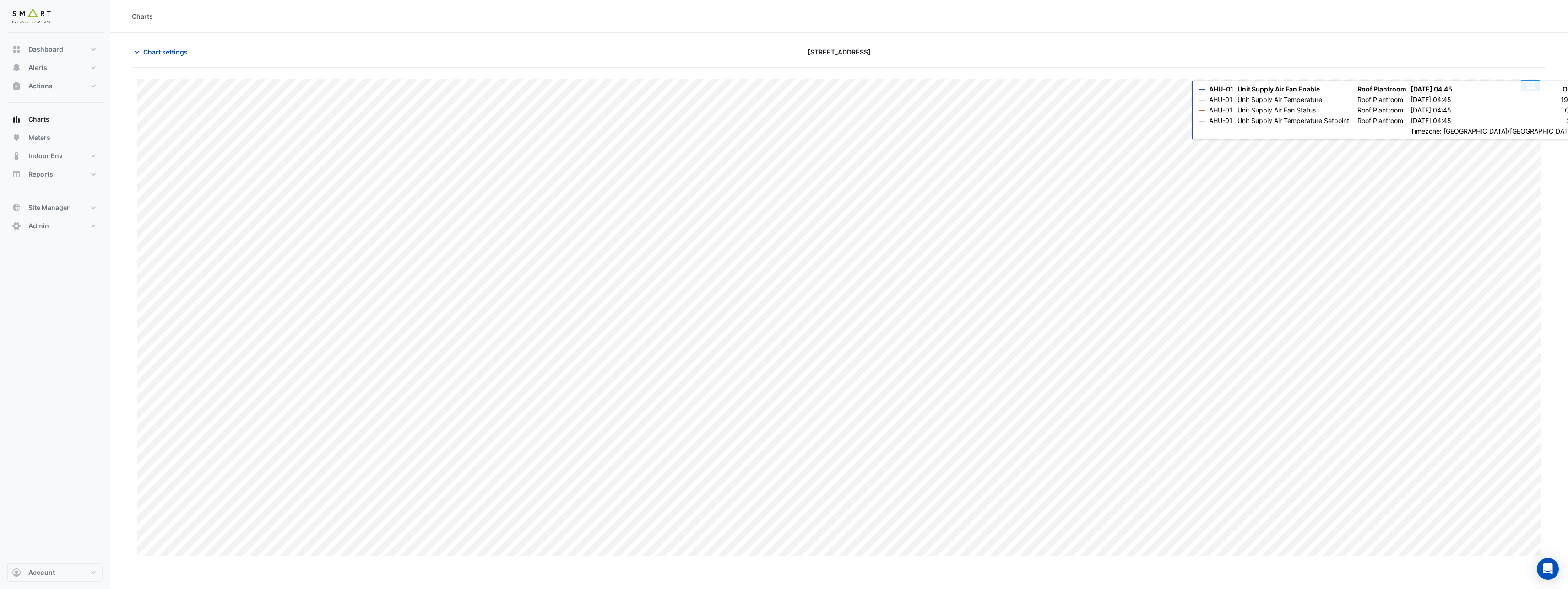
click at [1531, 90] on button "button" at bounding box center [1529, 85] width 18 height 11
click at [1518, 136] on div "Print" at bounding box center [1512, 134] width 55 height 16
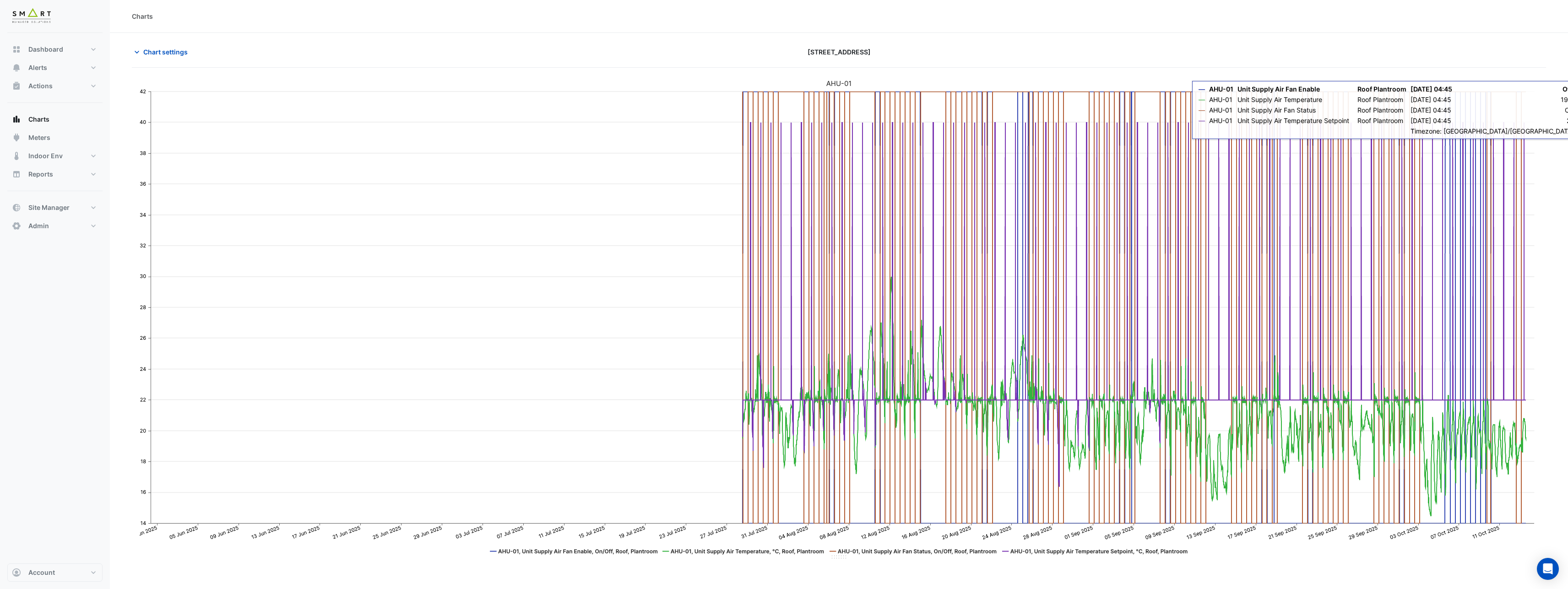
click at [1549, 100] on section "Chart settings 12 Hammersmith Grove Split by Unit Split All Print Save as JPEG …" at bounding box center [839, 328] width 1458 height 591
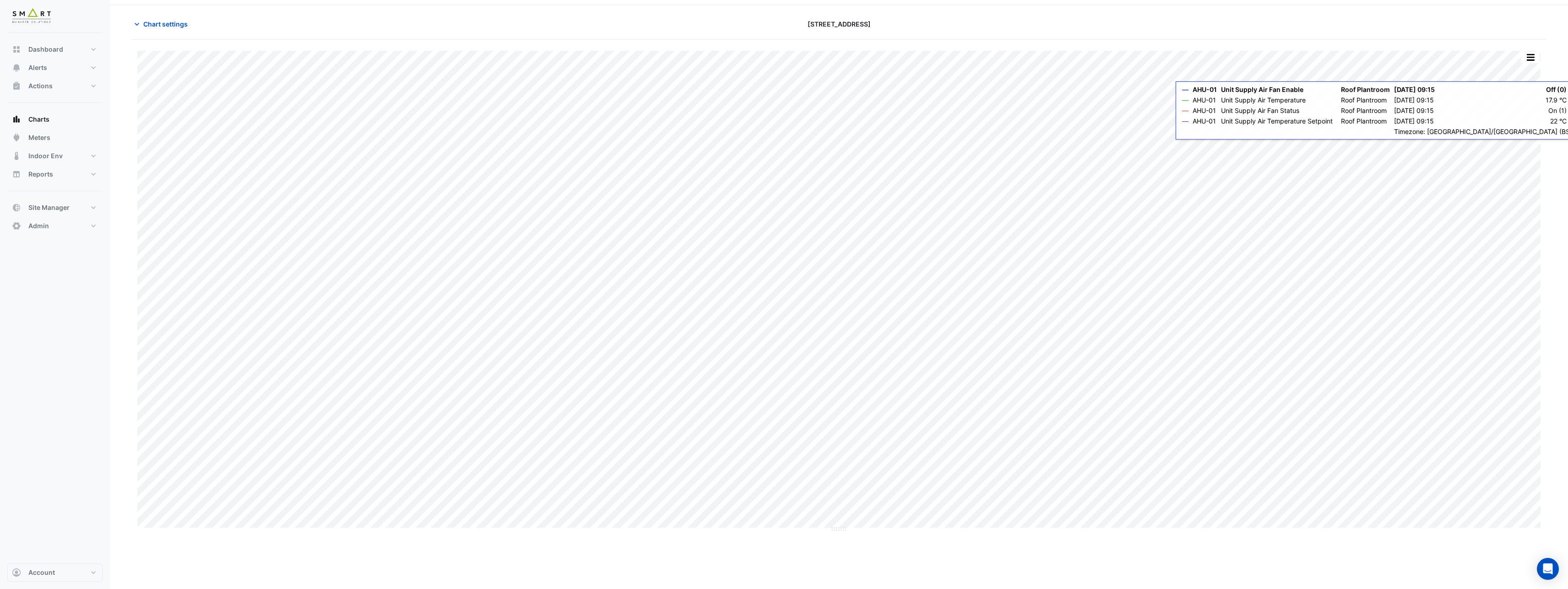
scroll to position [35, 0]
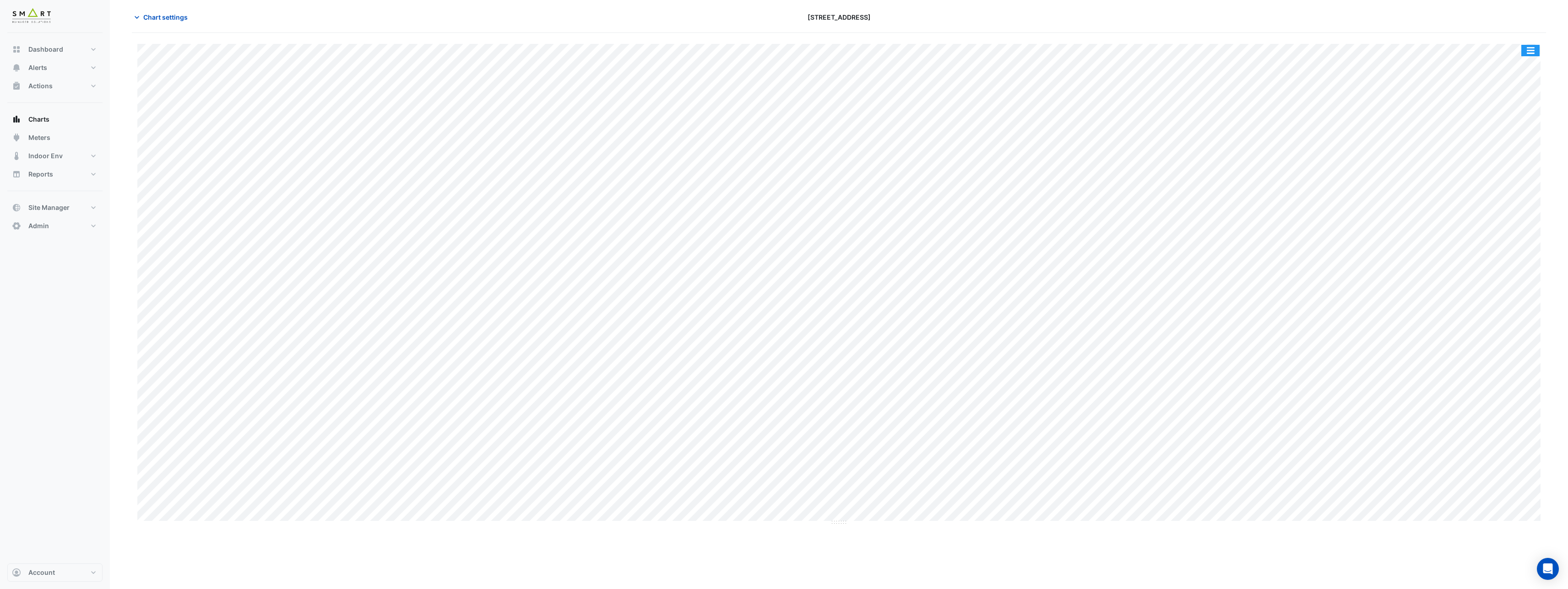
click at [1533, 50] on button "button" at bounding box center [1529, 50] width 18 height 11
click at [1508, 68] on div "Split by Unit" at bounding box center [1512, 67] width 55 height 17
click at [1529, 51] on button "button" at bounding box center [1529, 50] width 18 height 11
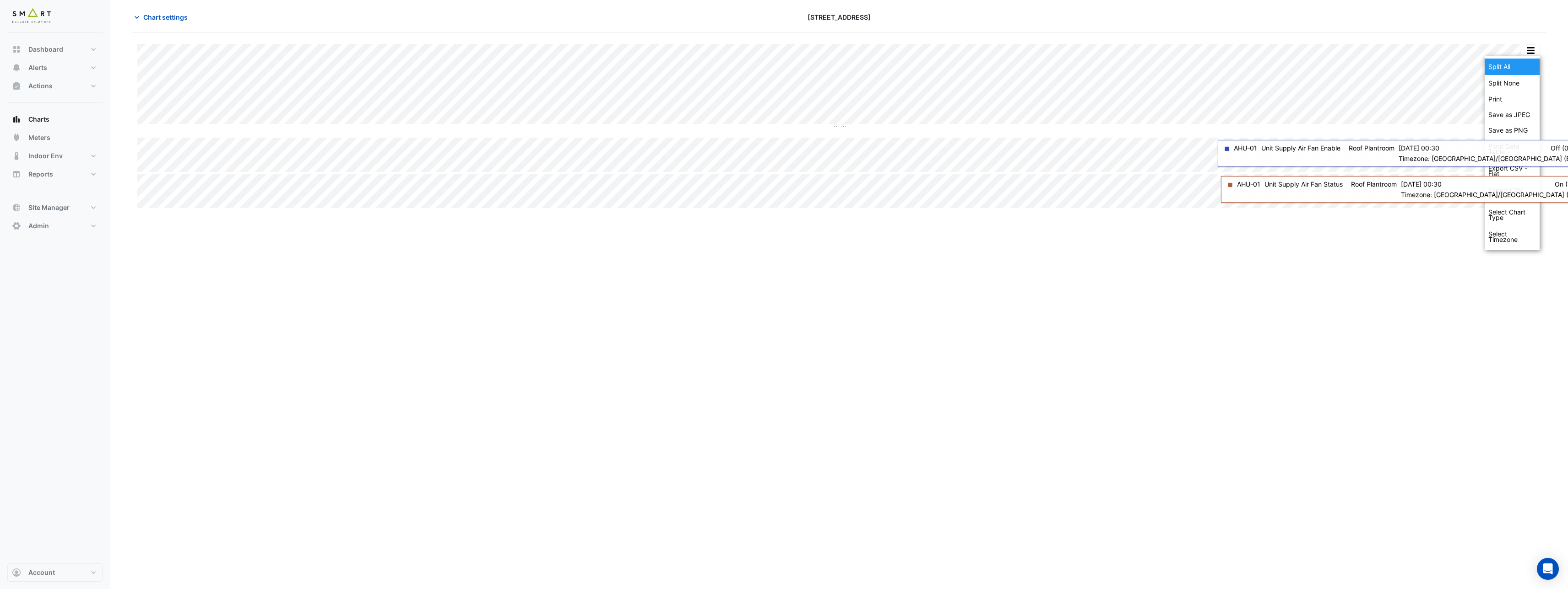
click at [1515, 62] on div "Split All" at bounding box center [1512, 67] width 55 height 17
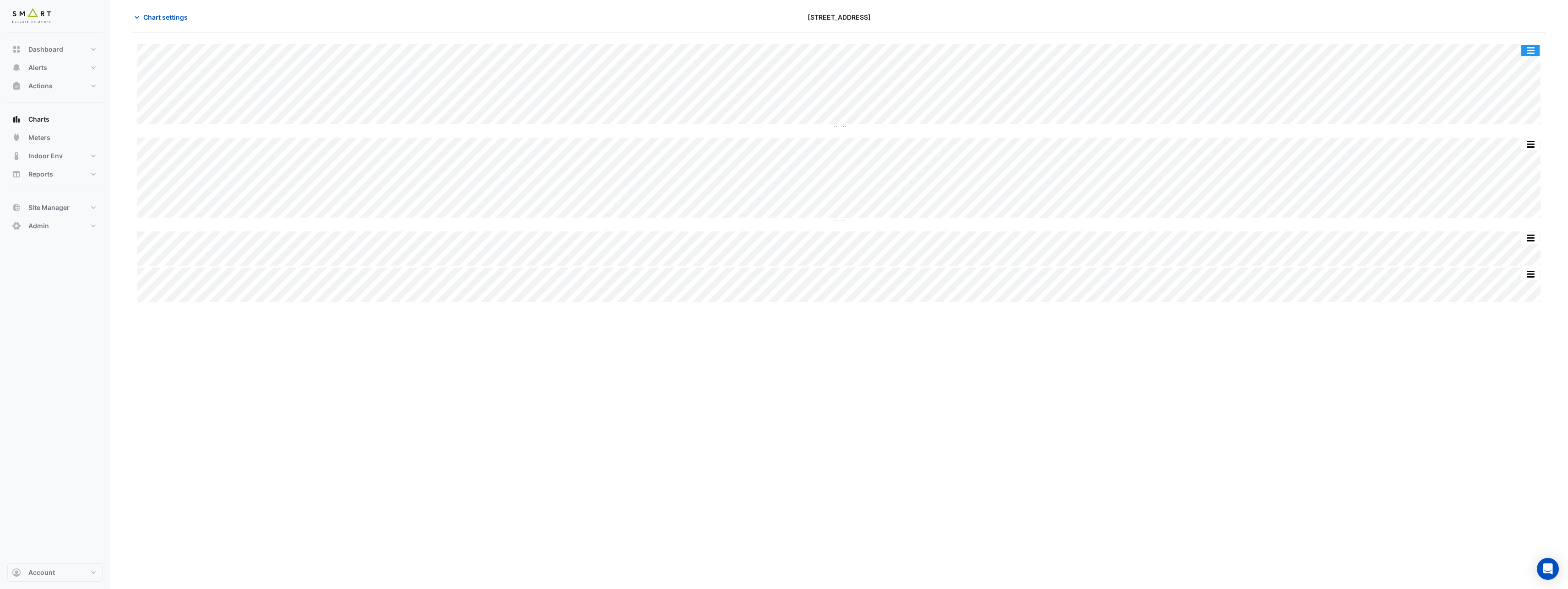
click at [1534, 47] on button "button" at bounding box center [1529, 50] width 18 height 11
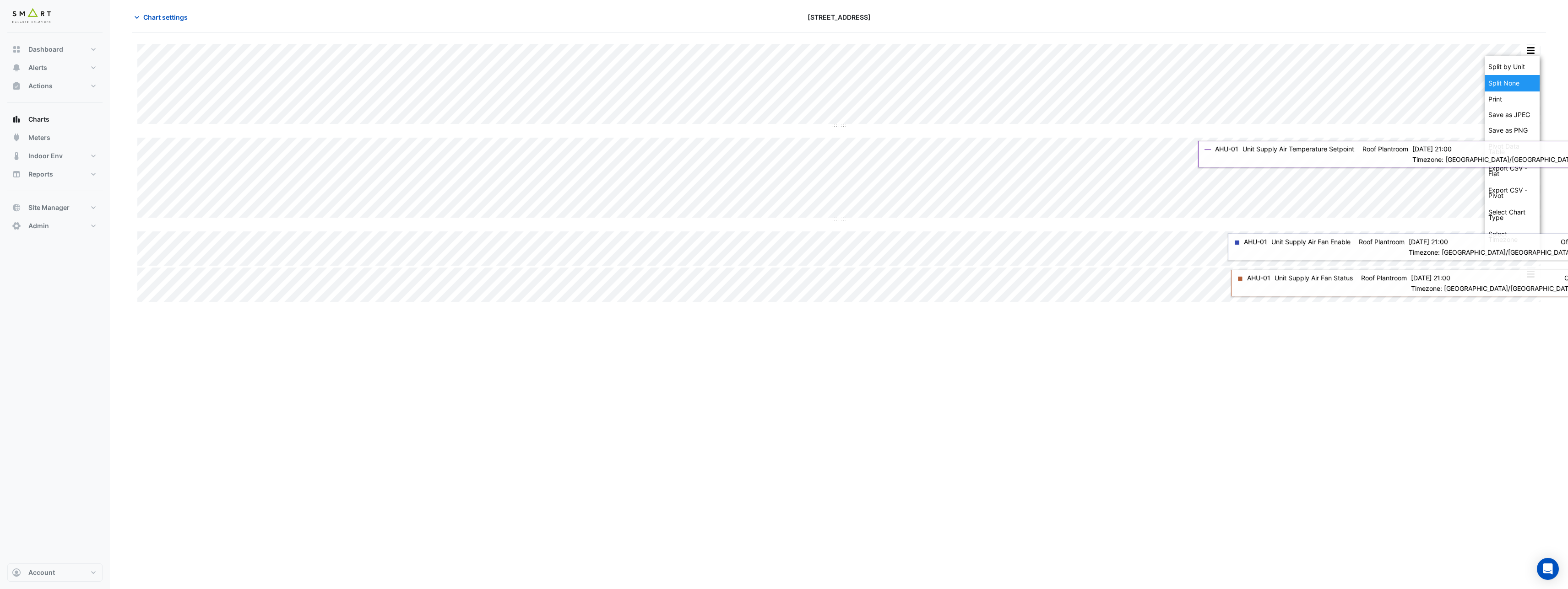
click at [1524, 81] on div "Split None" at bounding box center [1512, 83] width 55 height 17
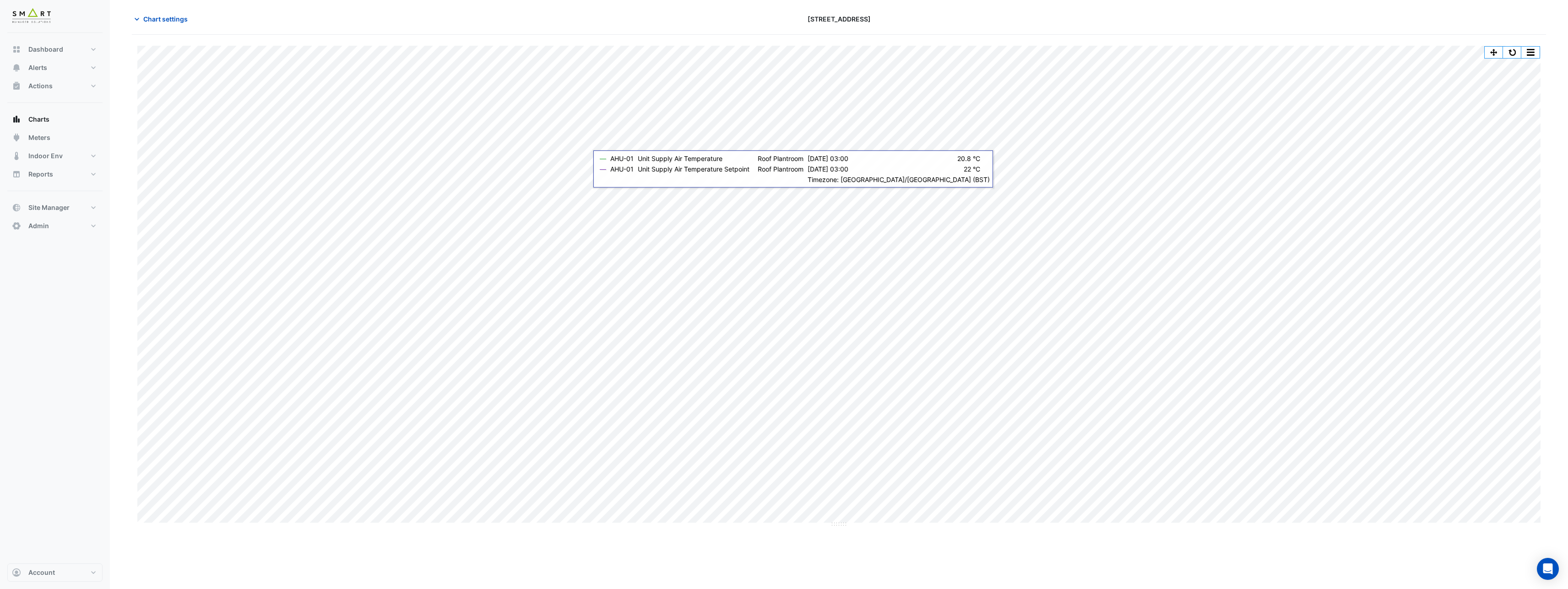
scroll to position [35, 0]
click at [163, 18] on span "Chart settings" at bounding box center [165, 17] width 45 height 10
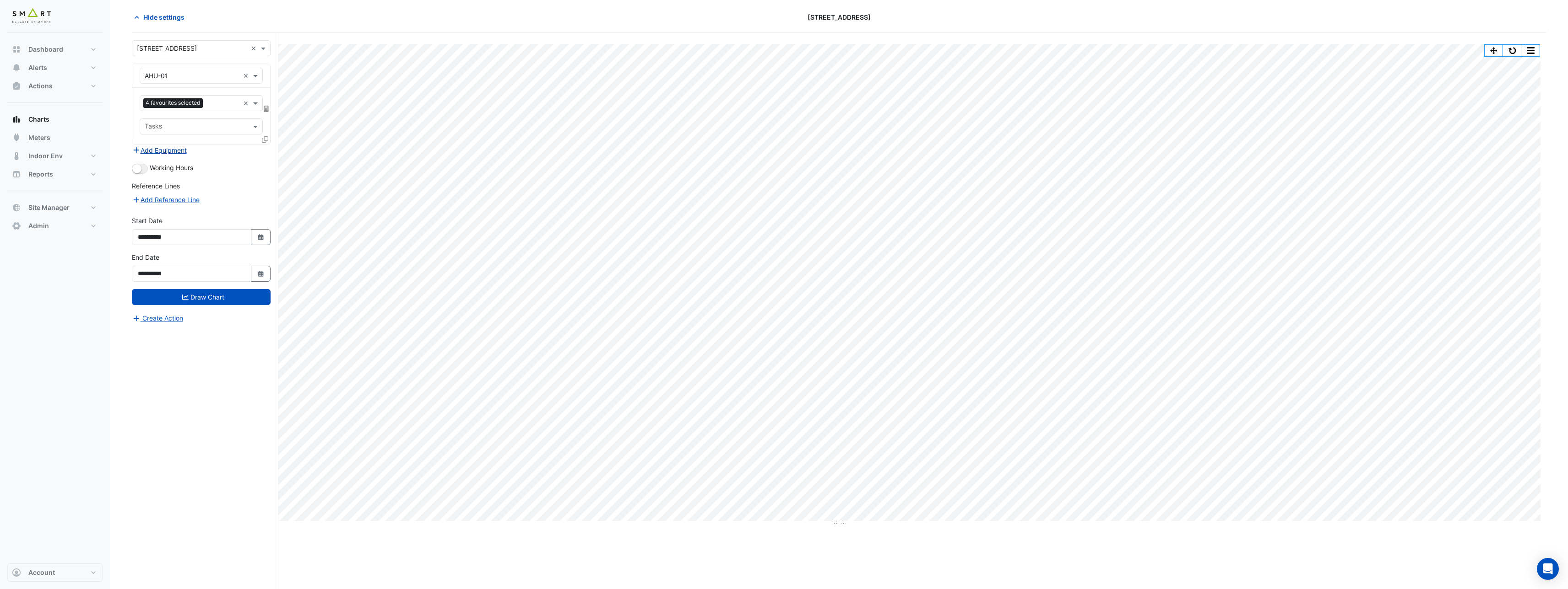
click at [179, 149] on button "Add Equipment" at bounding box center [159, 150] width 55 height 11
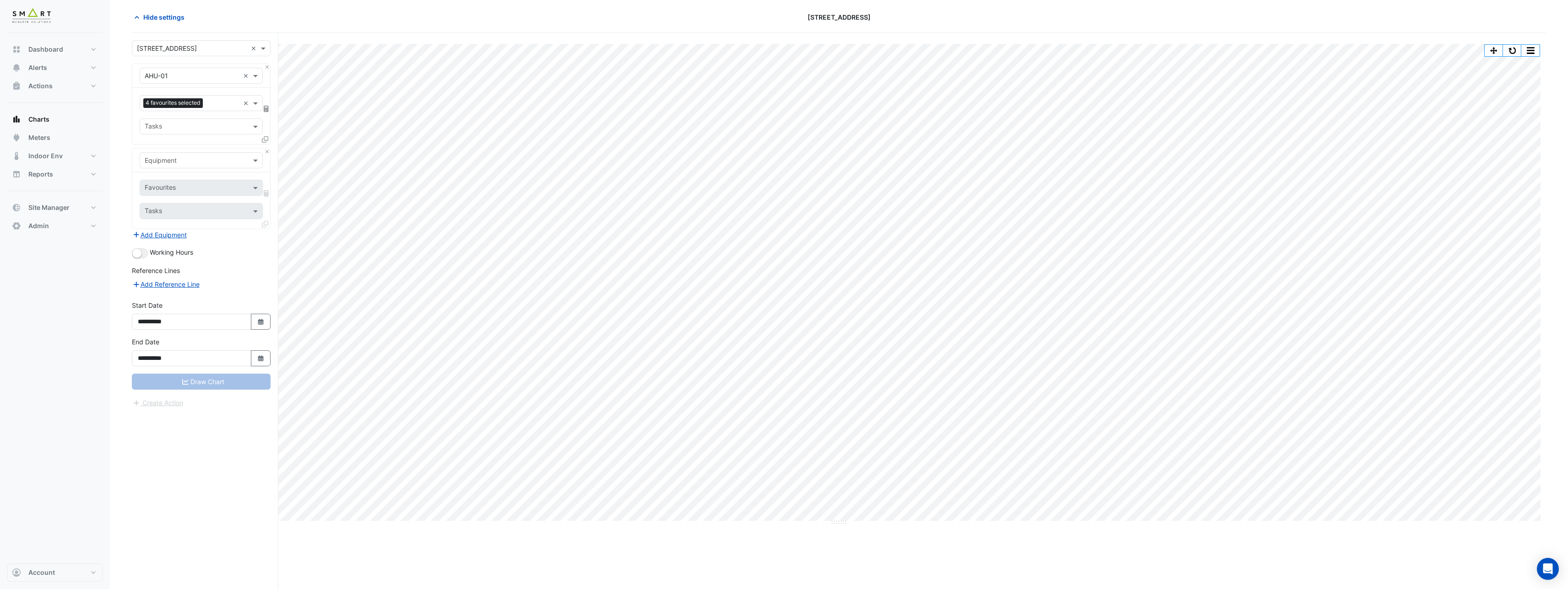
click at [192, 161] on input "text" at bounding box center [192, 161] width 95 height 10
type input "*****"
click at [170, 180] on span "Weather" at bounding box center [160, 180] width 25 height 8
click at [171, 188] on input "text" at bounding box center [196, 188] width 103 height 10
type input "***"
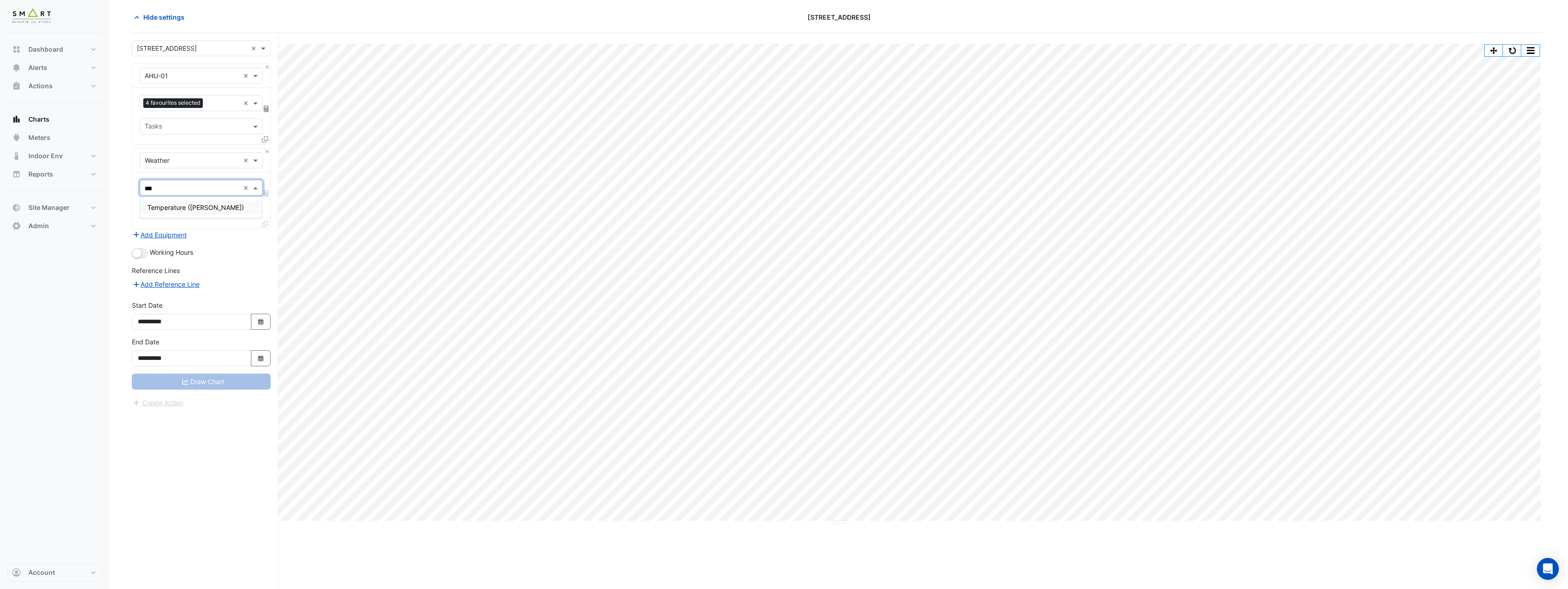
click at [186, 212] on div "Temperature (Celcius)" at bounding box center [200, 207] width 122 height 13
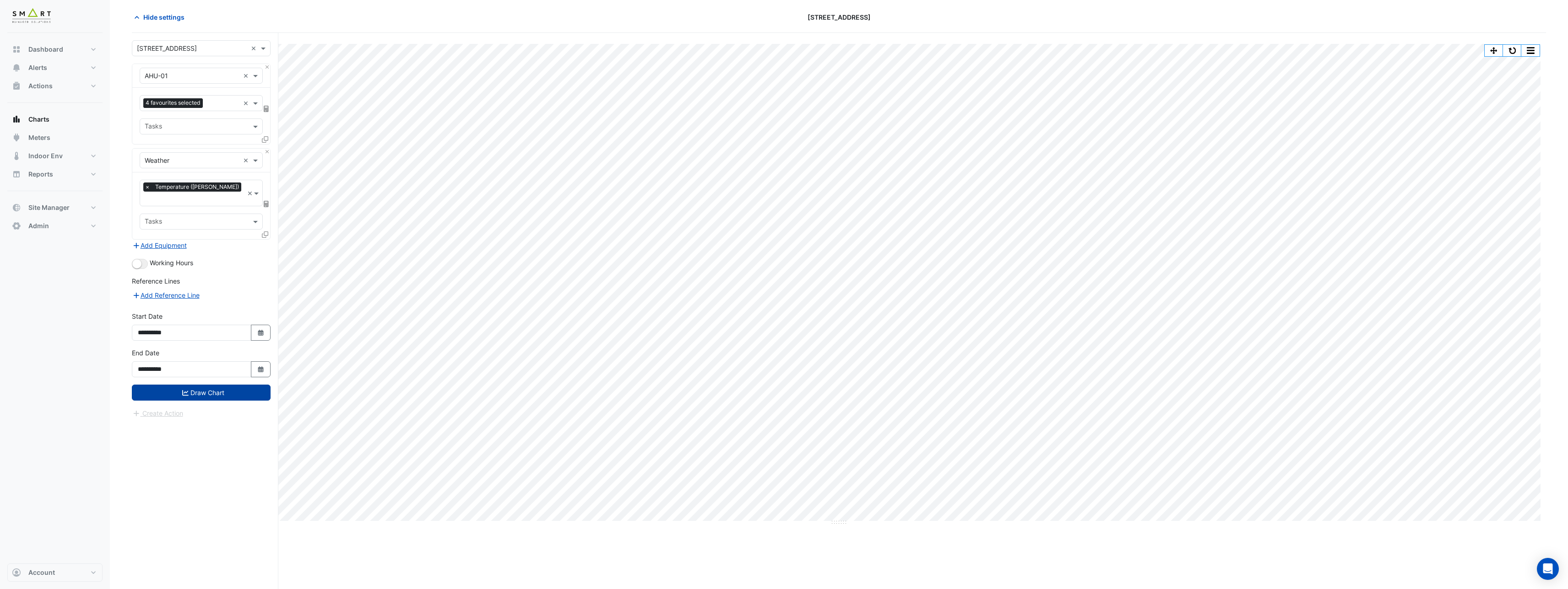
click at [223, 386] on button "Draw Chart" at bounding box center [201, 392] width 139 height 16
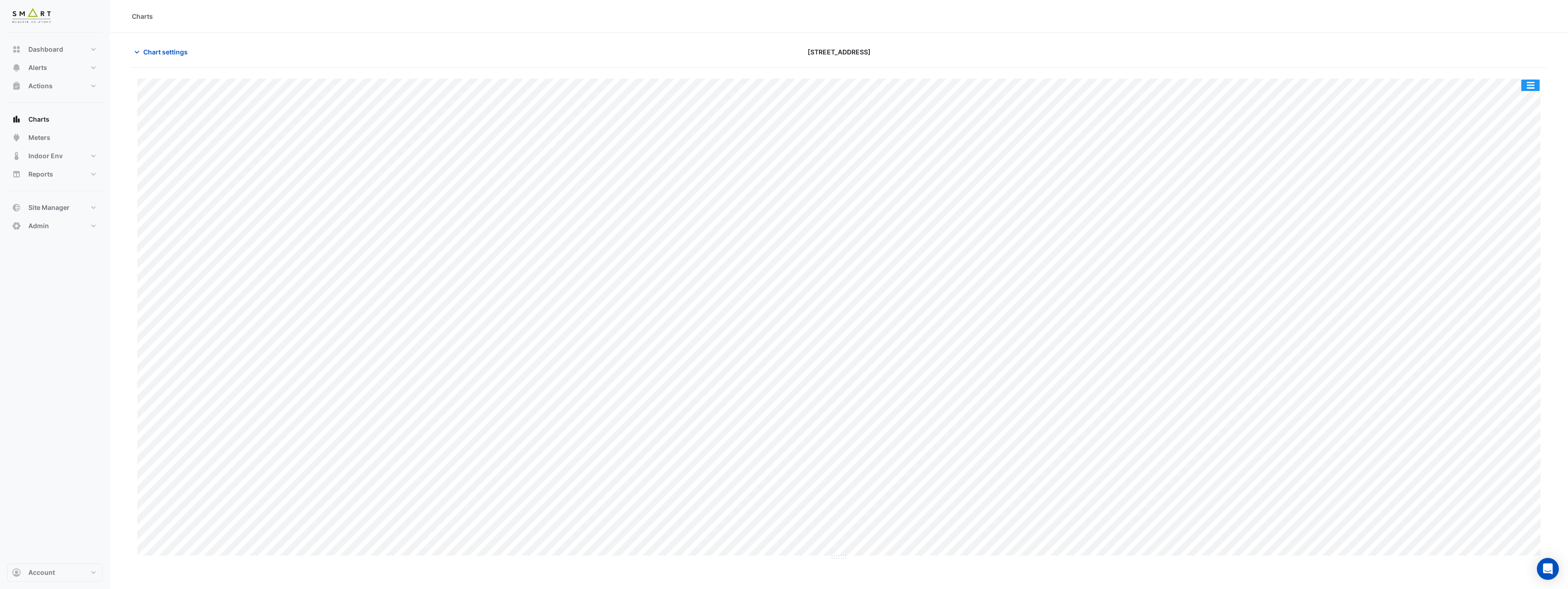
click at [1525, 84] on button "button" at bounding box center [1529, 85] width 18 height 11
click at [1517, 100] on div "Split by Equip" at bounding box center [1512, 101] width 55 height 17
drag, startPoint x: 840, startPoint y: 161, endPoint x: 842, endPoint y: 302, distance: 141.0
drag, startPoint x: 845, startPoint y: 396, endPoint x: 846, endPoint y: 452, distance: 56.0
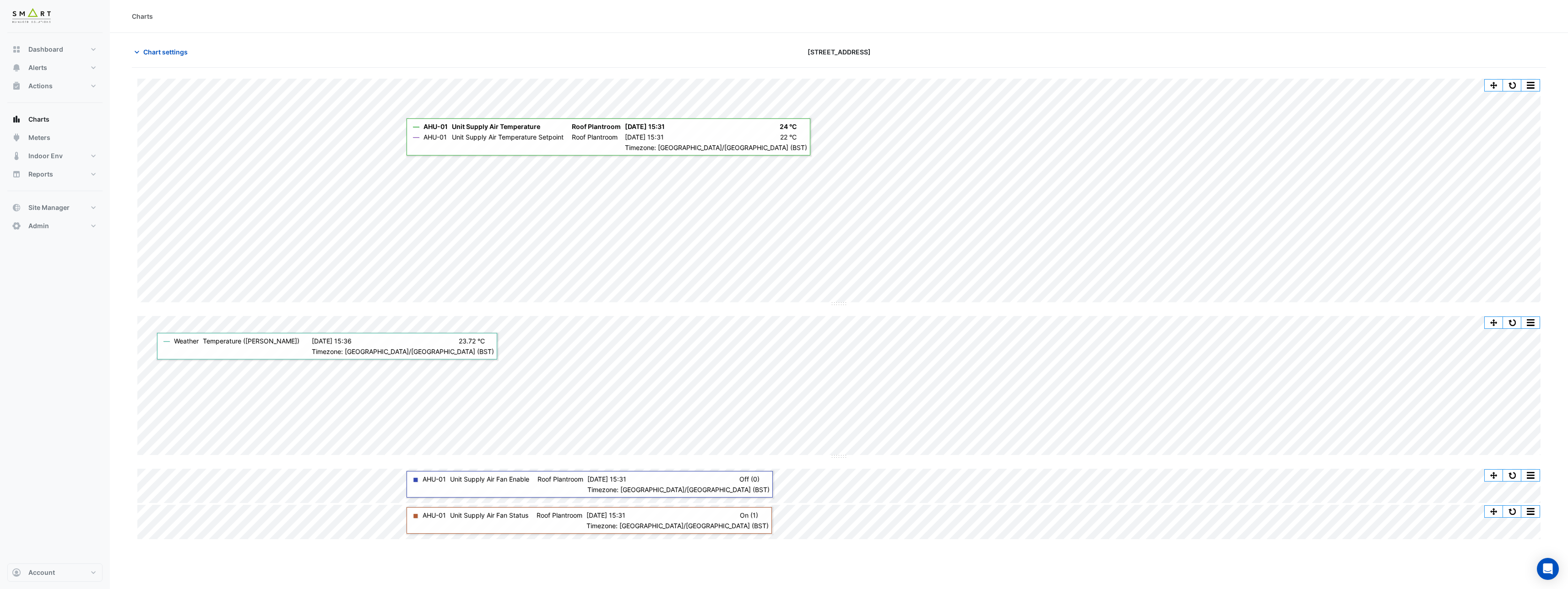
click at [146, 16] on div "Charts" at bounding box center [142, 16] width 21 height 10
click at [164, 57] on button "Chart settings" at bounding box center [163, 52] width 61 height 16
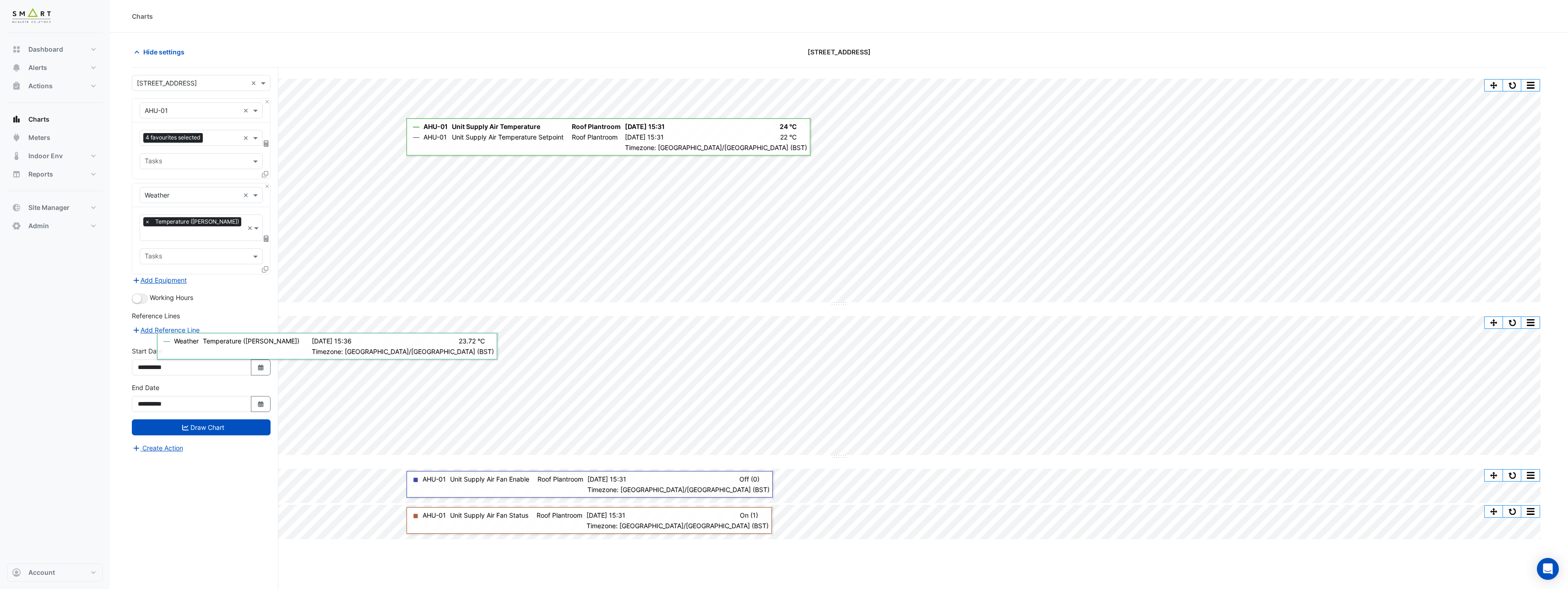
click at [184, 81] on input "text" at bounding box center [192, 83] width 111 height 10
type input "*****"
click at [199, 114] on div "[GEOGRAPHIC_DATA]" at bounding box center [203, 116] width 141 height 13
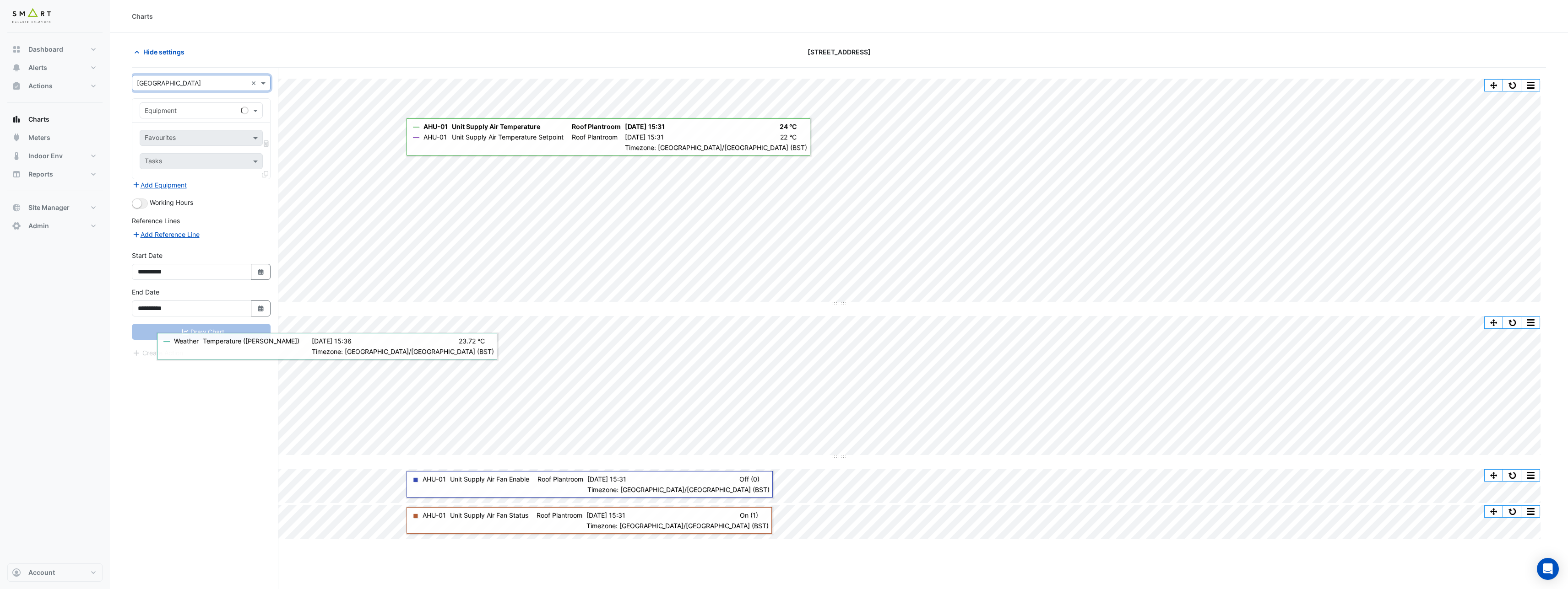
click at [203, 112] on input "text" at bounding box center [192, 111] width 95 height 10
type input "*"
click at [198, 111] on input "text" at bounding box center [192, 111] width 95 height 10
type input "***"
click at [307, 45] on div "Hide settings" at bounding box center [364, 52] width 475 height 16
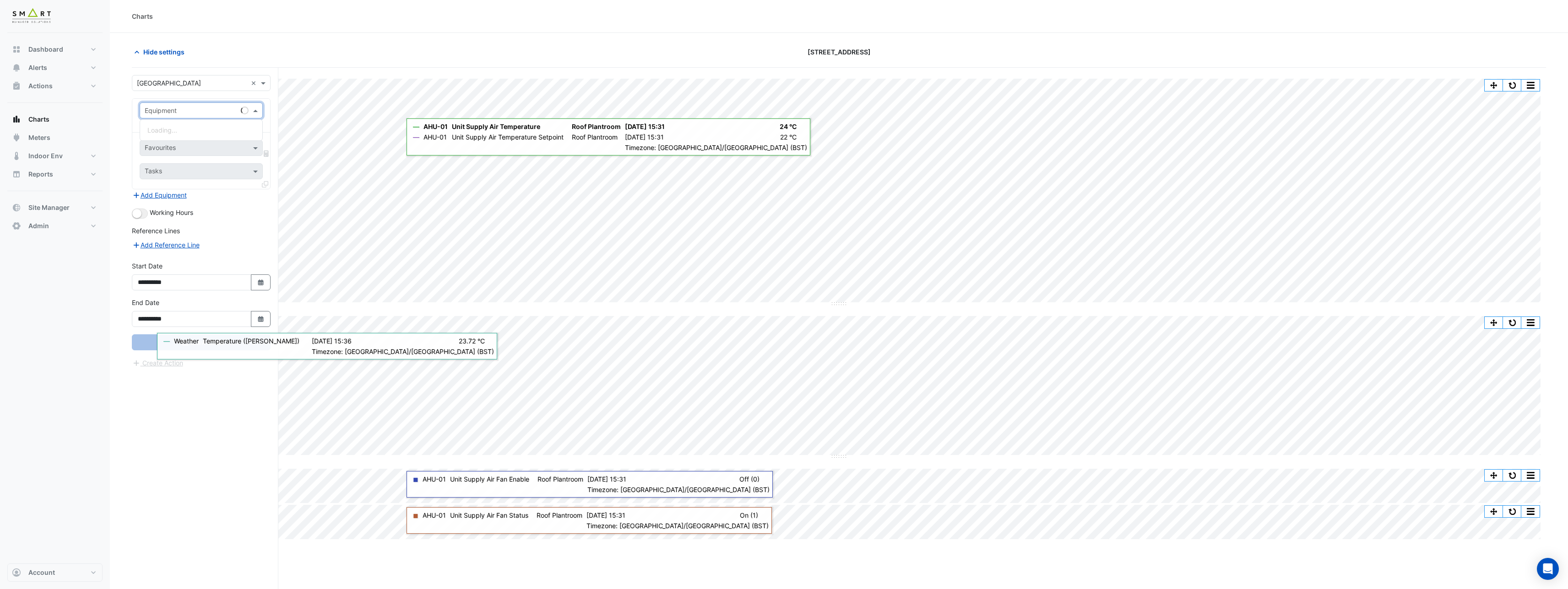
click at [190, 108] on input "text" at bounding box center [192, 111] width 95 height 10
type input "*"
click at [187, 107] on input "text" at bounding box center [192, 111] width 95 height 10
click at [255, 59] on div "Hide settings" at bounding box center [364, 52] width 475 height 16
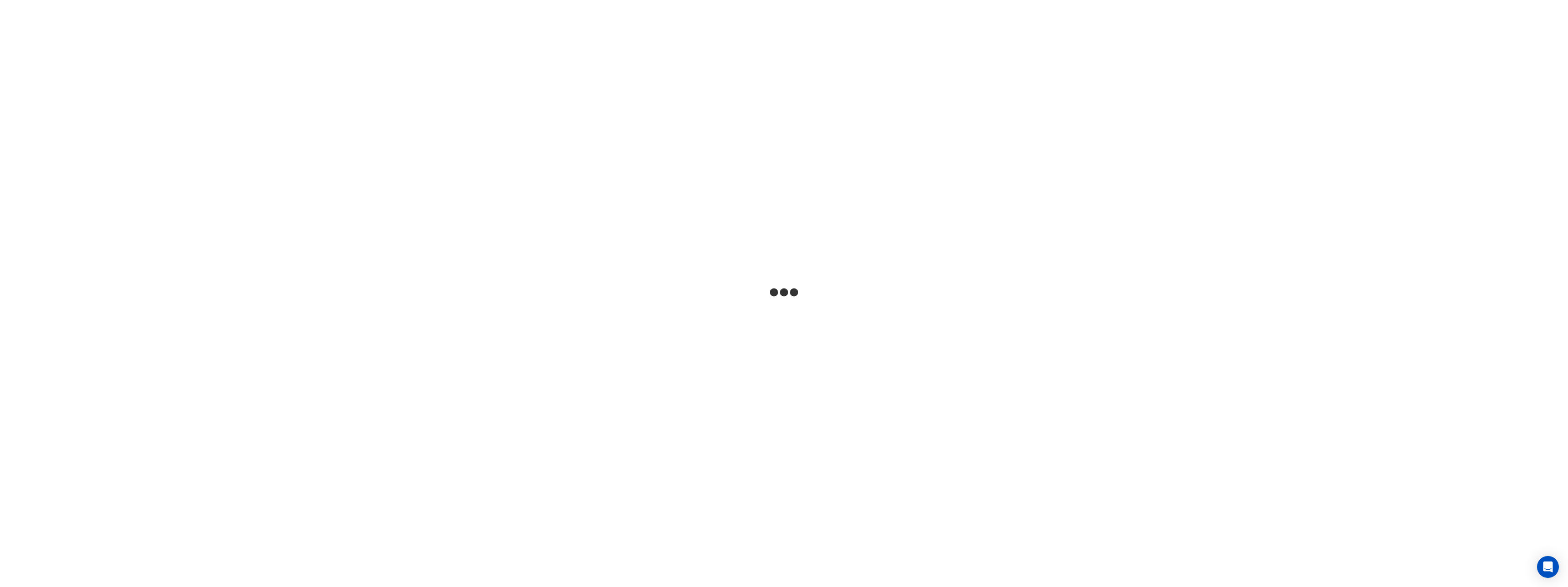
select select "***"
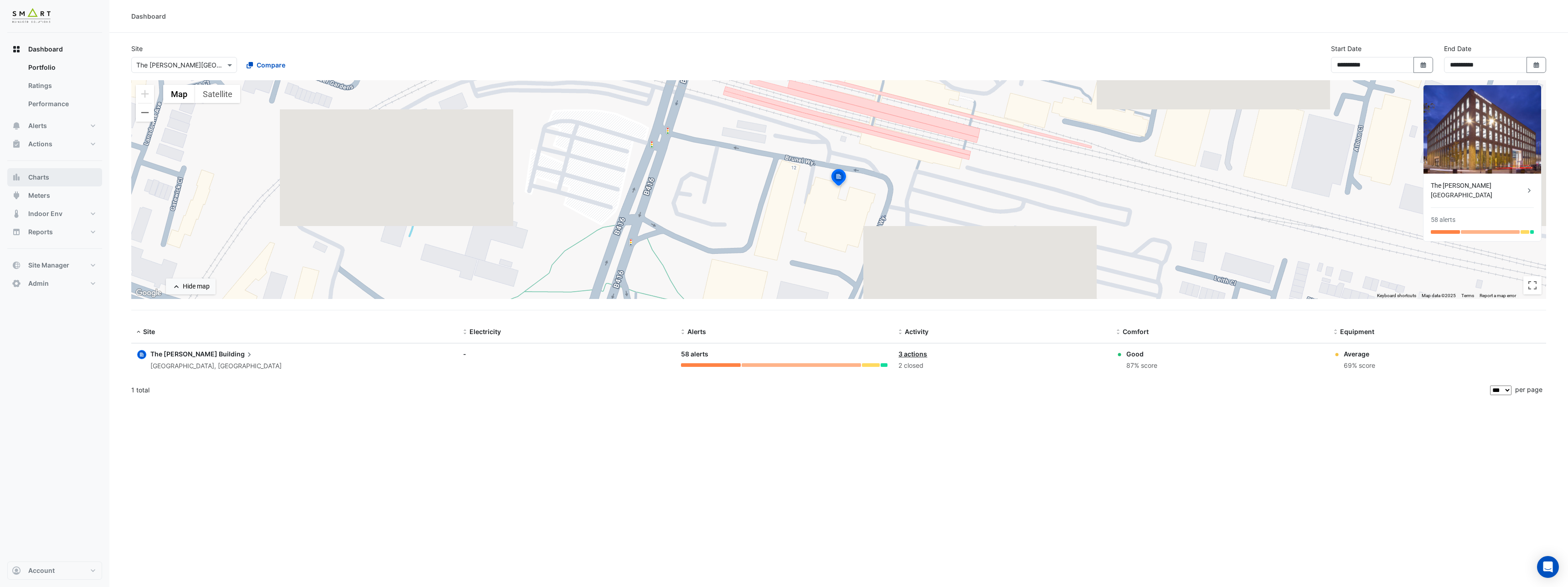
click at [42, 172] on span "Charts" at bounding box center [38, 177] width 21 height 9
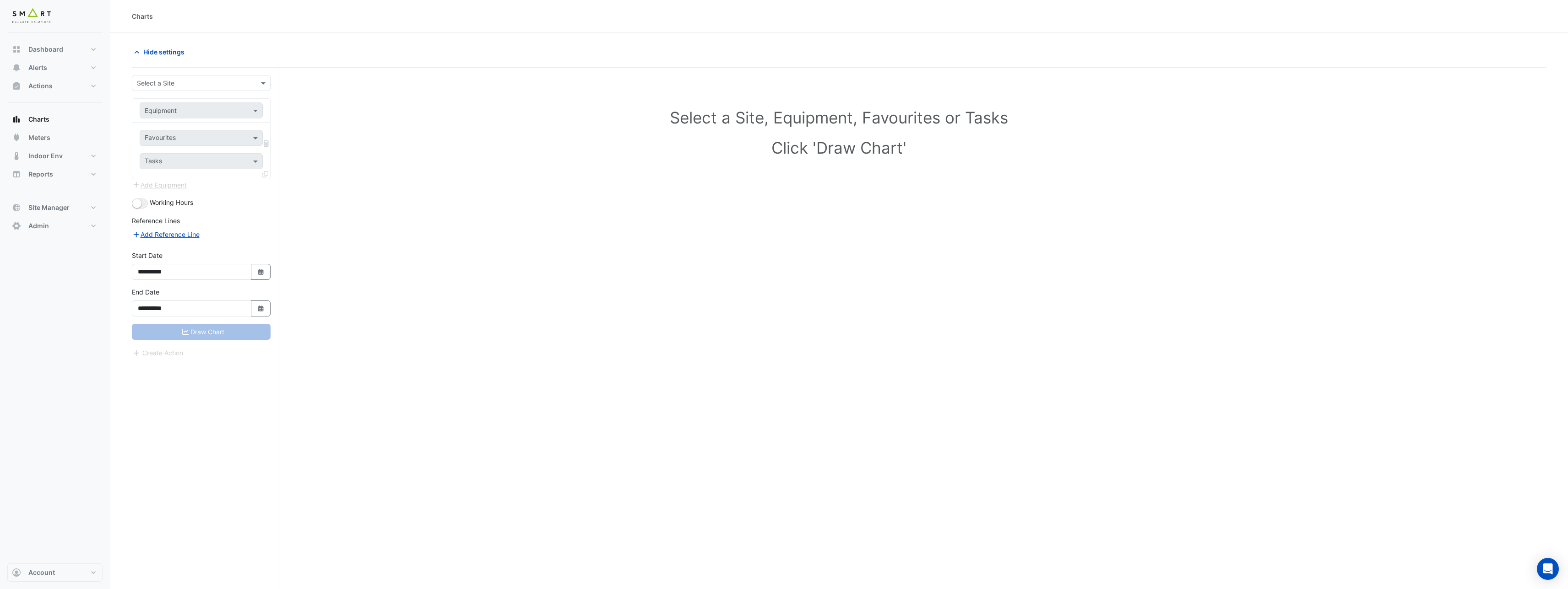
click at [172, 83] on input "text" at bounding box center [192, 83] width 111 height 10
type input "*****"
click at [189, 115] on span "[GEOGRAPHIC_DATA]" at bounding box center [178, 116] width 64 height 8
click at [191, 111] on input "text" at bounding box center [192, 111] width 95 height 10
type input "***"
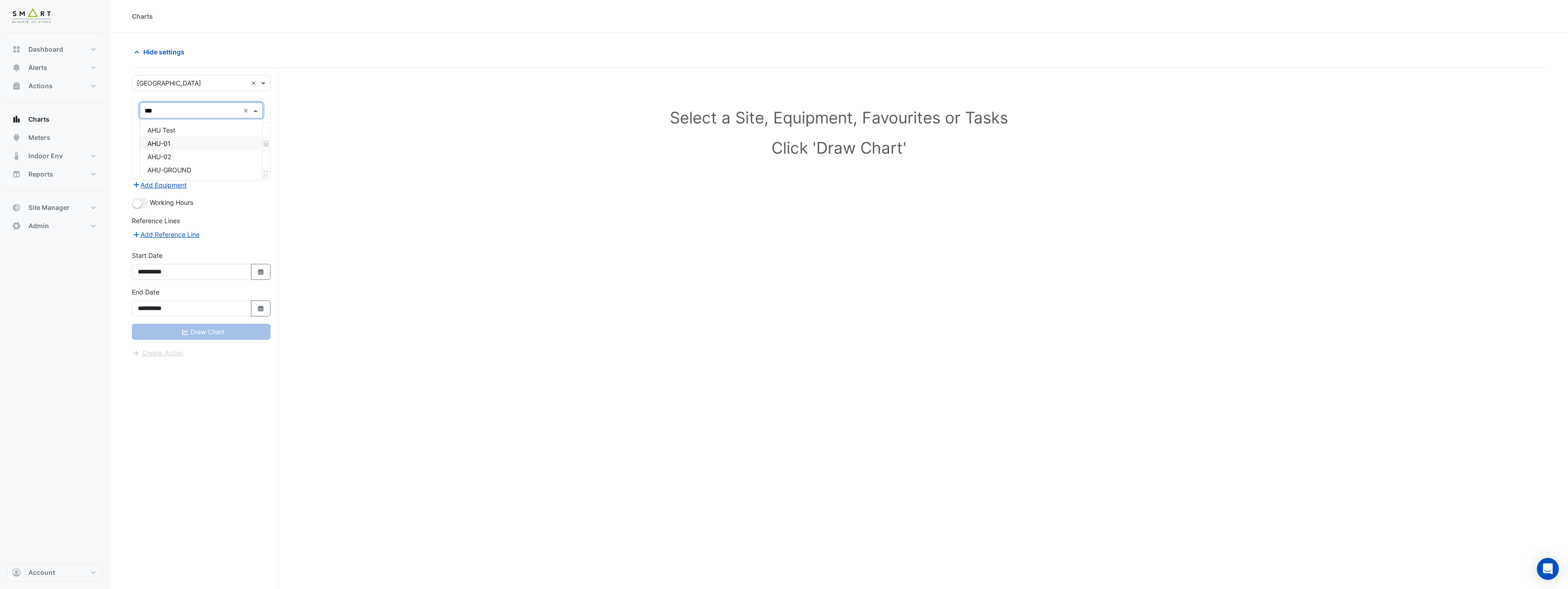
click at [182, 147] on div "AHU-01" at bounding box center [200, 143] width 122 height 13
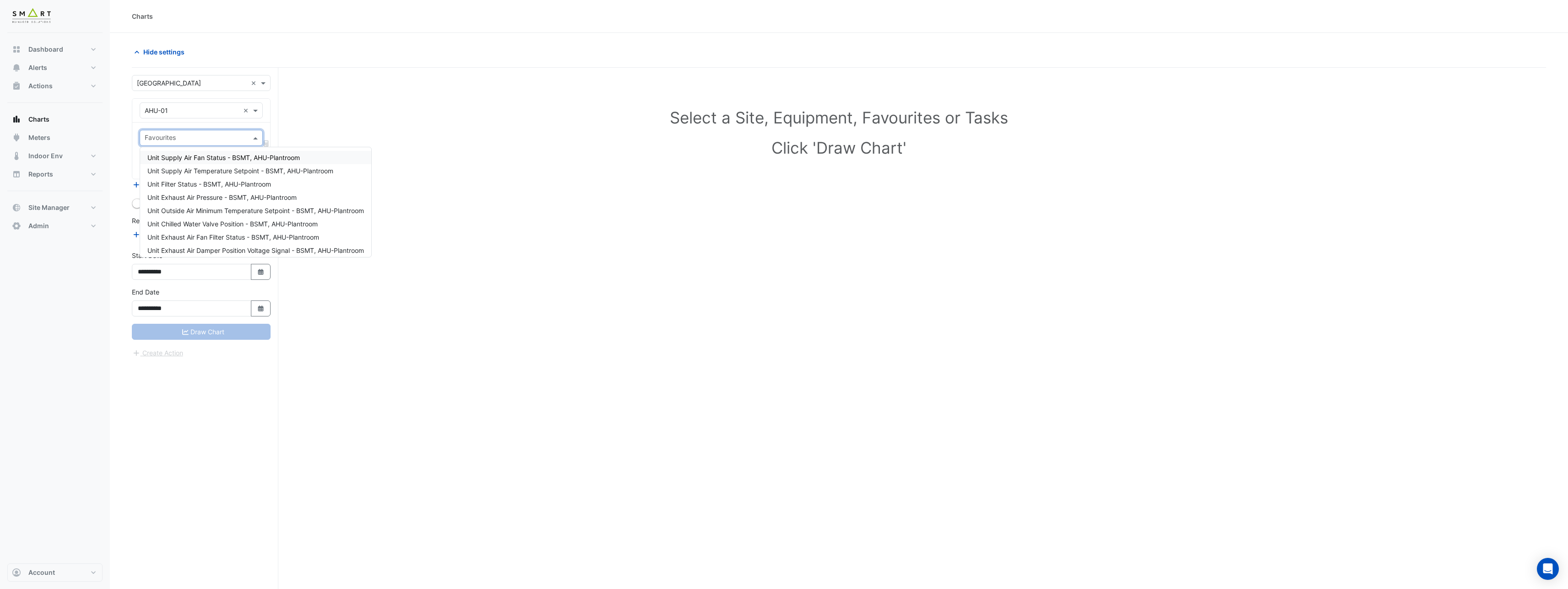
click at [184, 140] on input "text" at bounding box center [196, 139] width 103 height 10
type input "******"
click at [200, 157] on span "Unit Supply Air Fan Status - BSMT, AHU-Plantroom" at bounding box center [224, 157] width 153 height 8
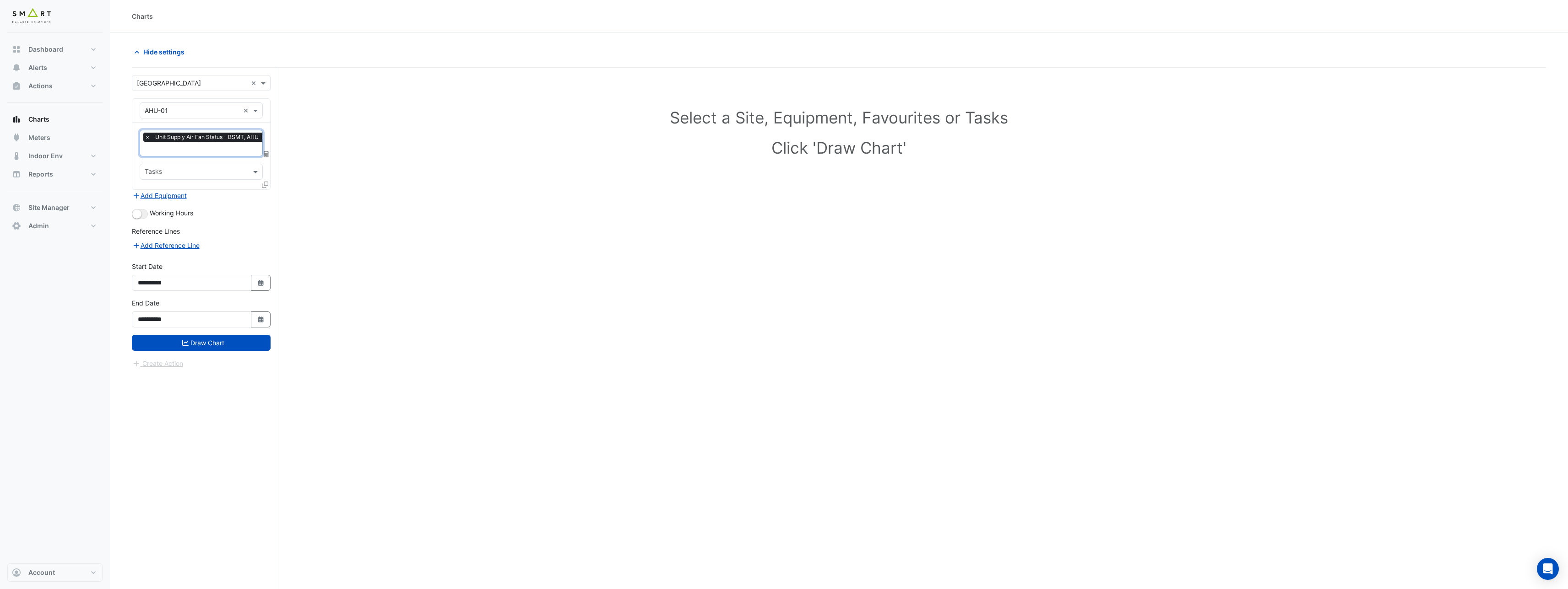
click at [199, 151] on input "text" at bounding box center [219, 149] width 148 height 10
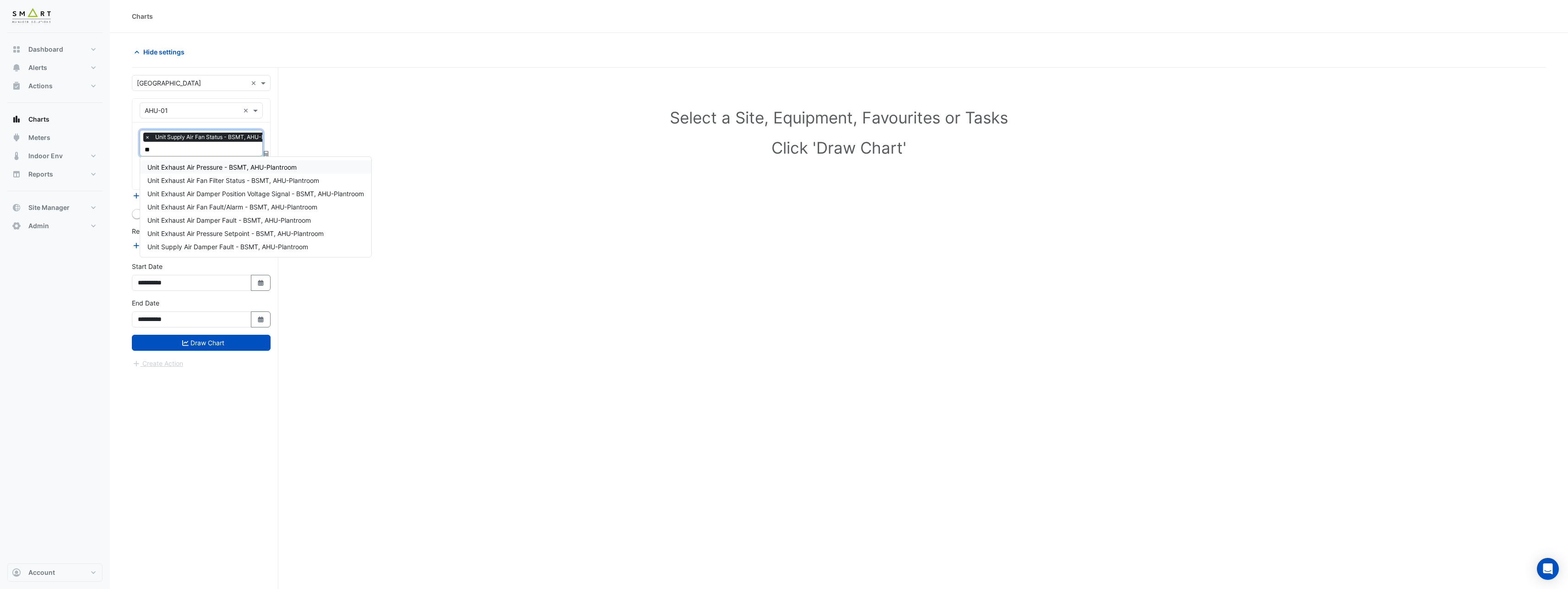
type input "*"
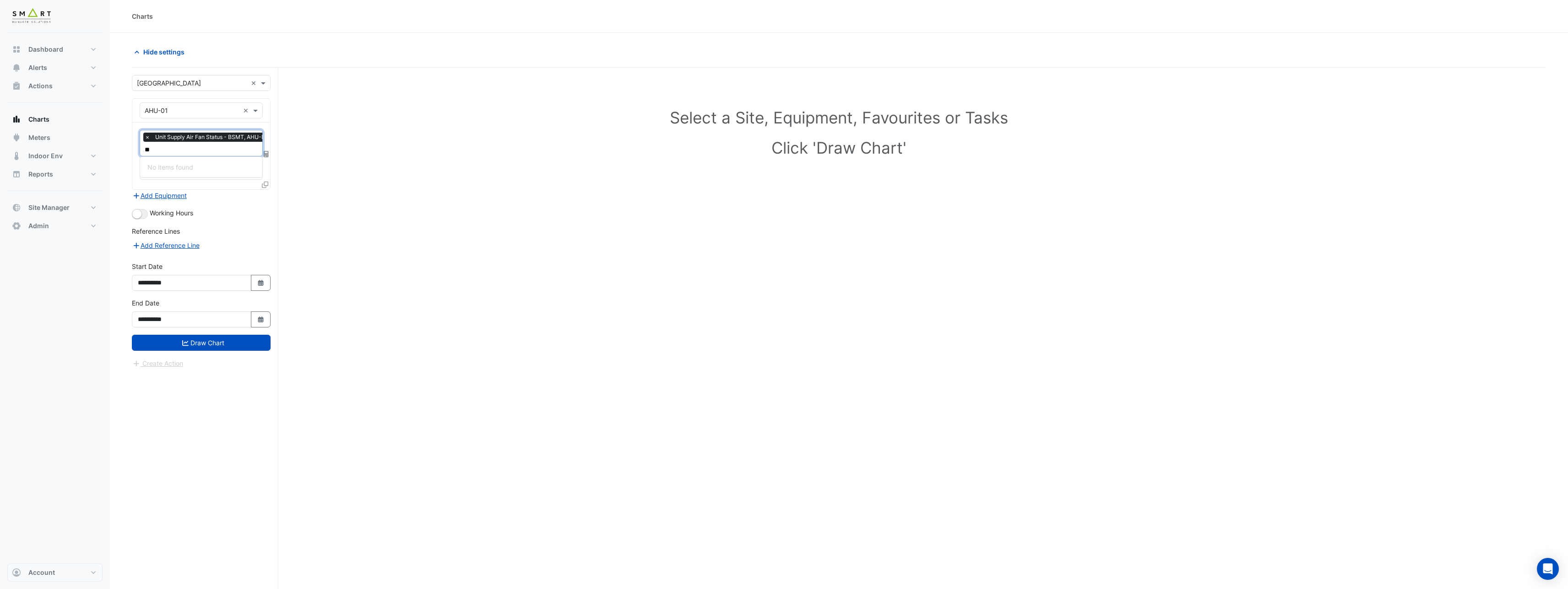
type input "*"
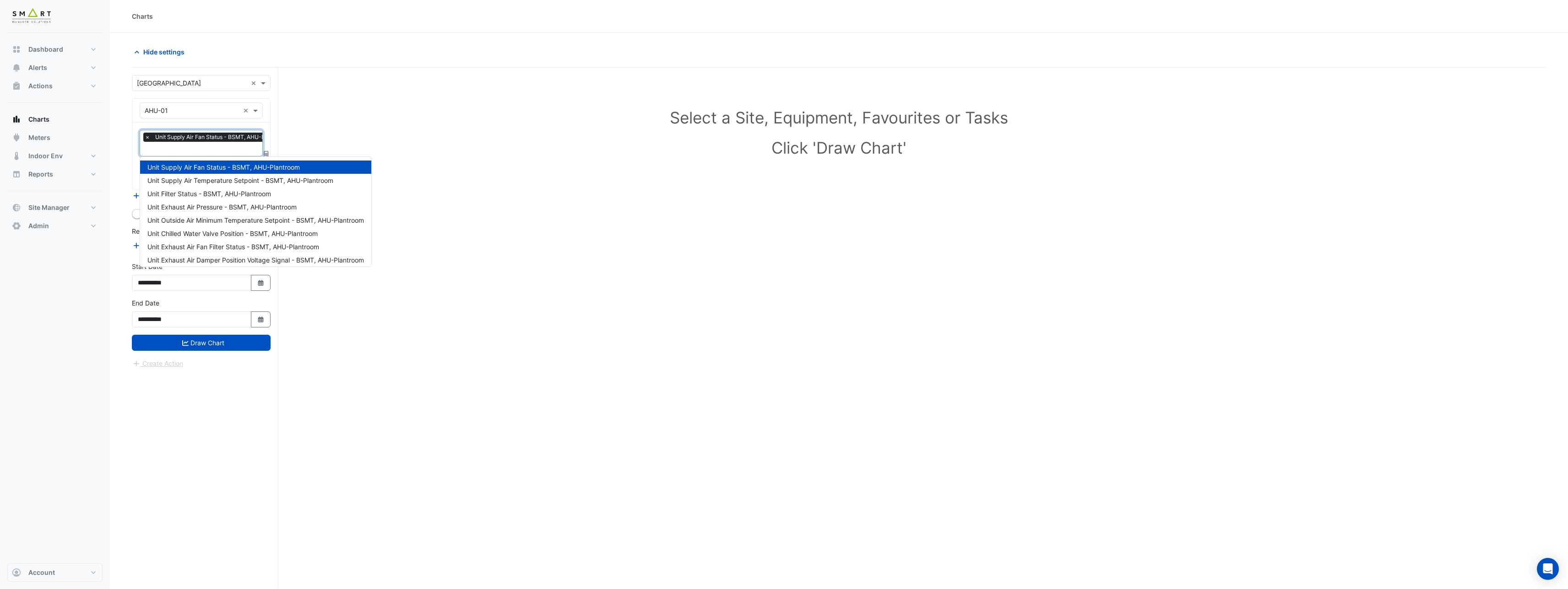
click at [298, 32] on div "Charts" at bounding box center [839, 17] width 1458 height 33
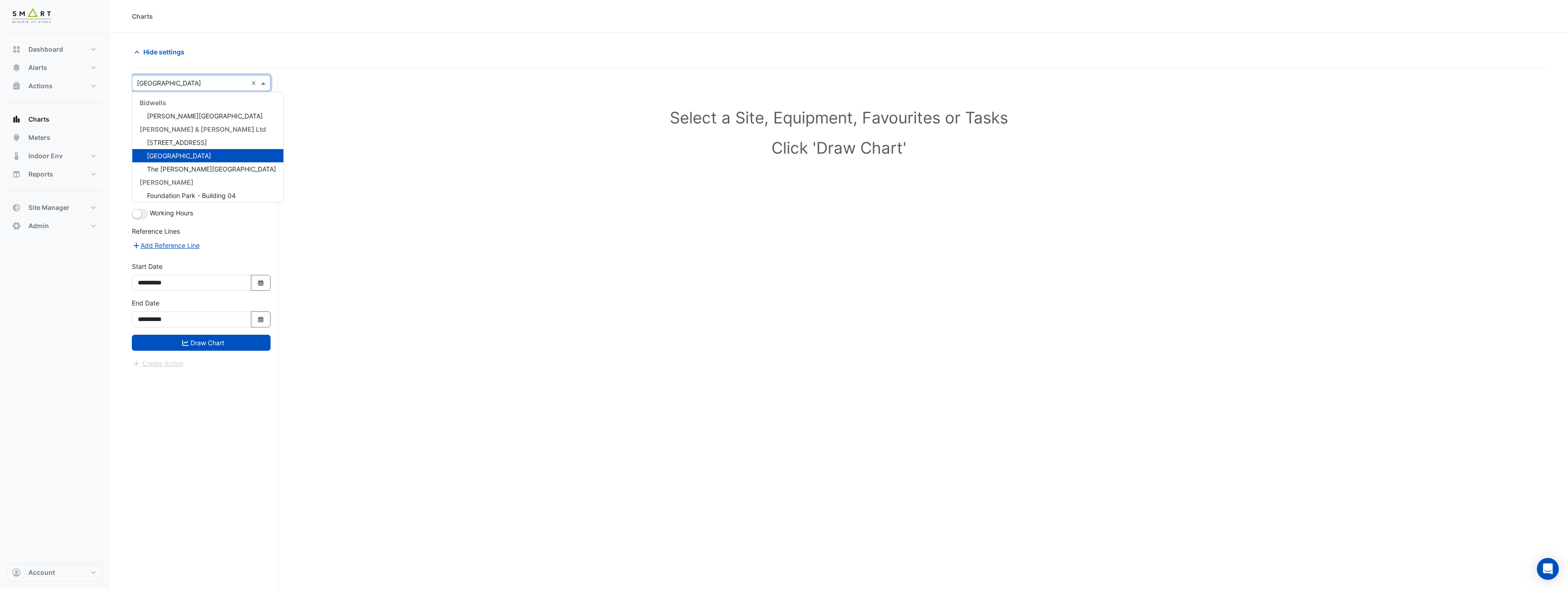
click at [183, 81] on input "text" at bounding box center [192, 83] width 111 height 10
click at [194, 146] on span "[STREET_ADDRESS]" at bounding box center [177, 142] width 60 height 8
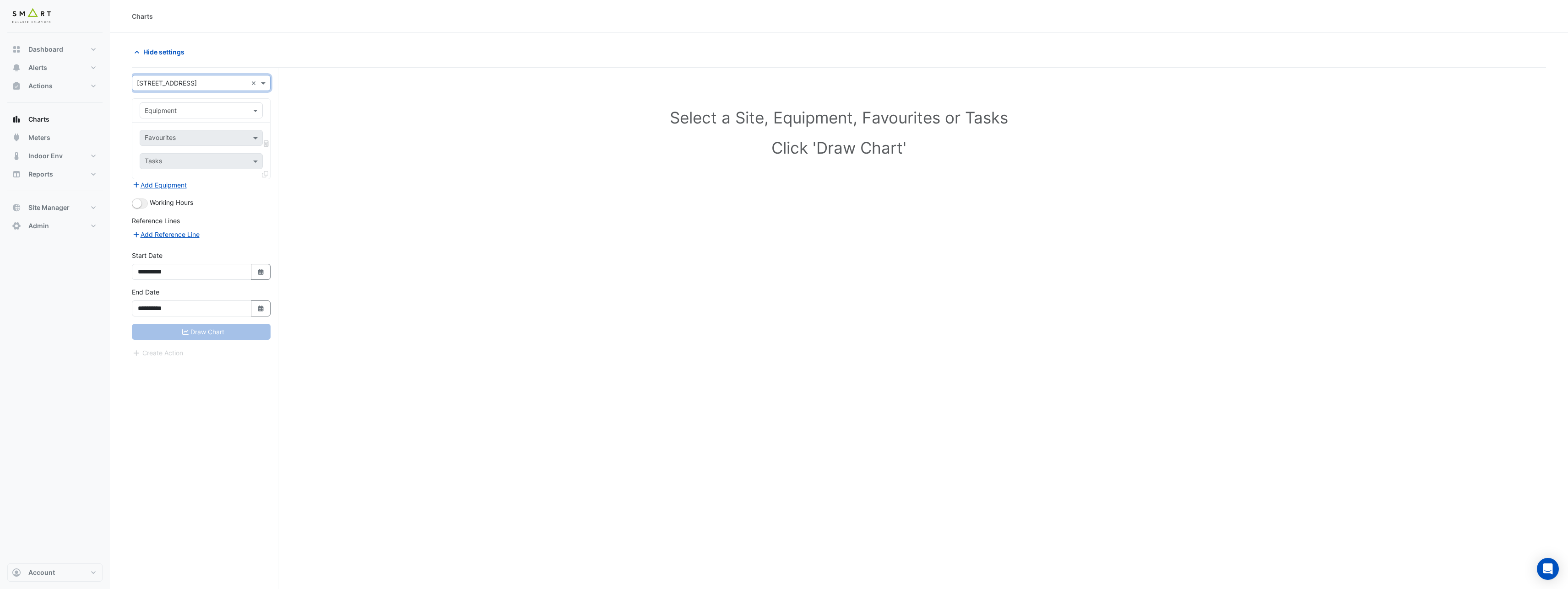
click at [176, 113] on input "text" at bounding box center [192, 111] width 95 height 10
click at [181, 139] on div "AHU-02" at bounding box center [201, 143] width 124 height 13
click at [181, 140] on input "text" at bounding box center [196, 139] width 103 height 10
type input "******"
click at [206, 199] on span "Unit Supply Air Fan Status - Roof, Plantroom" at bounding box center [213, 197] width 132 height 8
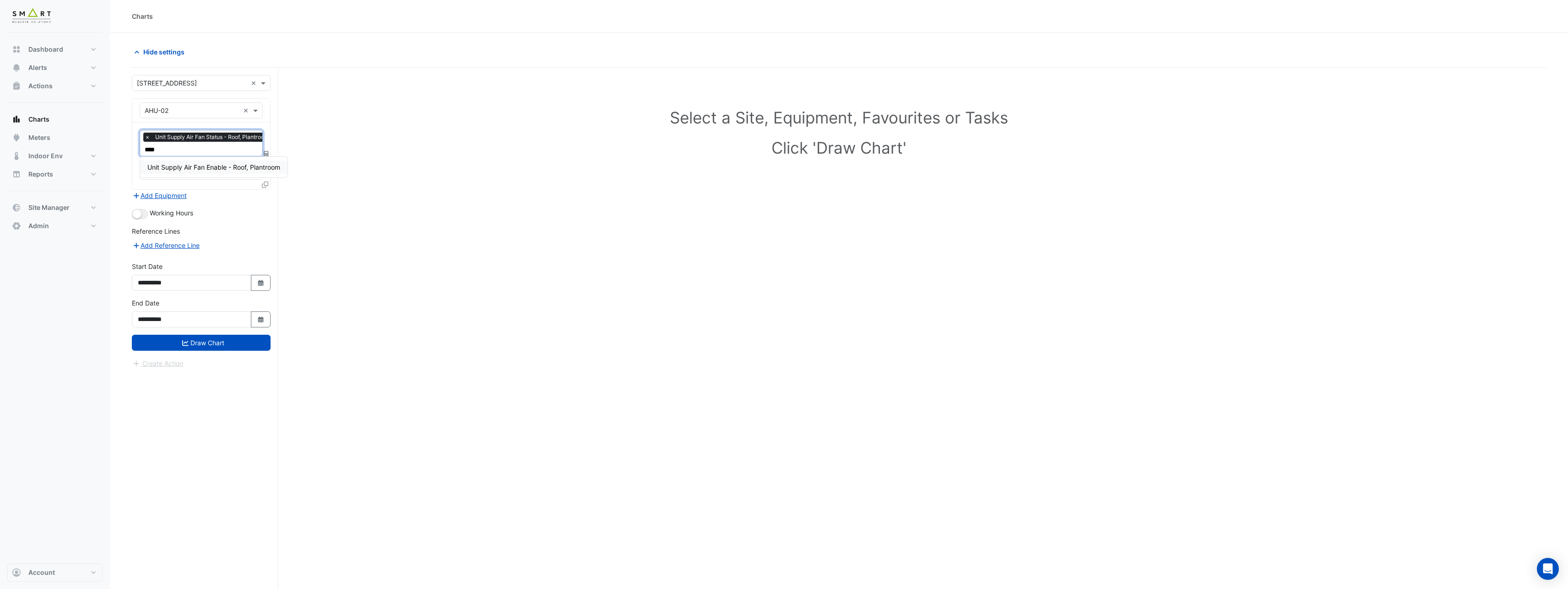
type input "*****"
click at [191, 166] on span "Unit Supply Air Fan Enable - Roof, Plantroom" at bounding box center [213, 167] width 133 height 8
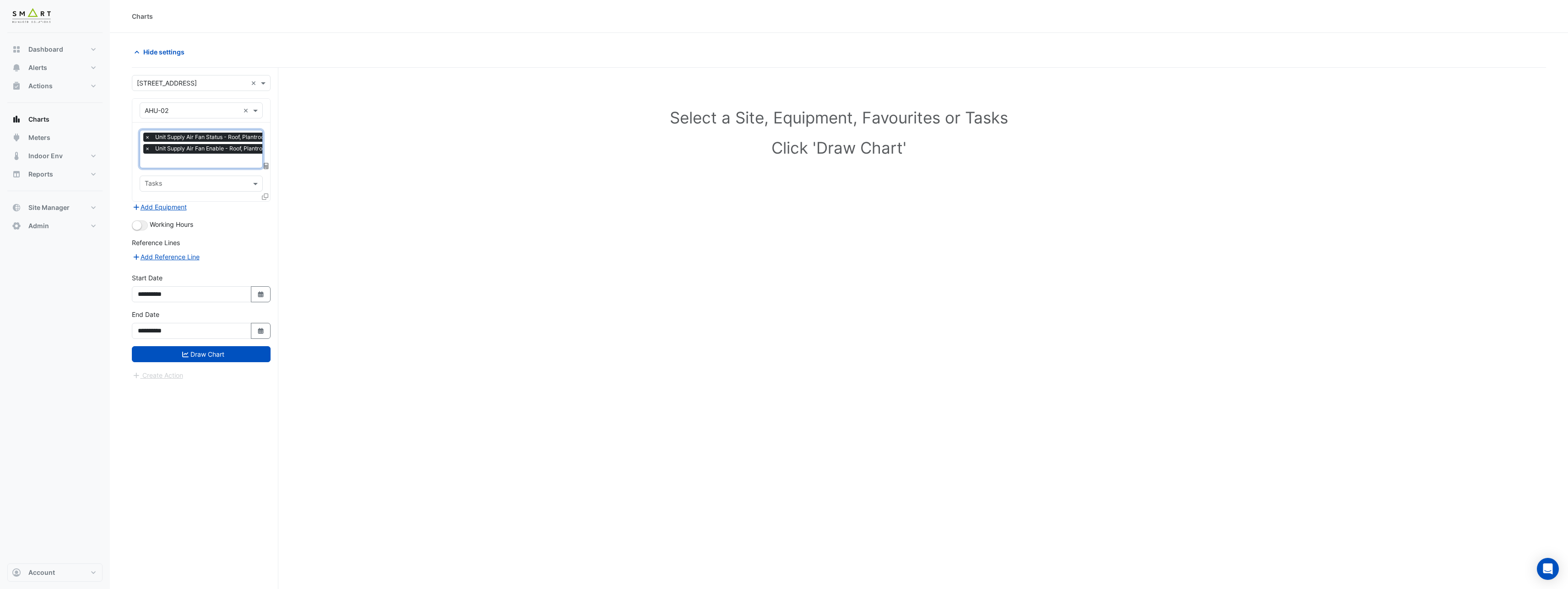
click at [208, 83] on input "text" at bounding box center [192, 83] width 111 height 10
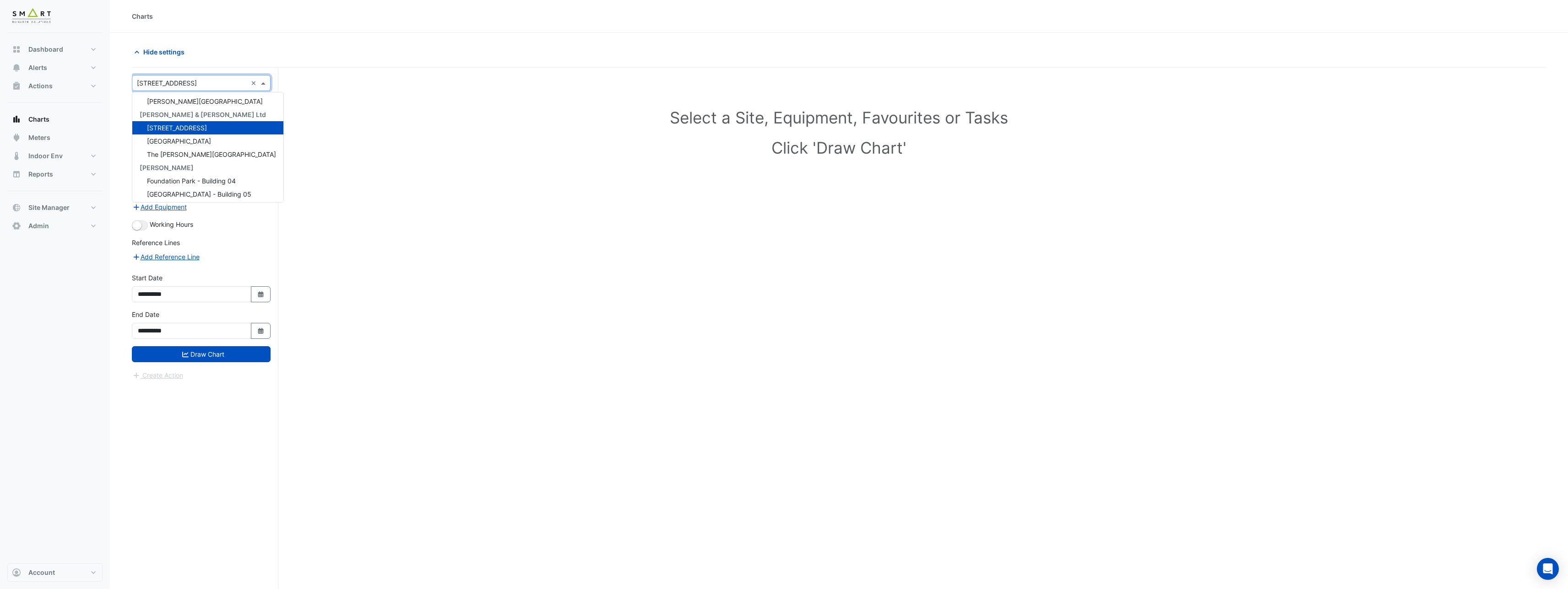
scroll to position [15, 0]
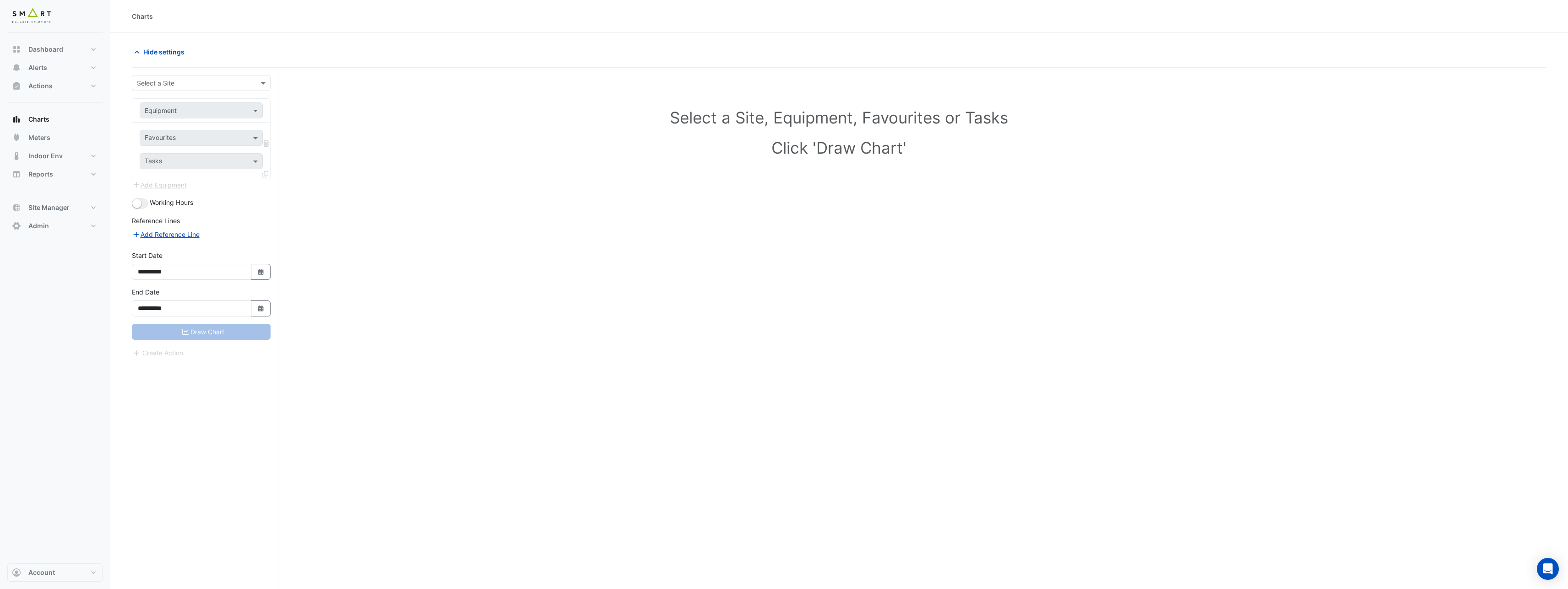
click at [164, 83] on input "text" at bounding box center [192, 83] width 111 height 10
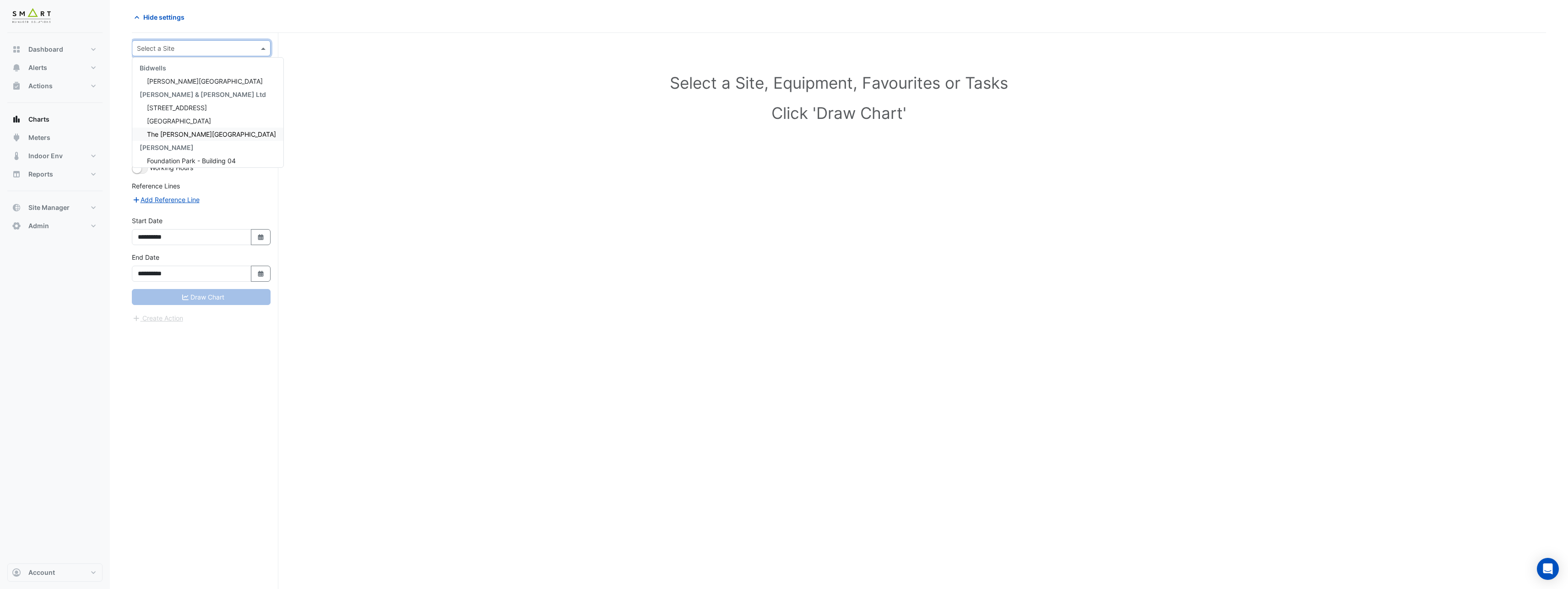
click at [358, 141] on div "Select a Site, Equipment, Favourites or Tasks Click 'Draw Chart'" at bounding box center [838, 99] width 1403 height 111
click at [215, 48] on input "text" at bounding box center [192, 48] width 111 height 10
click at [361, 150] on div "Select a Site, Equipment, Favourites or Tasks Click 'Draw Chart'" at bounding box center [838, 99] width 1403 height 111
click at [191, 50] on input "text" at bounding box center [192, 48] width 111 height 10
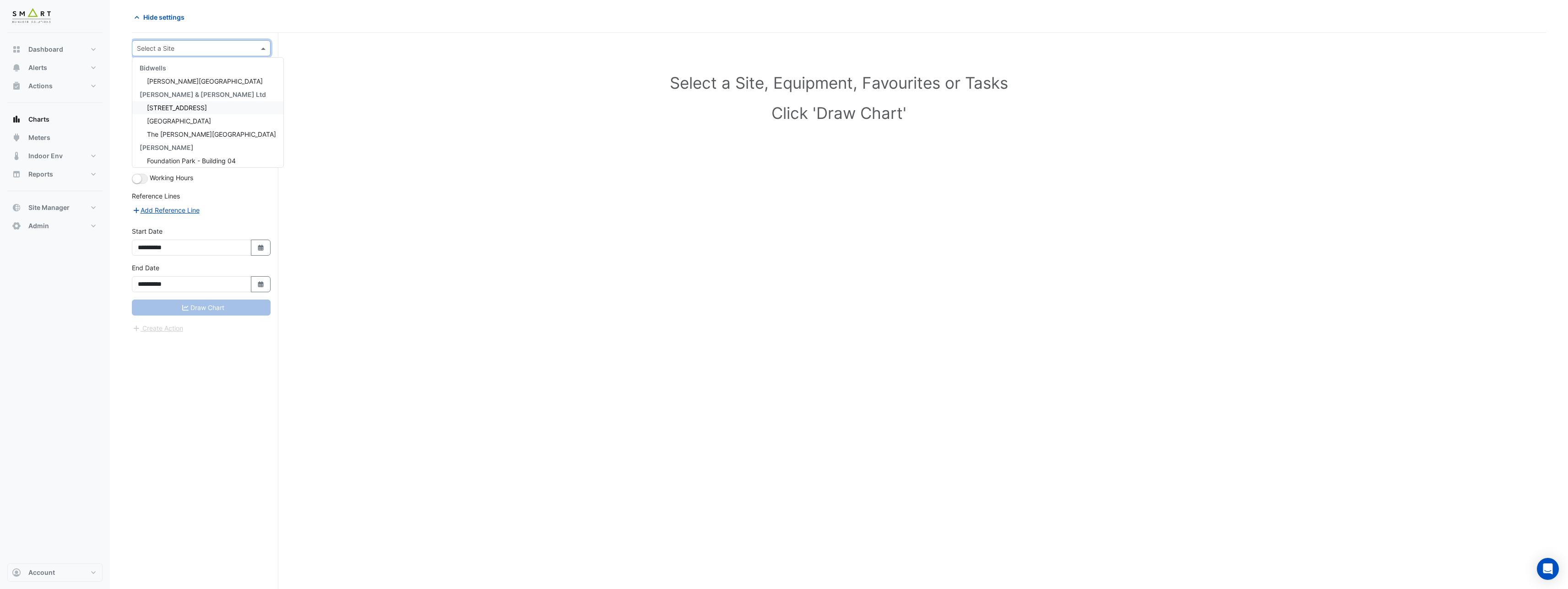
click at [184, 110] on span "[STREET_ADDRESS]" at bounding box center [177, 107] width 60 height 8
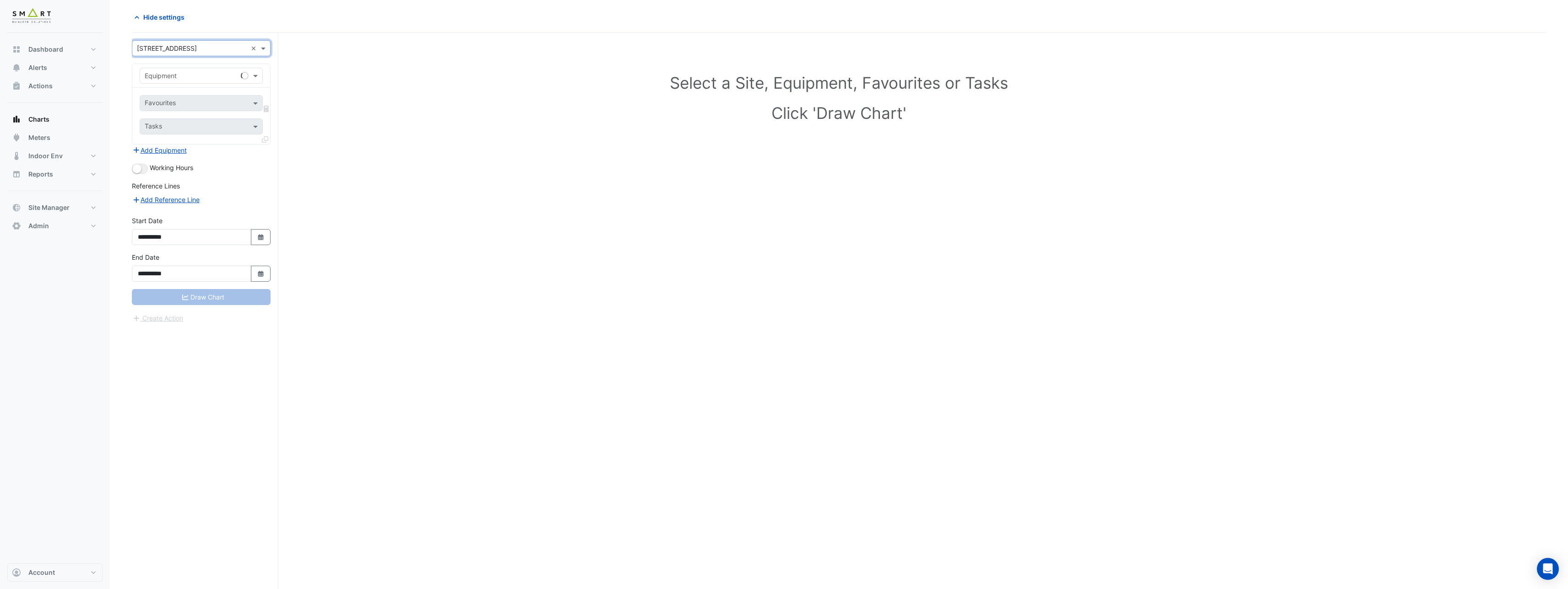
click at [188, 75] on input "text" at bounding box center [192, 75] width 95 height 10
click at [187, 93] on div "AHU-01" at bounding box center [201, 95] width 124 height 13
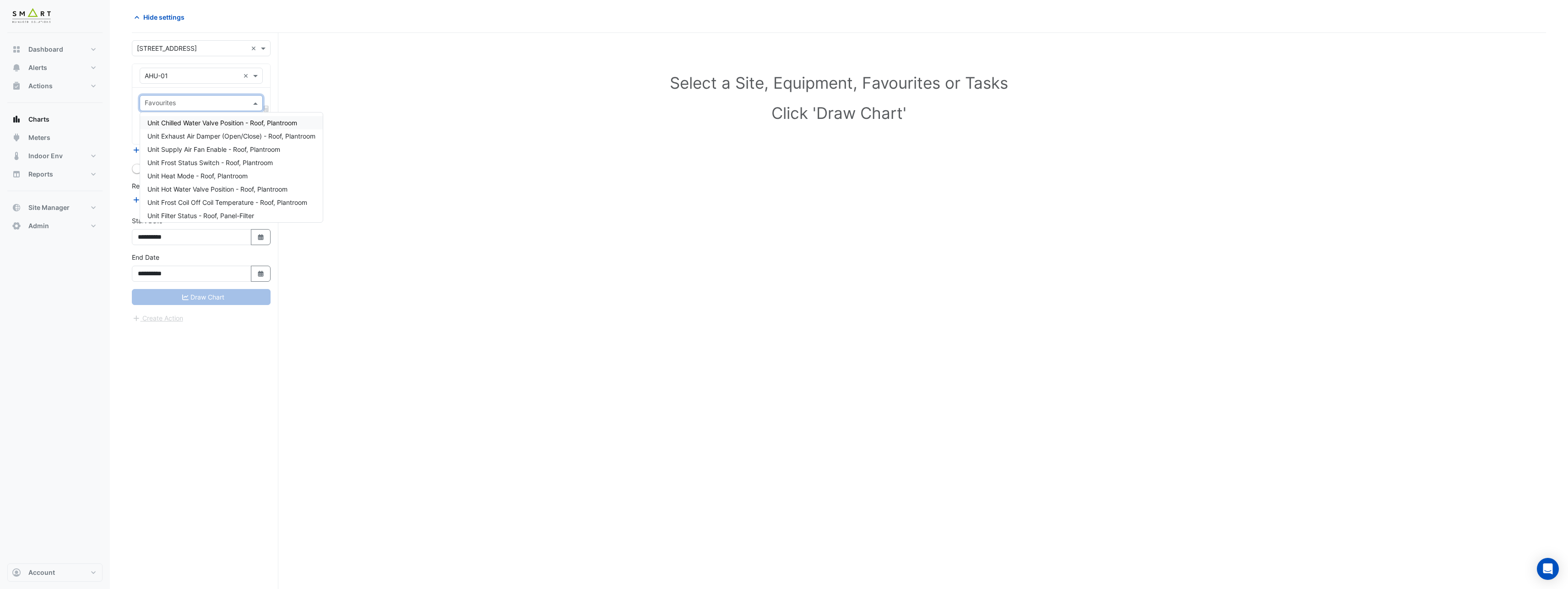
click at [185, 104] on input "text" at bounding box center [196, 104] width 103 height 10
type input "*******"
click at [221, 139] on span "Unit Supply Air Temperature - Roof, Plantroom" at bounding box center [216, 136] width 138 height 8
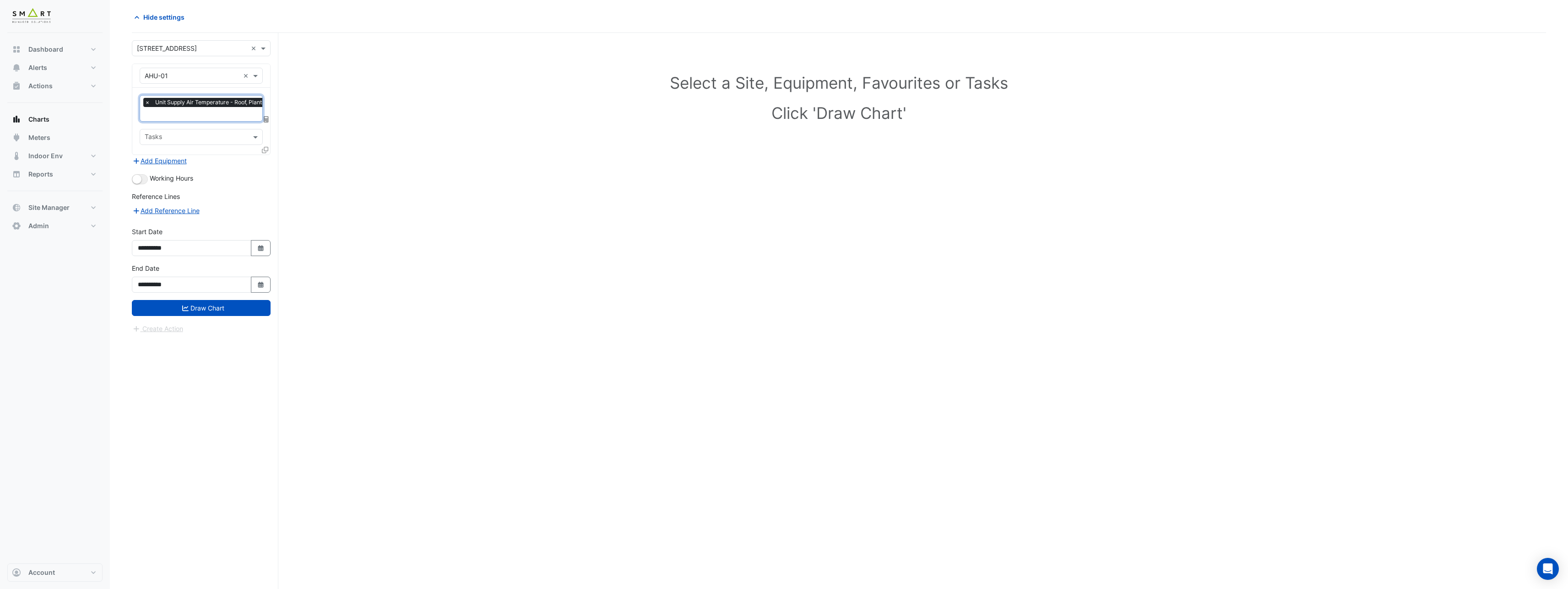
click at [265, 148] on icon at bounding box center [264, 149] width 6 height 6
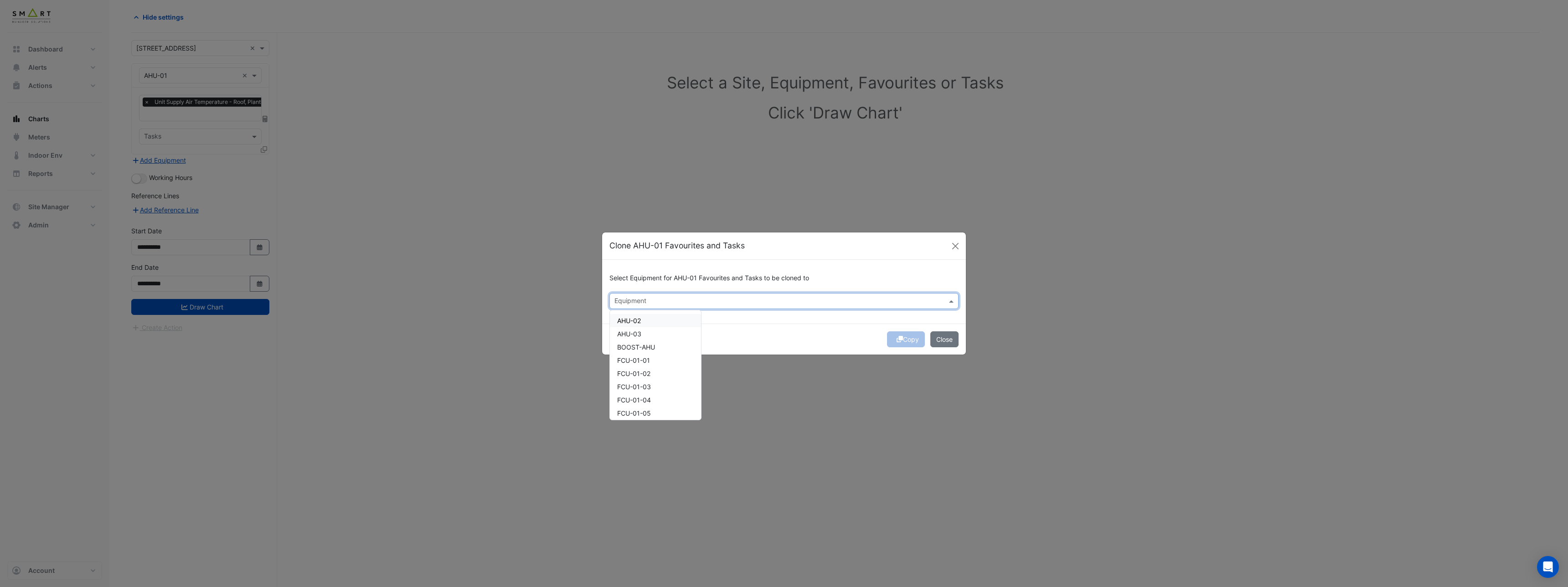
click at [623, 298] on input "text" at bounding box center [779, 302] width 329 height 10
click at [637, 332] on span "AHU-03" at bounding box center [630, 333] width 24 height 8
click at [636, 319] on span "AHU-02" at bounding box center [629, 320] width 24 height 8
click at [638, 346] on span "BOOST-AHU" at bounding box center [636, 346] width 38 height 8
click at [640, 360] on span "FCU-01-01" at bounding box center [634, 360] width 33 height 8
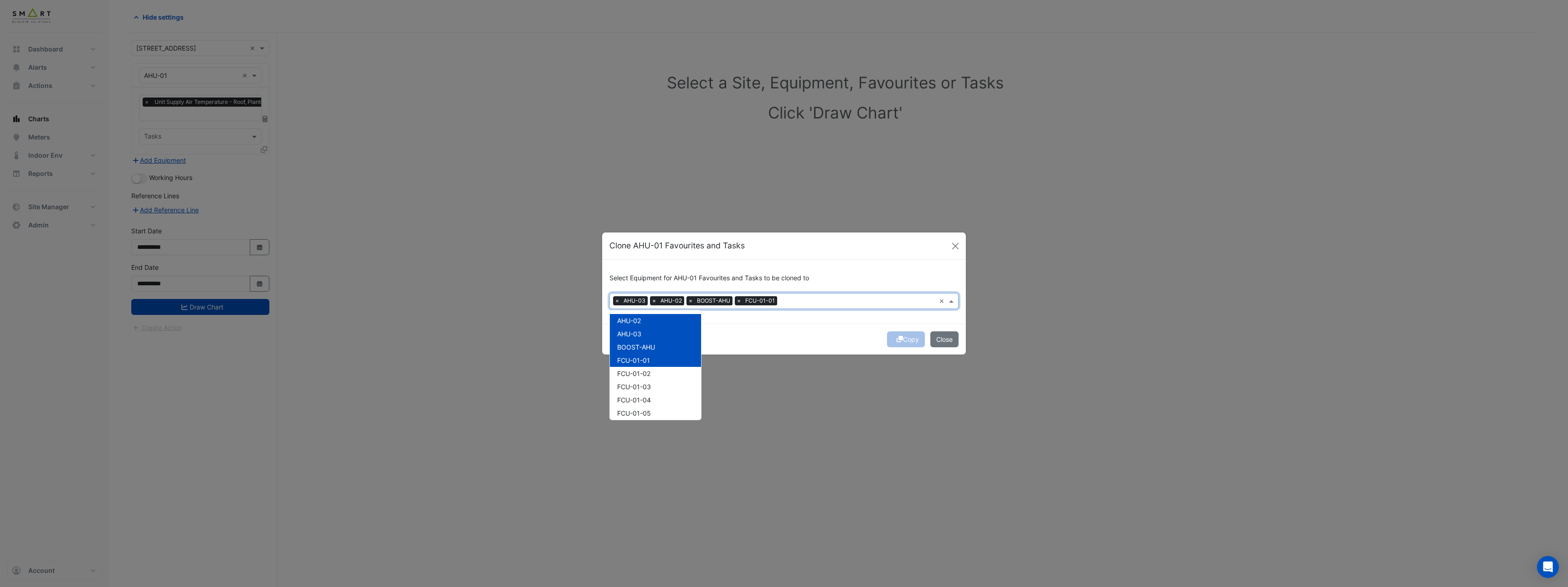
click at [641, 372] on span "FCU-01-02" at bounding box center [634, 374] width 33 height 8
click at [641, 385] on span "FCU-01-03" at bounding box center [634, 387] width 34 height 8
drag, startPoint x: 644, startPoint y: 395, endPoint x: 645, endPoint y: 402, distance: 7.1
click at [644, 395] on div "FCU-01-04" at bounding box center [655, 400] width 91 height 13
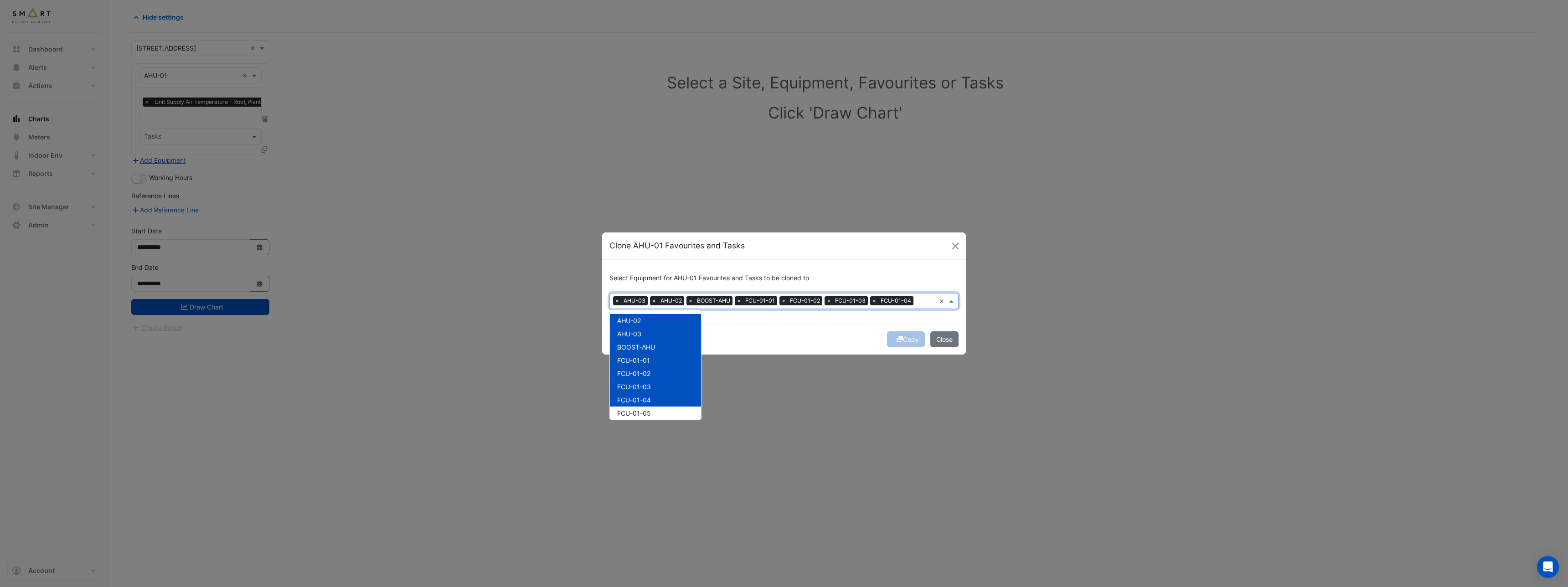
click at [646, 409] on span "FCU-01-05" at bounding box center [634, 413] width 34 height 8
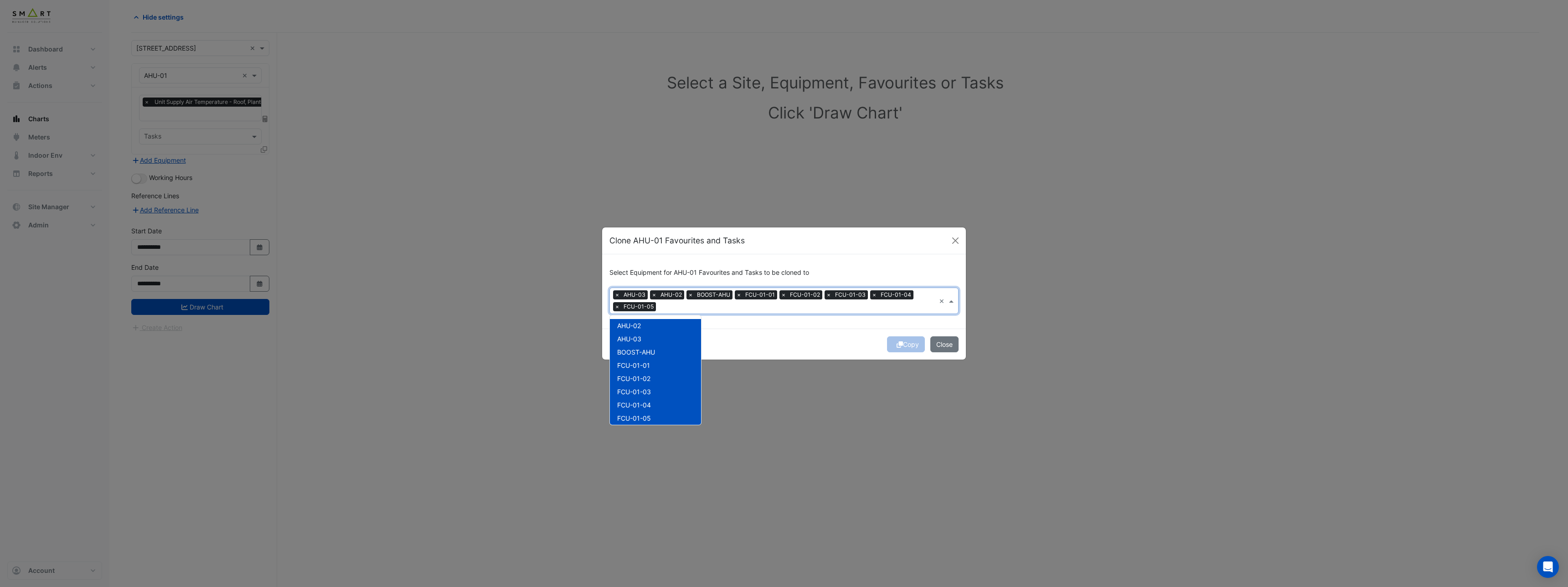
click at [646, 416] on span "FCU-01-05" at bounding box center [634, 418] width 34 height 8
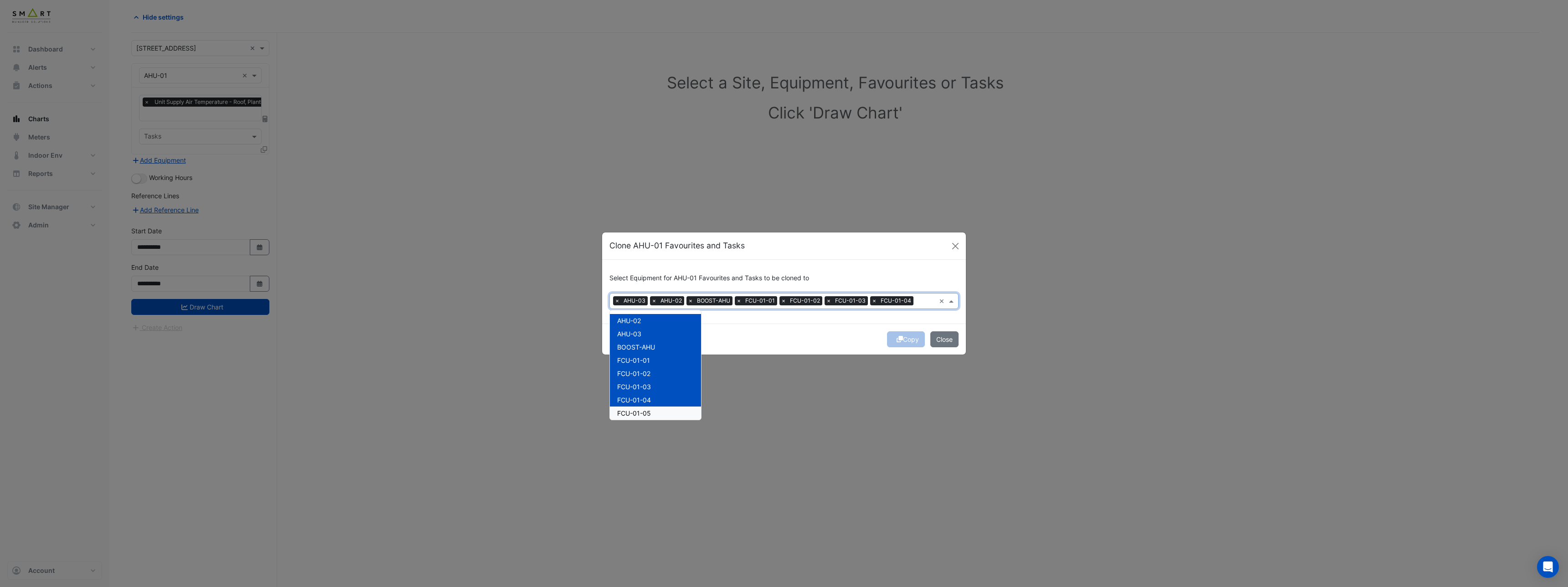
click at [666, 417] on div "FCU-01-05" at bounding box center [655, 413] width 91 height 13
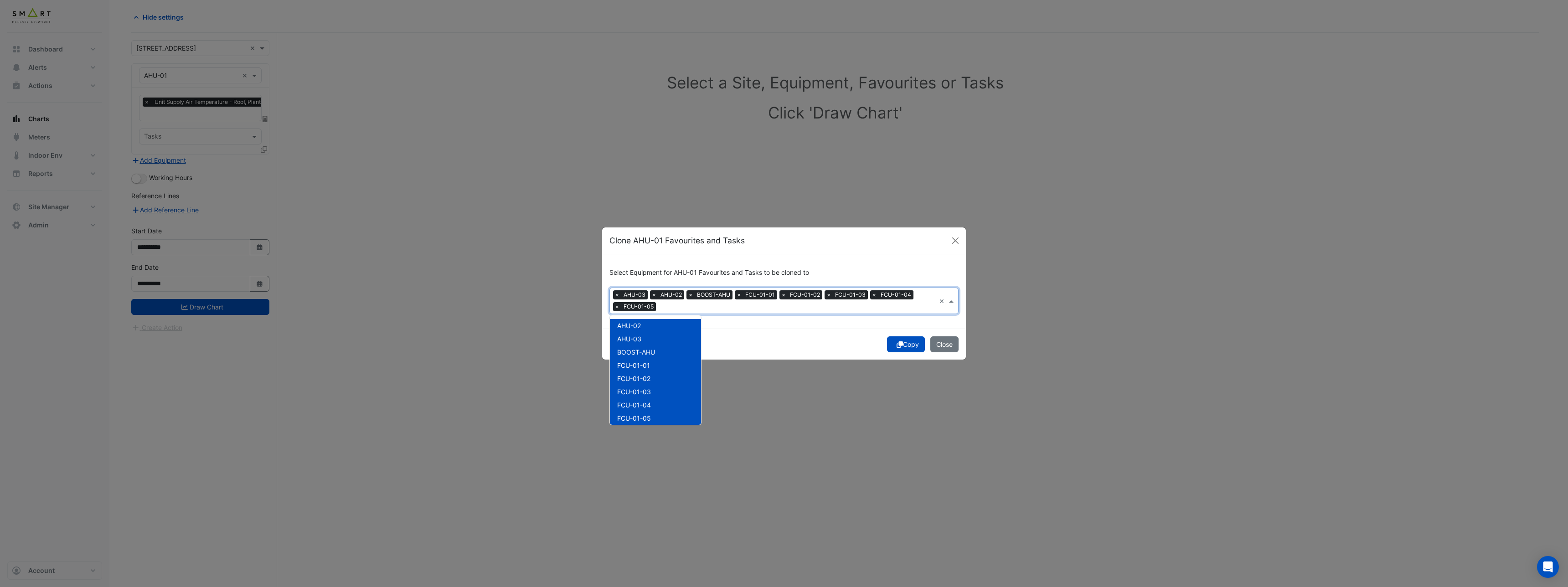
click at [897, 346] on icon "submit" at bounding box center [900, 344] width 6 height 6
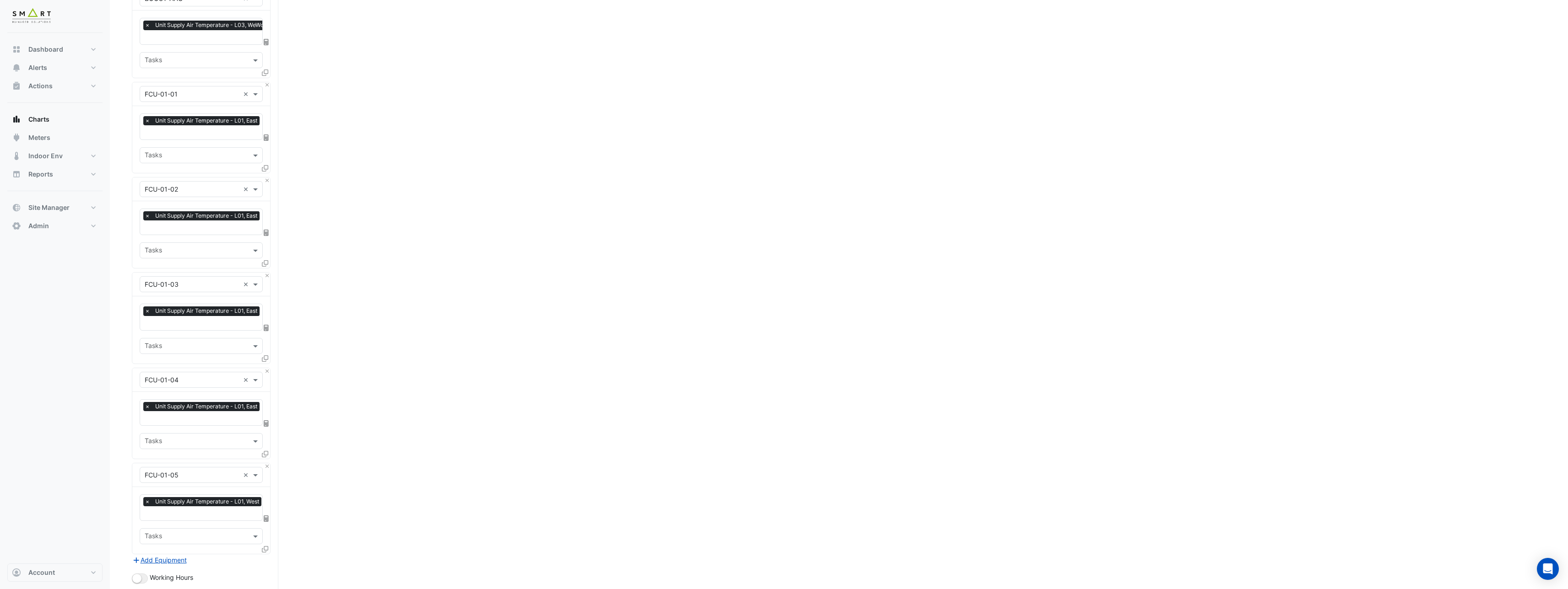
scroll to position [541, 0]
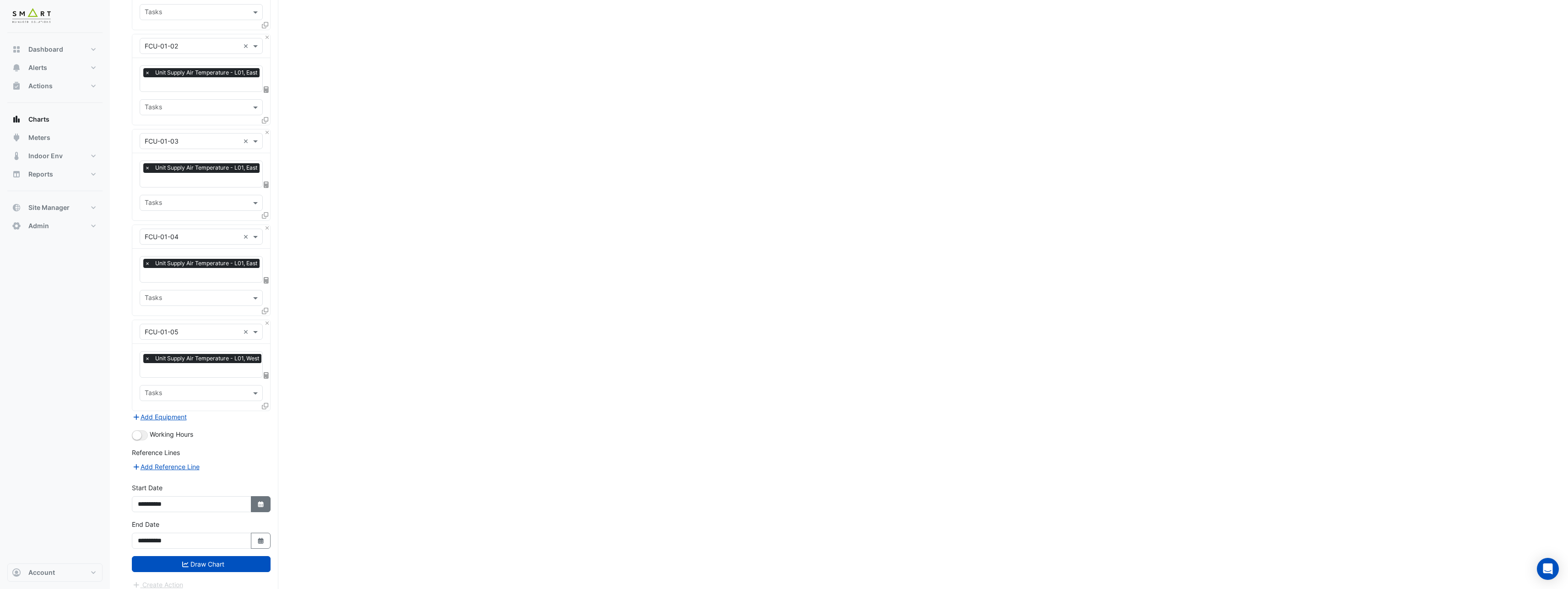
click at [253, 502] on button "Select Date" at bounding box center [261, 504] width 20 height 16
select select "*"
select select "****"
click at [148, 403] on div "1" at bounding box center [147, 404] width 15 height 15
type input "**********"
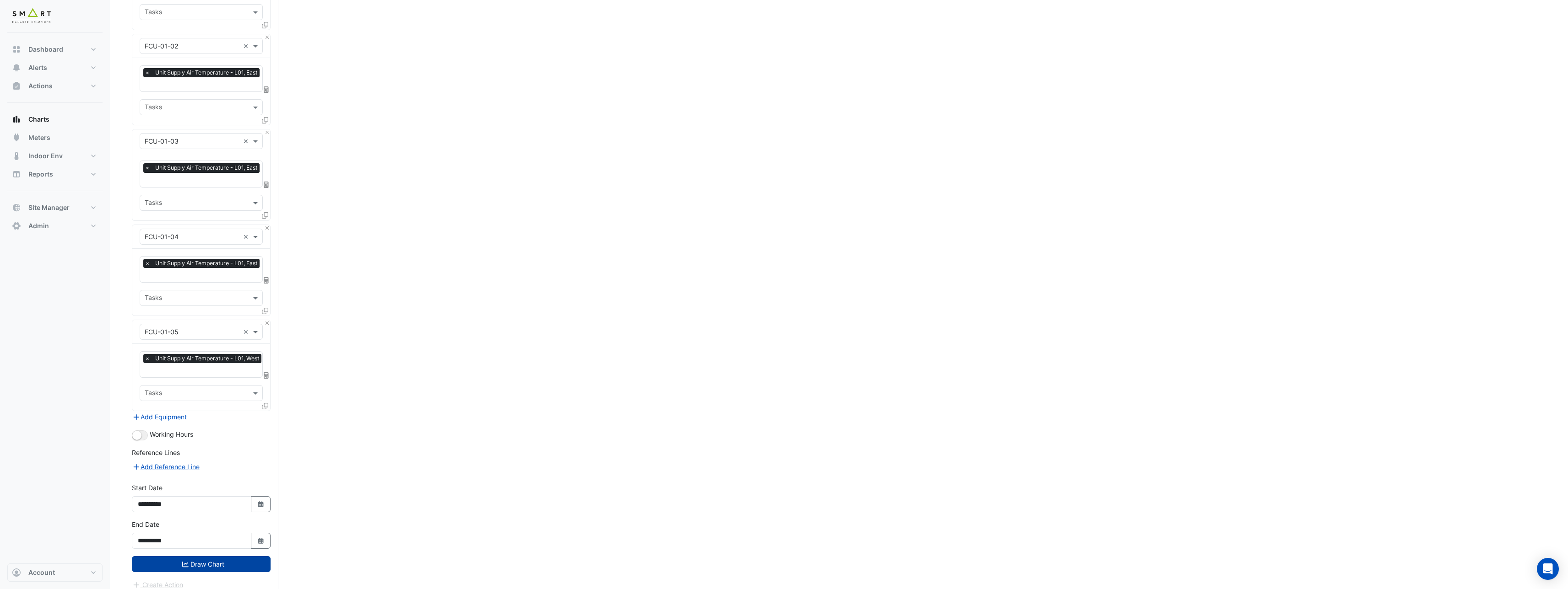
click at [219, 557] on button "Draw Chart" at bounding box center [201, 564] width 139 height 16
